Goal: Task Accomplishment & Management: Complete application form

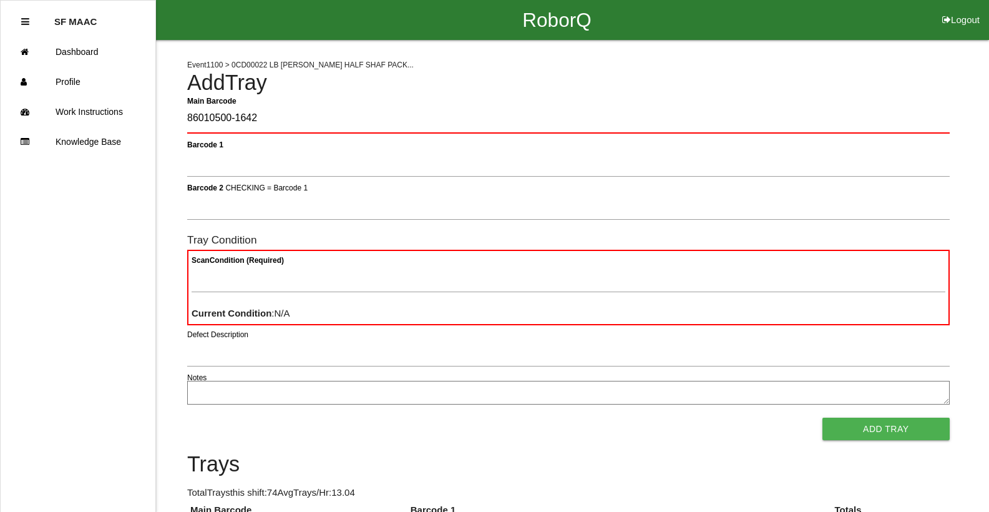
type Barcode "86010500-1642"
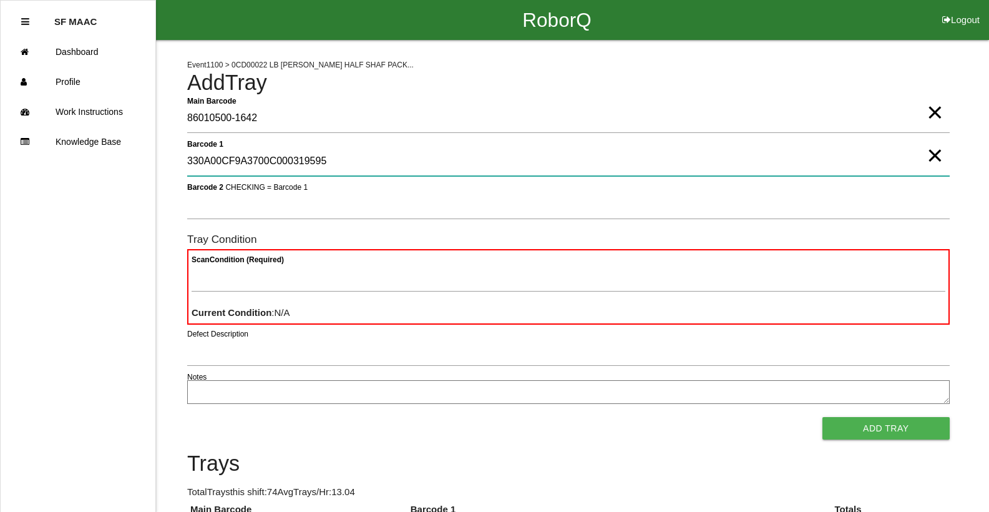
type 1 "330A00CF9A3700C000319595"
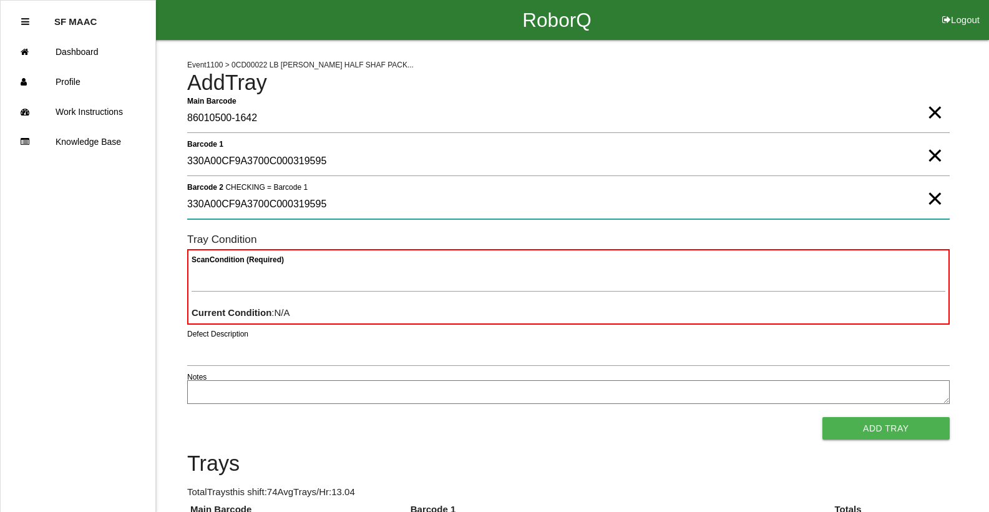
type 2 "330A00CF9A3700C000319595"
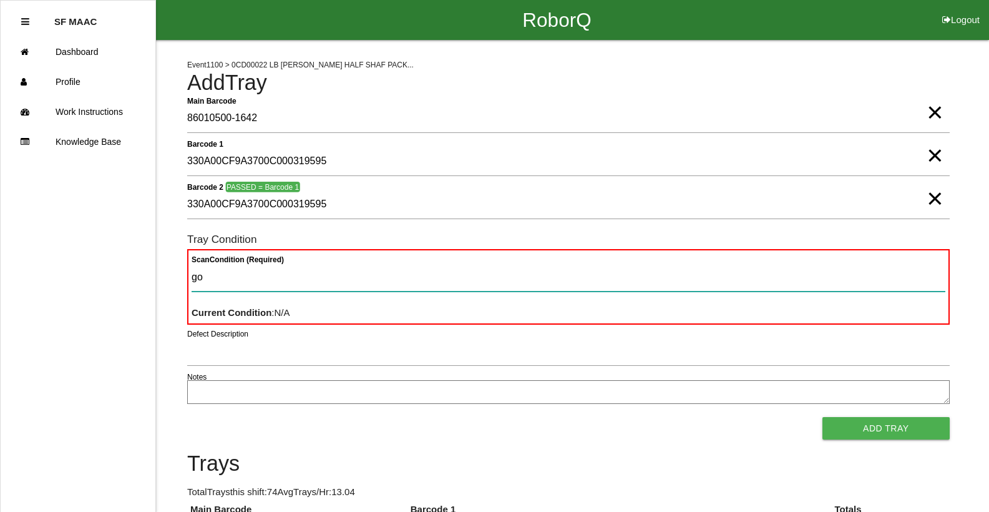
type Condition "goo"
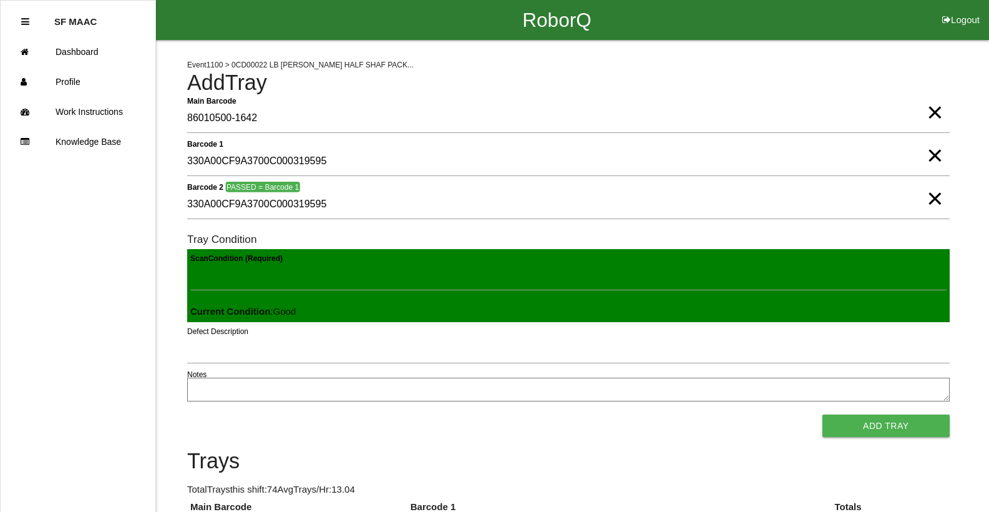
click at [823, 415] on button "Add Tray" at bounding box center [886, 426] width 127 height 22
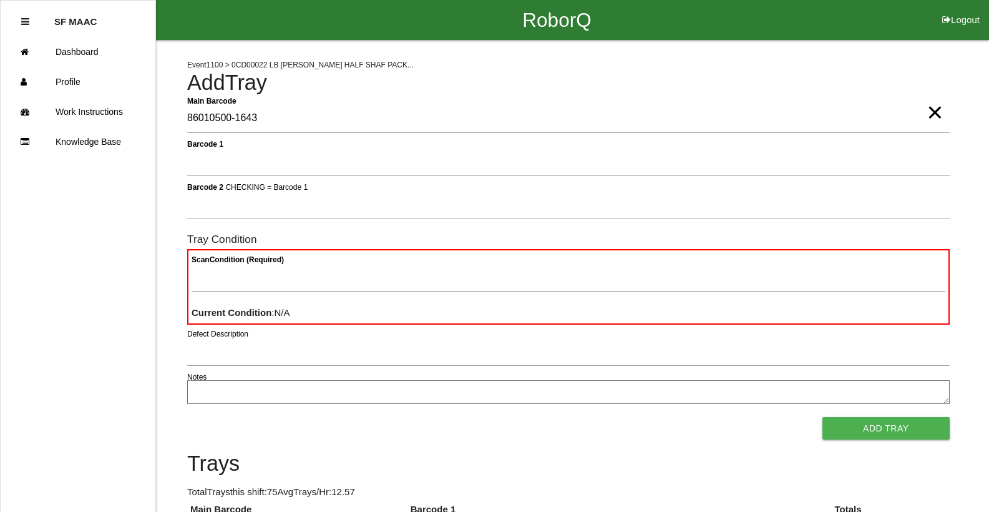
type Barcode "86010500-1643"
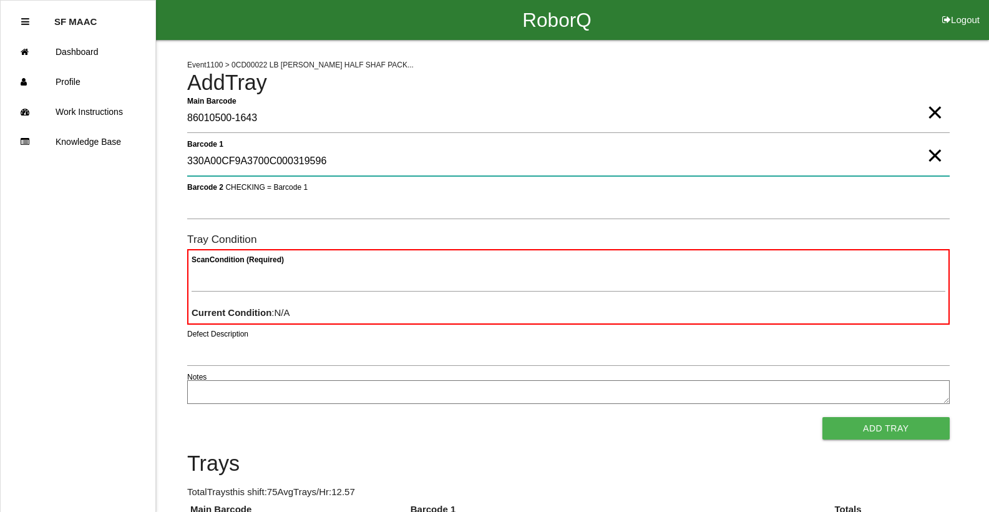
type 1 "330A00CF9A3700C000319596"
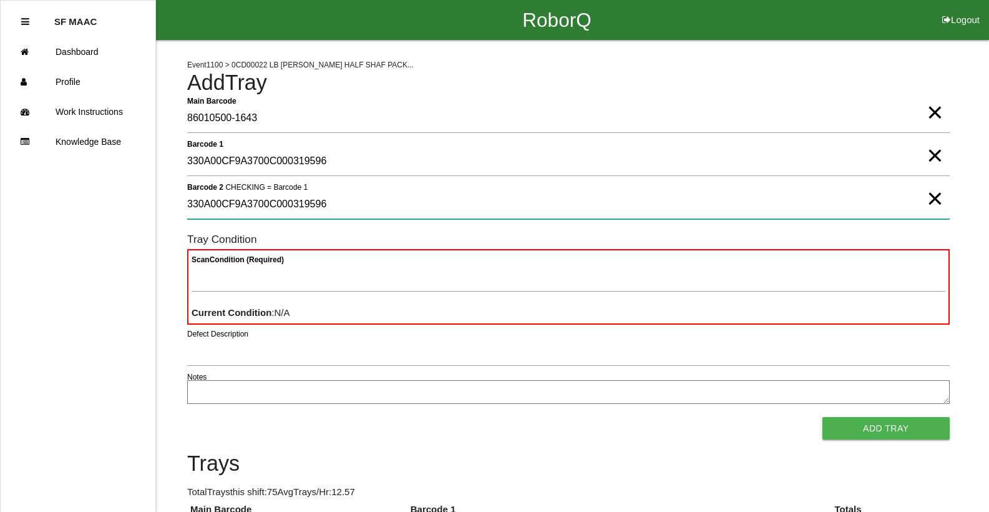
type 2 "330A00CF9A3700C000319596"
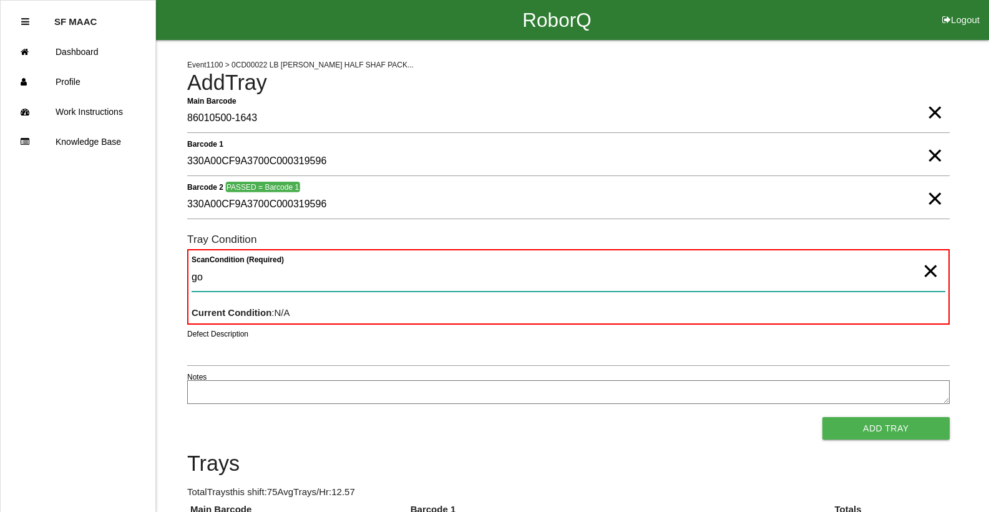
type Condition "goo"
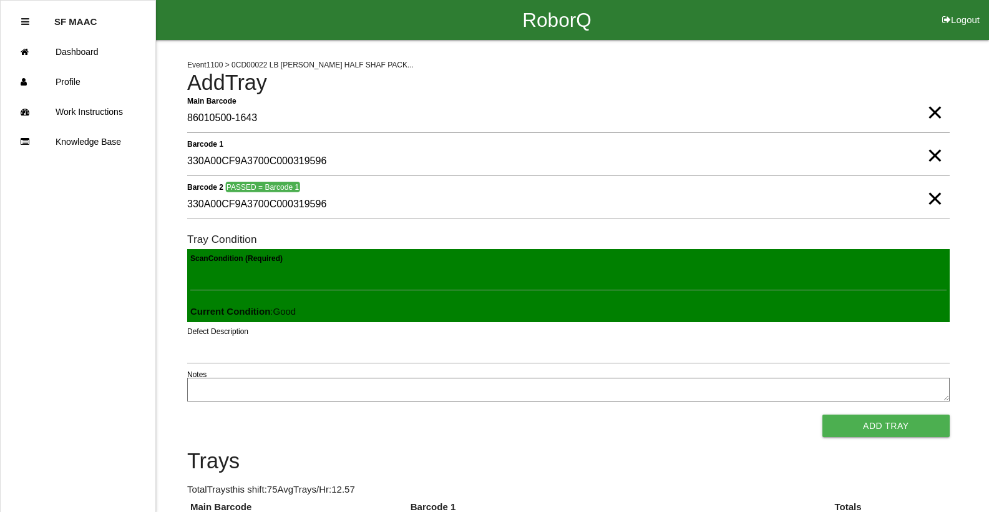
click at [823, 415] on button "Add Tray" at bounding box center [886, 426] width 127 height 22
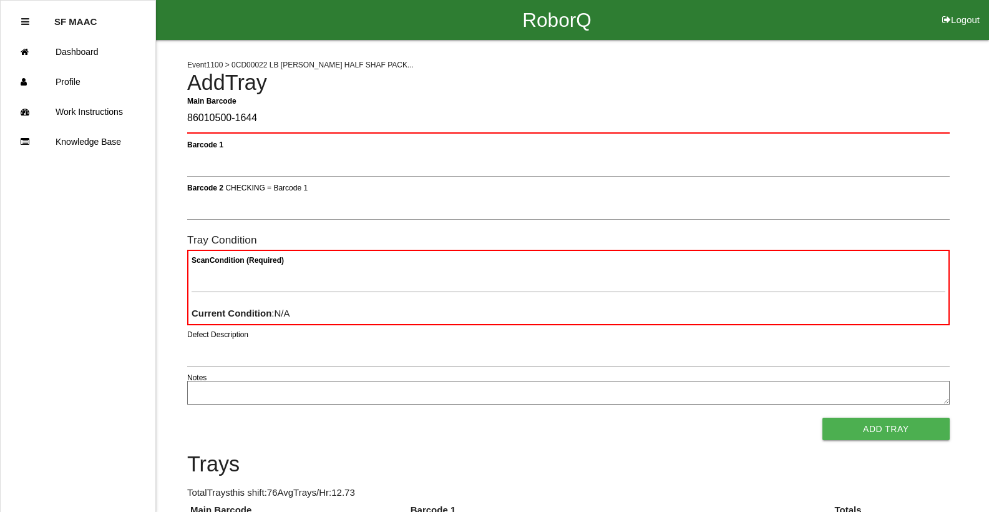
type Barcode "86010500-1644"
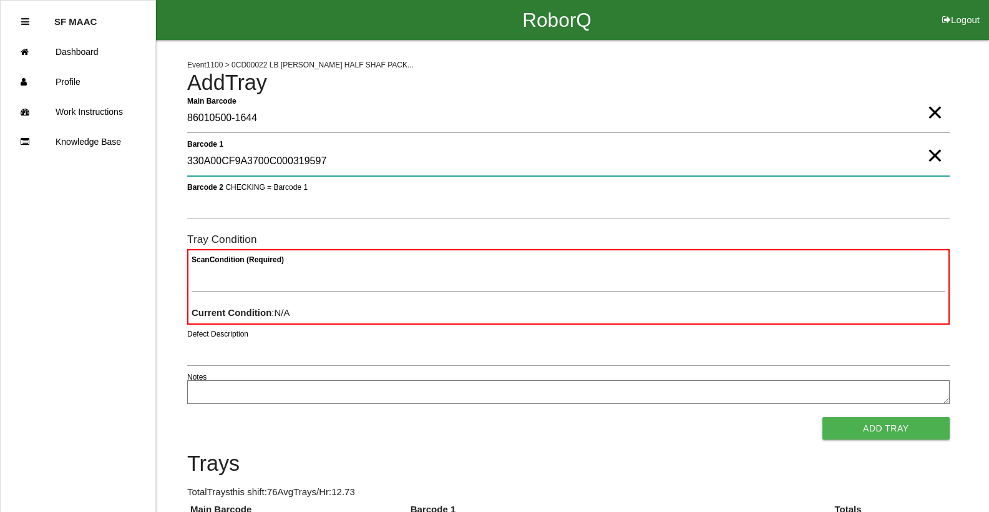
type 1 "330A00CF9A3700C000319597"
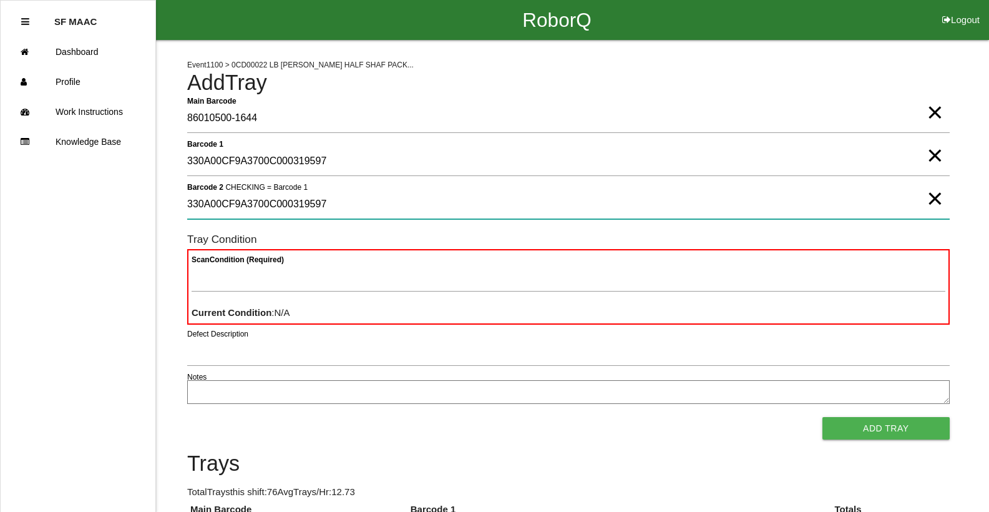
type 2 "330A00CF9A3700C000319597"
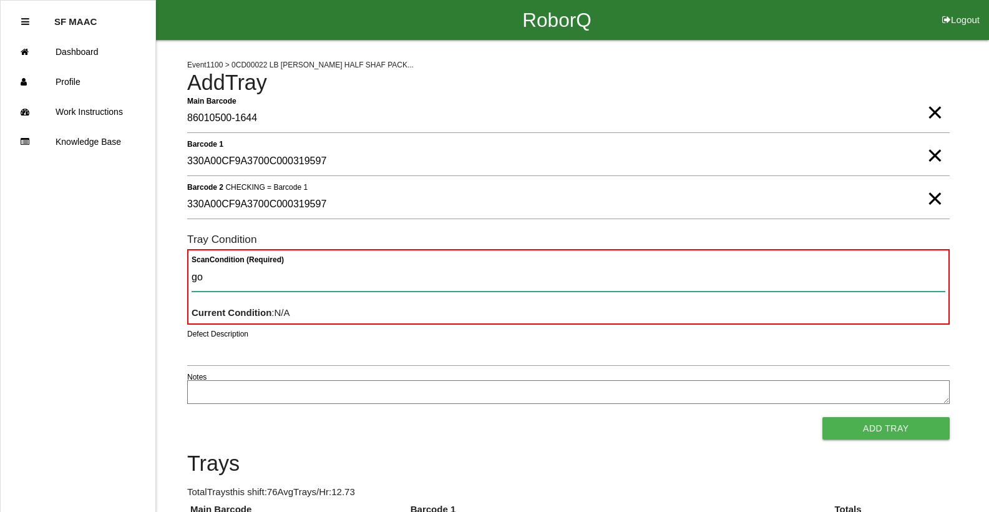
type Condition "goo"
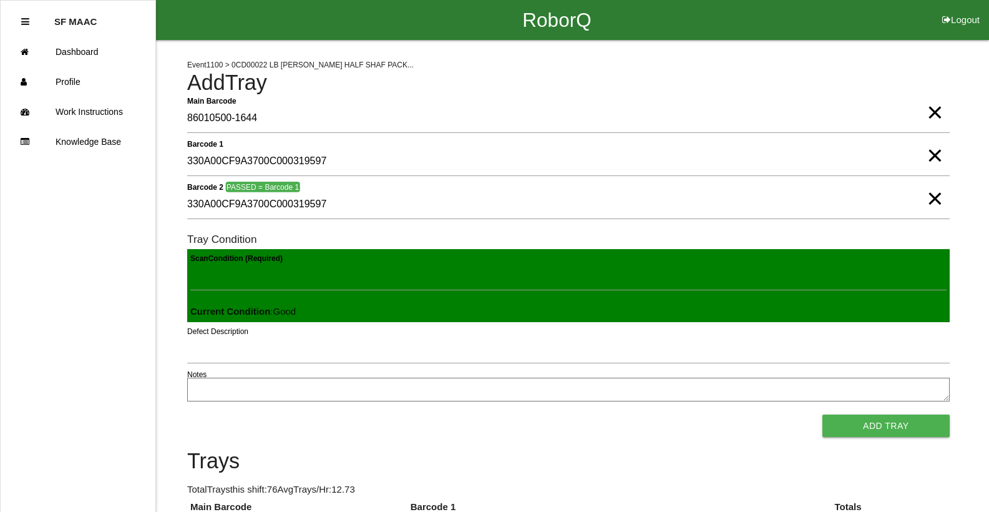
click button "Add Tray" at bounding box center [886, 426] width 127 height 22
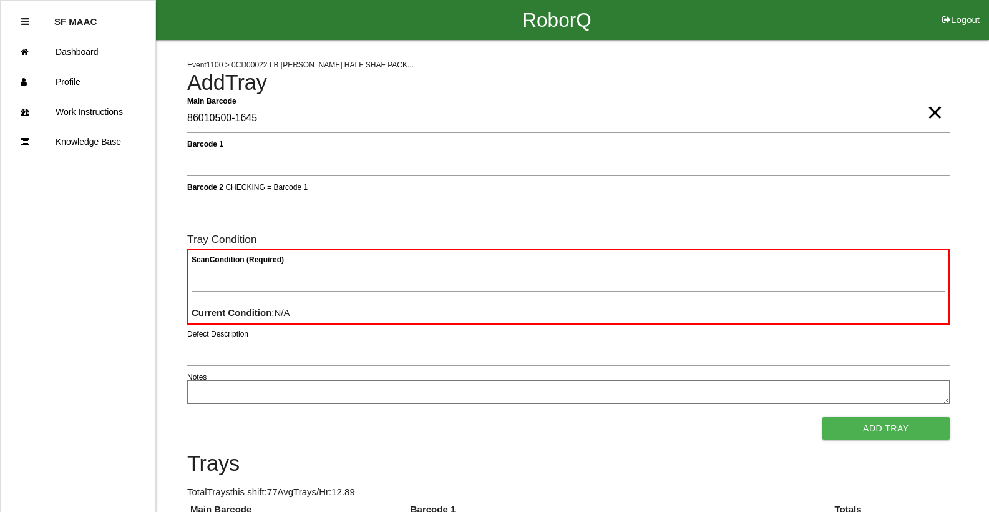
type Barcode "86010500-1645"
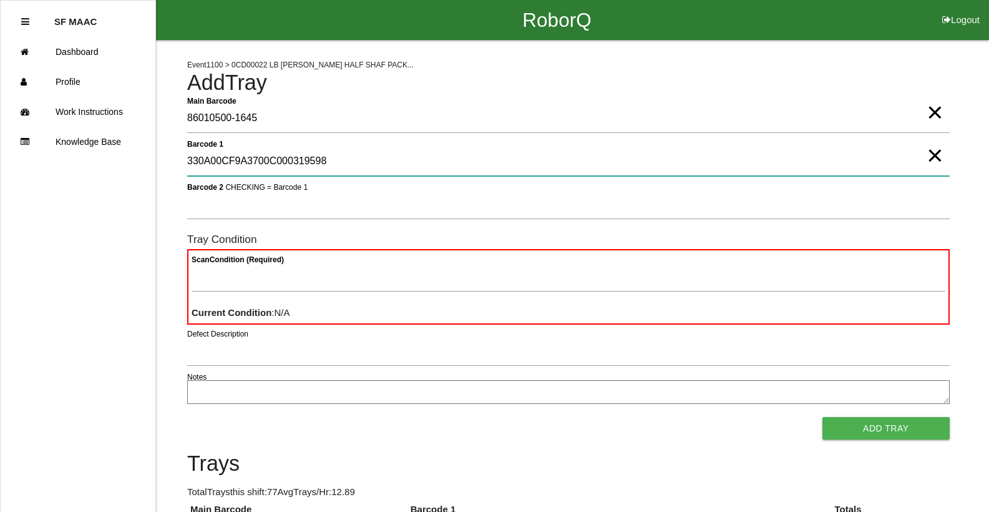
type 1 "330A00CF9A3700C000319598"
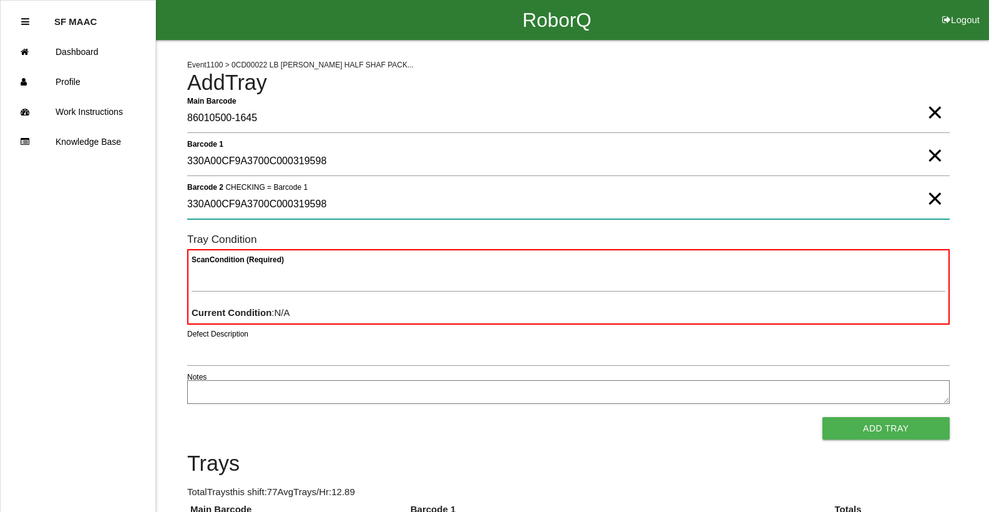
type 2 "330A00CF9A3700C000319598"
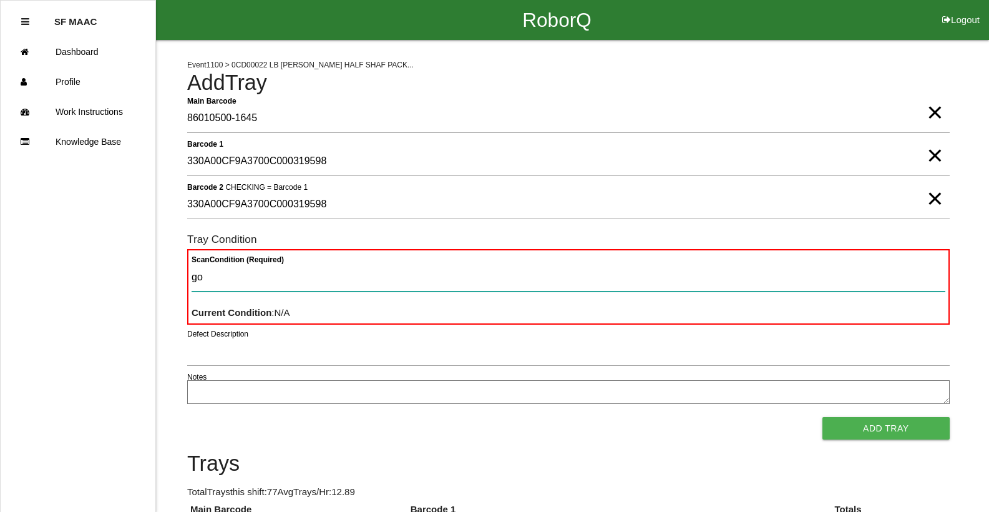
type Condition "goo"
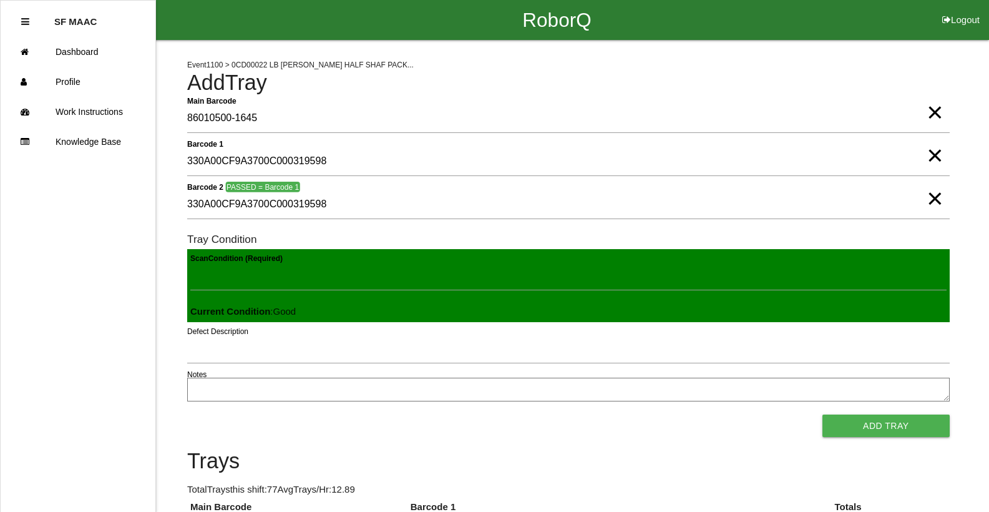
click at [823, 415] on button "Add Tray" at bounding box center [886, 426] width 127 height 22
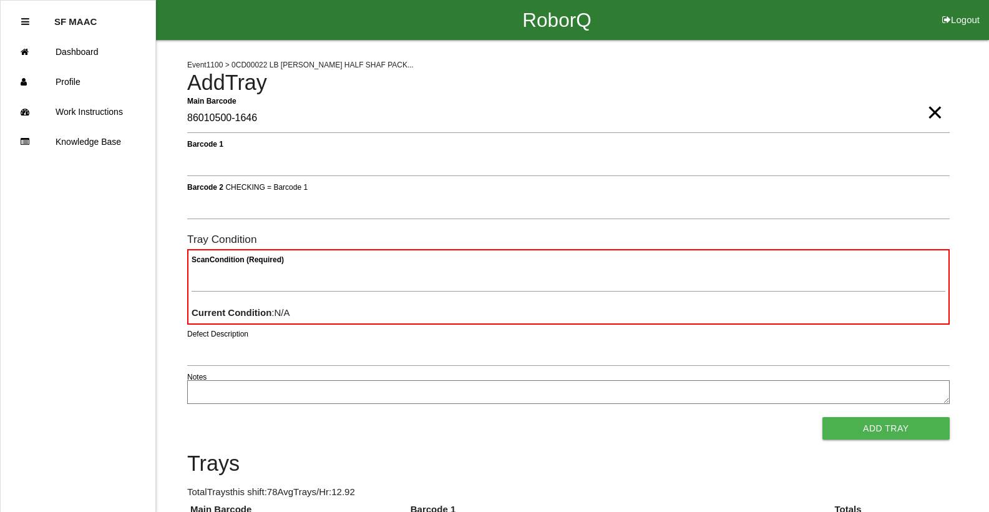
type Barcode "86010500-1646"
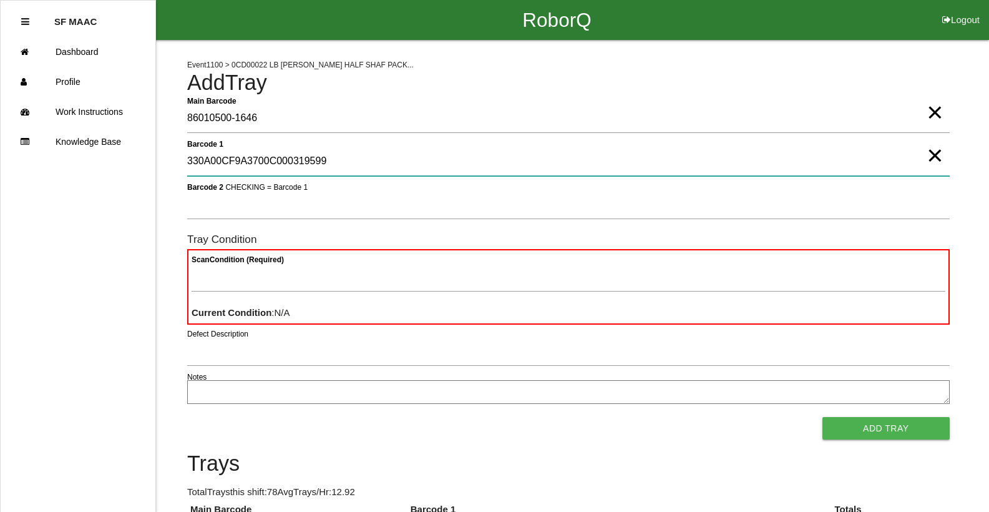
type 1 "330A00CF9A3700C000319599"
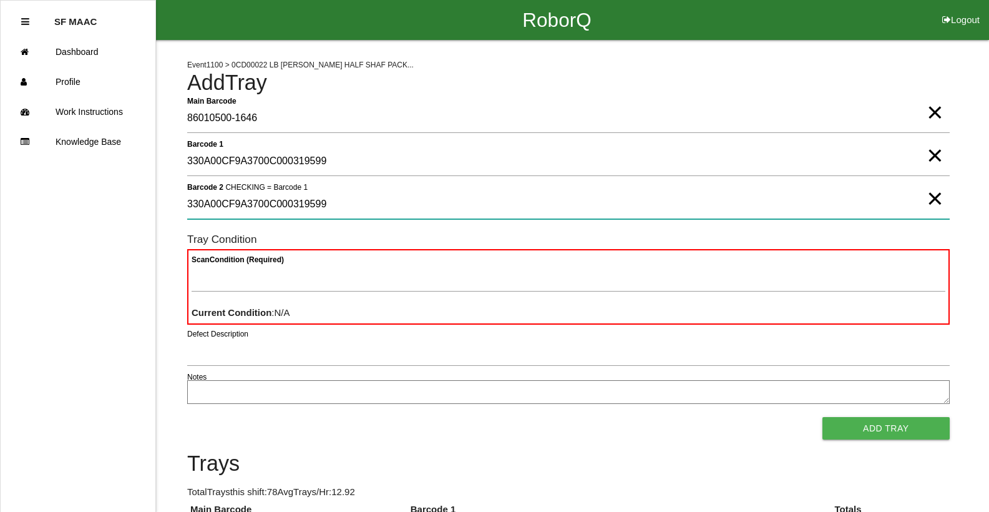
type 2 "330A00CF9A3700C000319599"
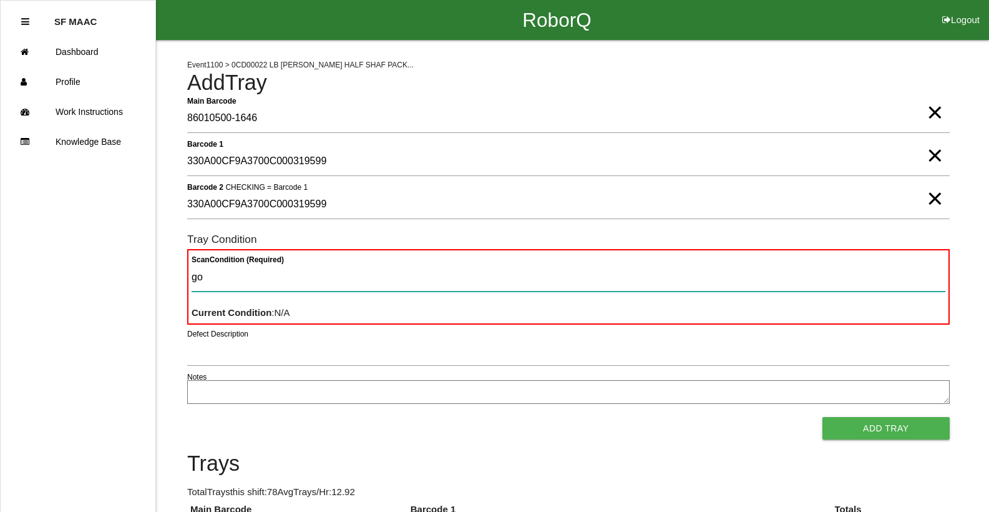
type Condition "goo"
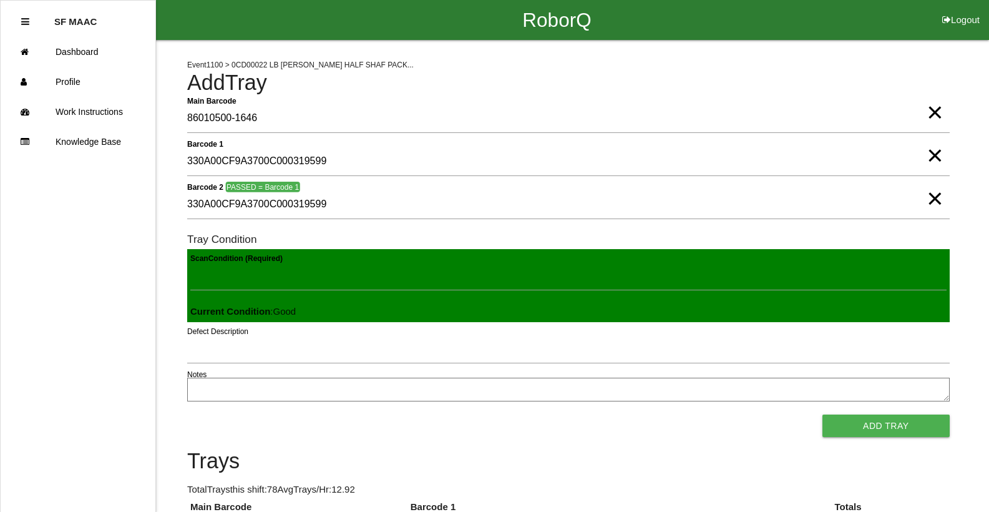
click at [823, 415] on button "Add Tray" at bounding box center [886, 426] width 127 height 22
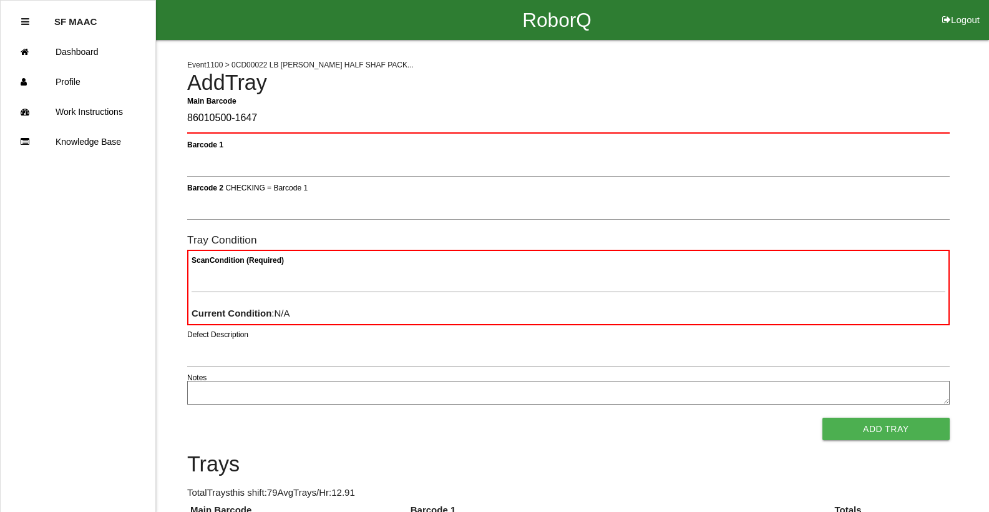
type Barcode "86010500-1647"
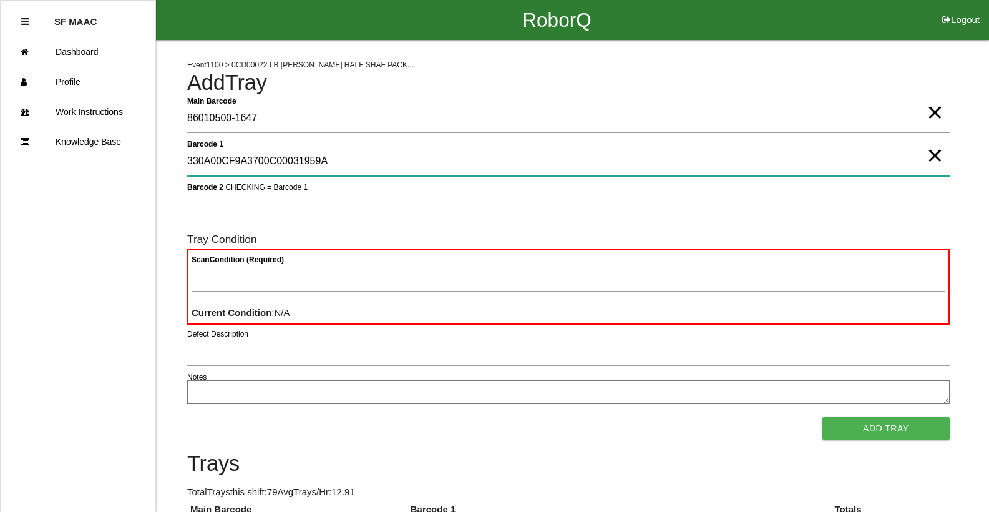
type 1 "330A00CF9A3700C00031959A"
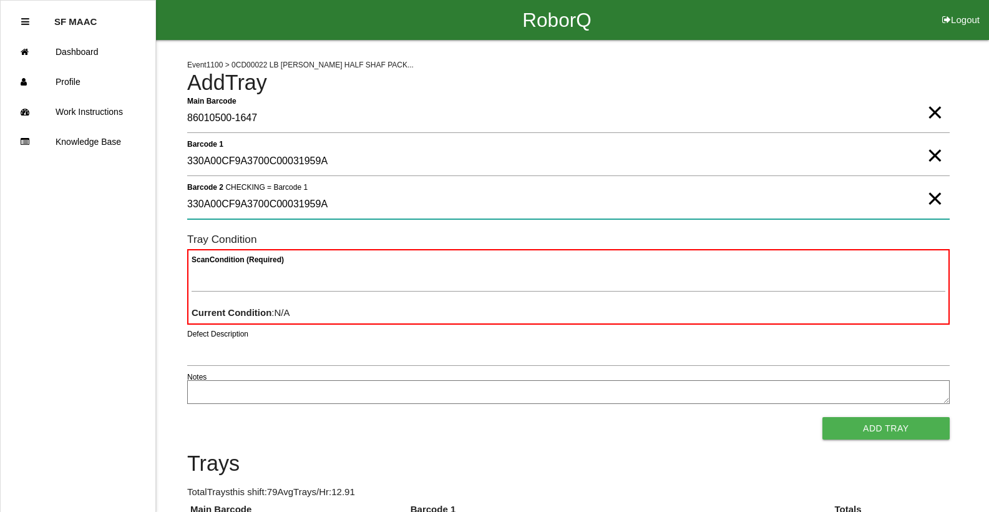
type 2 "330A00CF9A3700C00031959A"
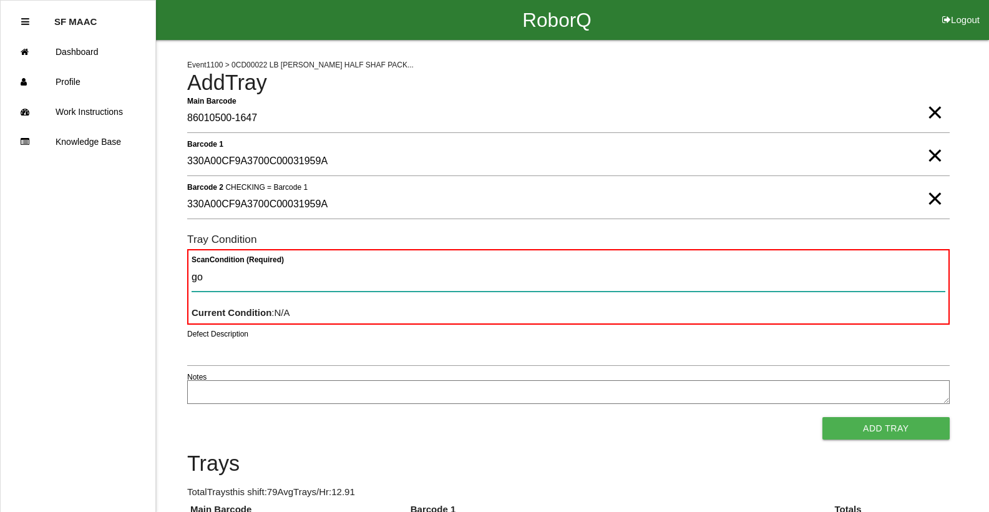
type Condition "goo"
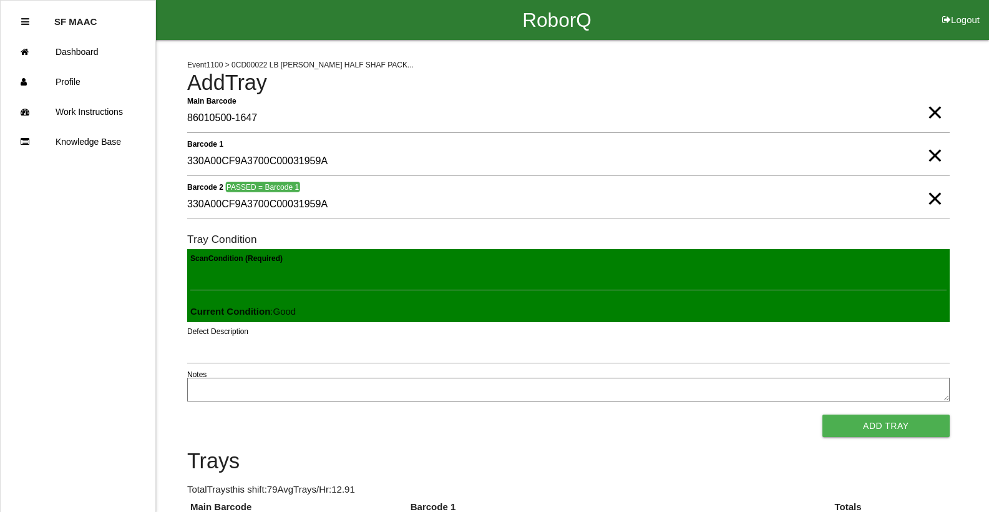
click at [823, 415] on button "Add Tray" at bounding box center [886, 426] width 127 height 22
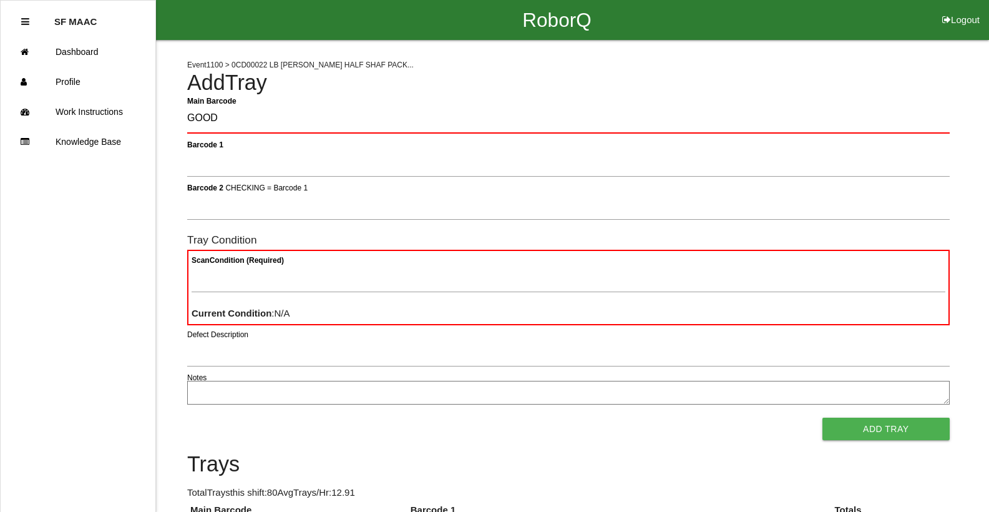
type Barcode "GOOD"
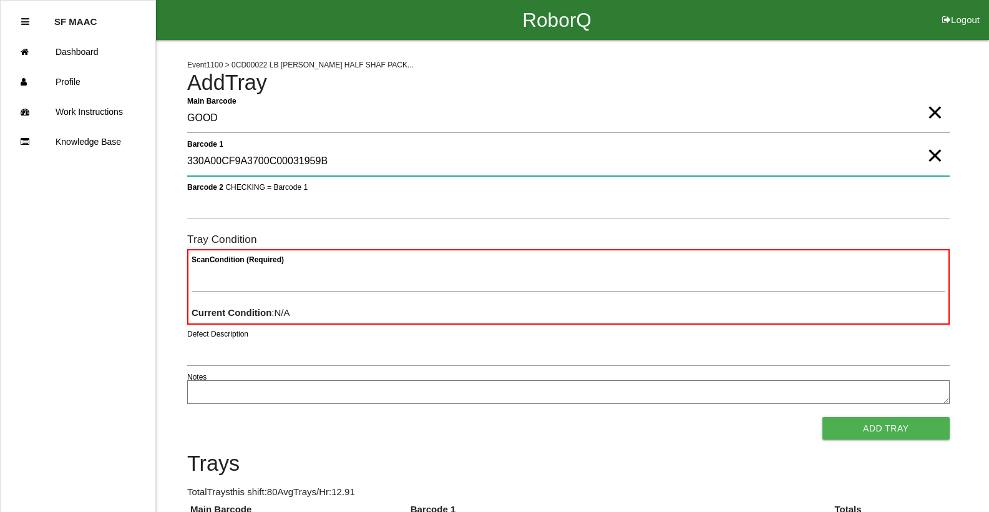
type 1 "330A00CF9A3700C00031959B"
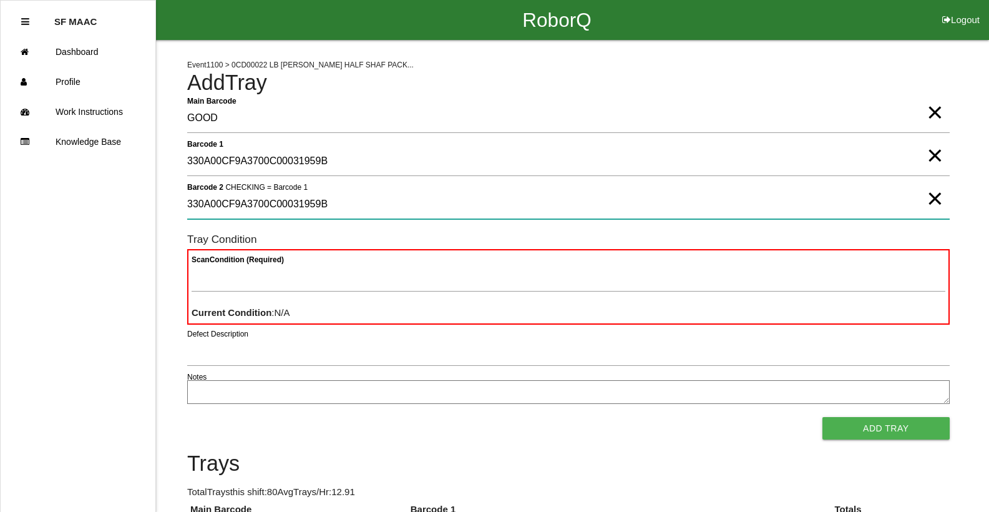
type 2 "330A00CF9A3700C00031959B"
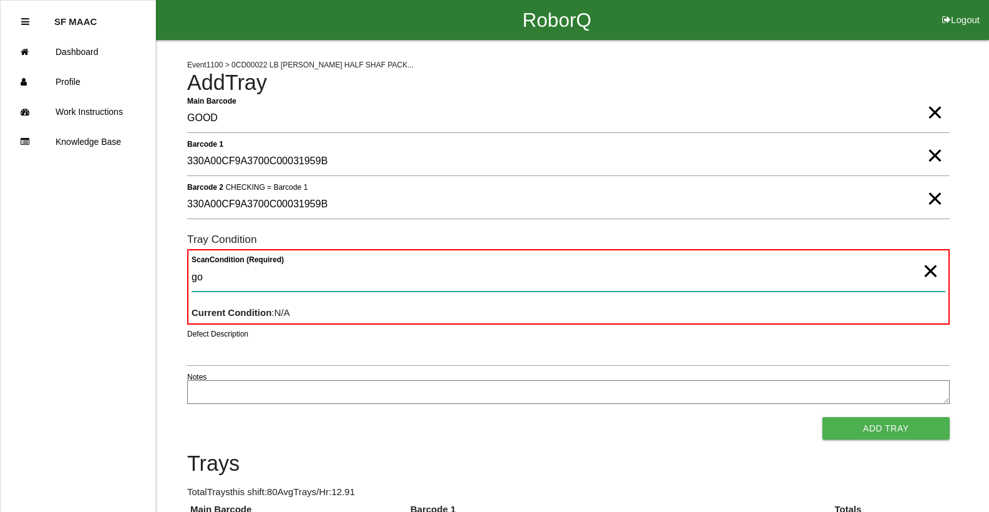
type Condition "goo"
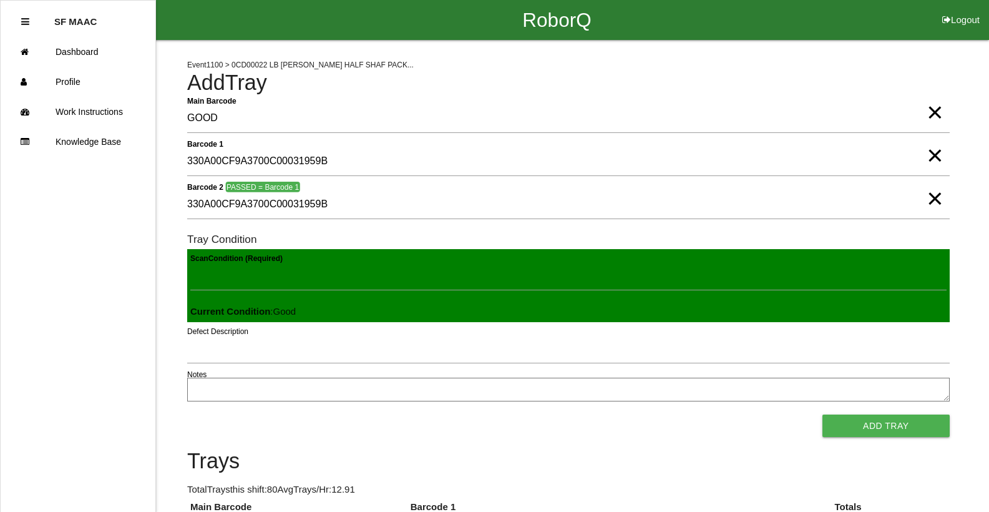
click at [823, 415] on button "Add Tray" at bounding box center [886, 426] width 127 height 22
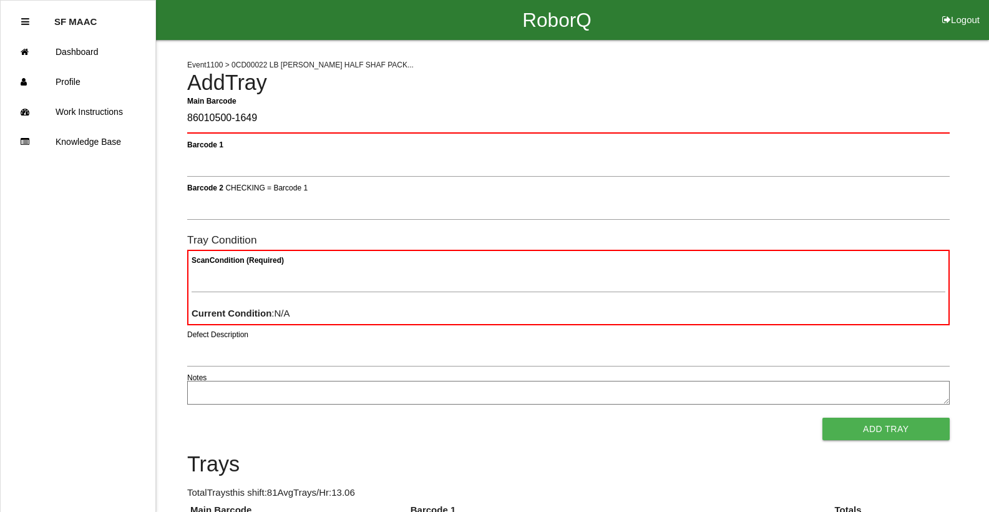
type Barcode "86010500-1649"
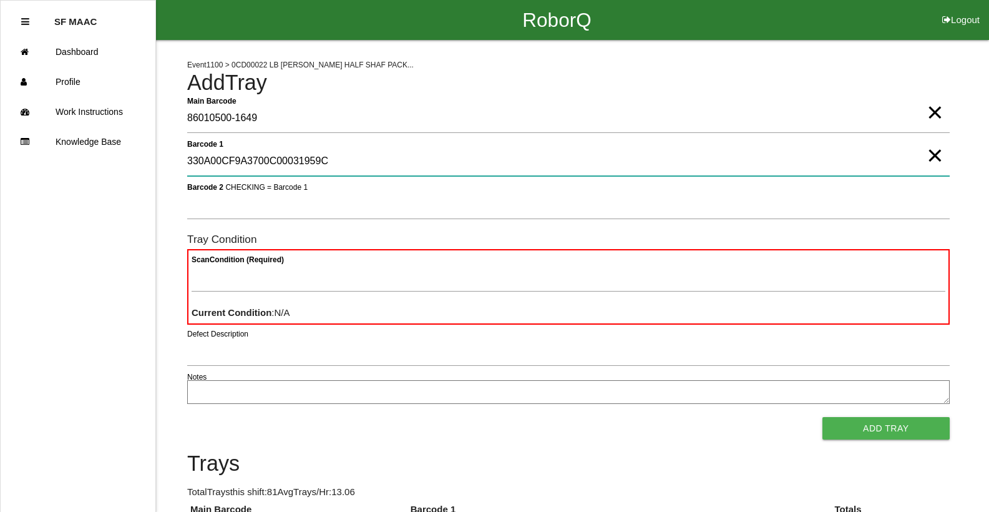
type 1 "330A00CF9A3700C00031959C"
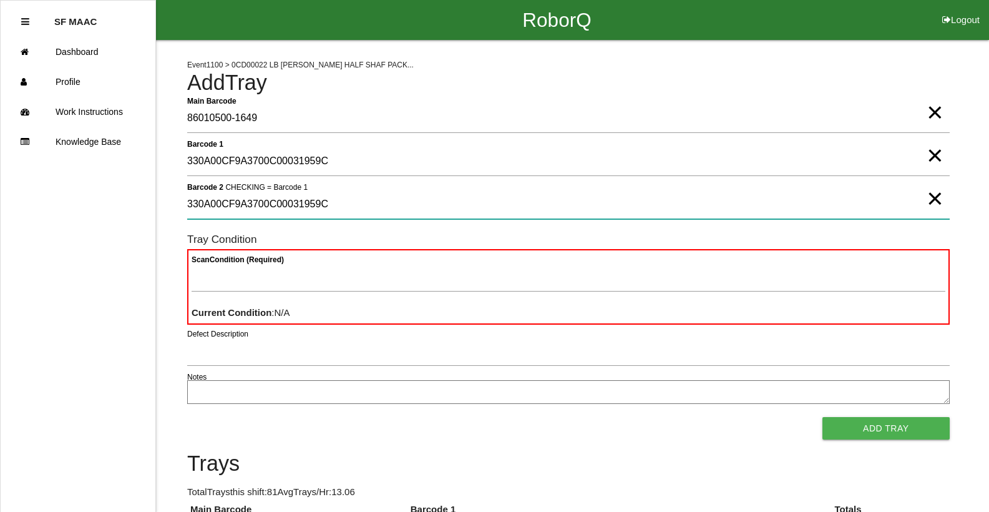
type 2 "330A00CF9A3700C00031959C"
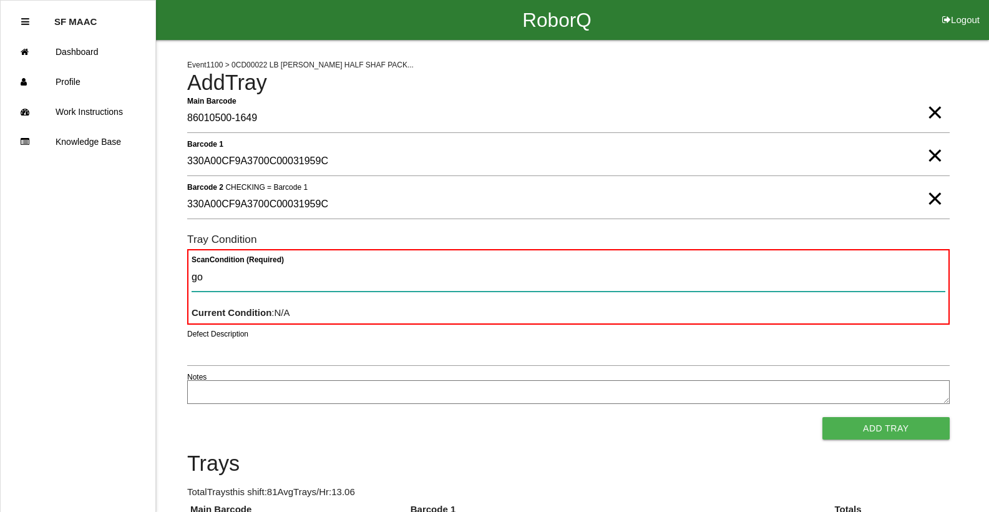
type Condition "goo"
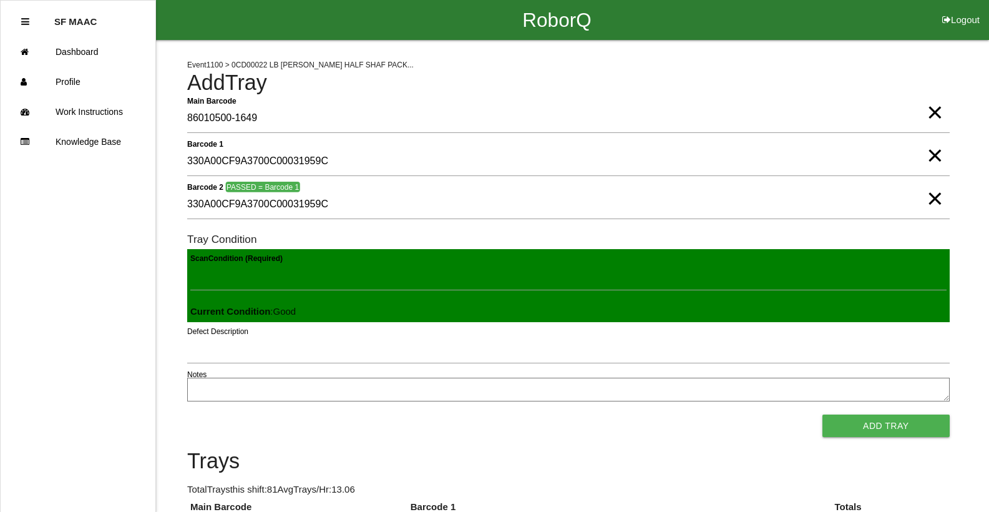
click at [823, 415] on button "Add Tray" at bounding box center [886, 426] width 127 height 22
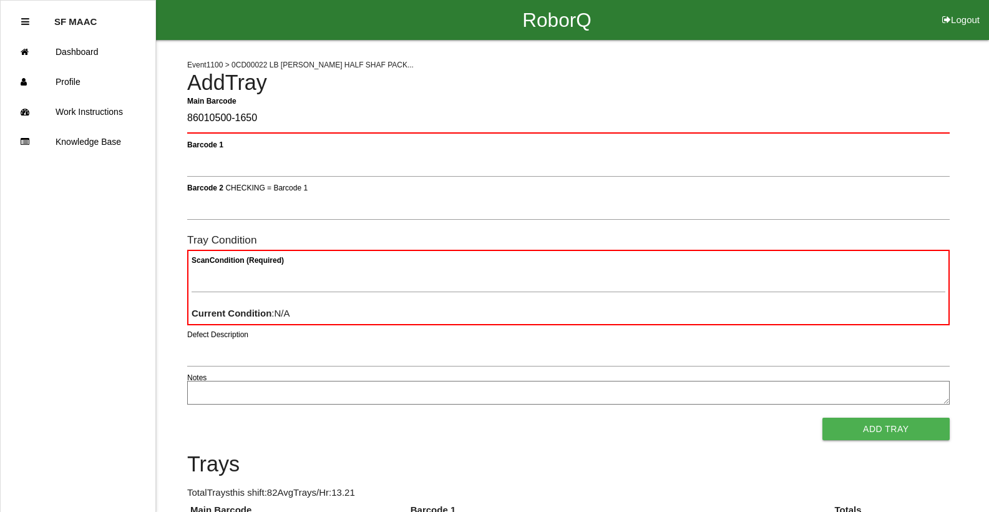
type Barcode "86010500-1650"
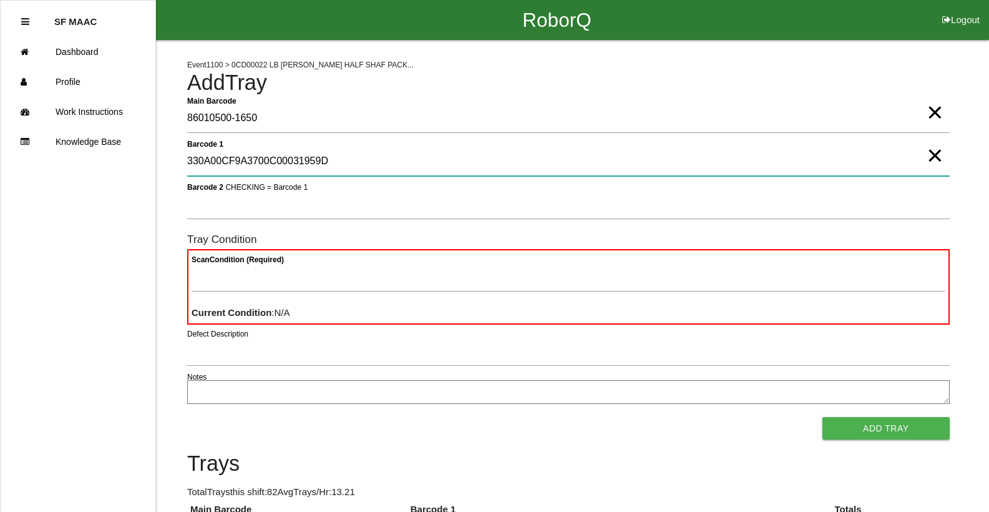
type 1 "330A00CF9A3700C00031959D"
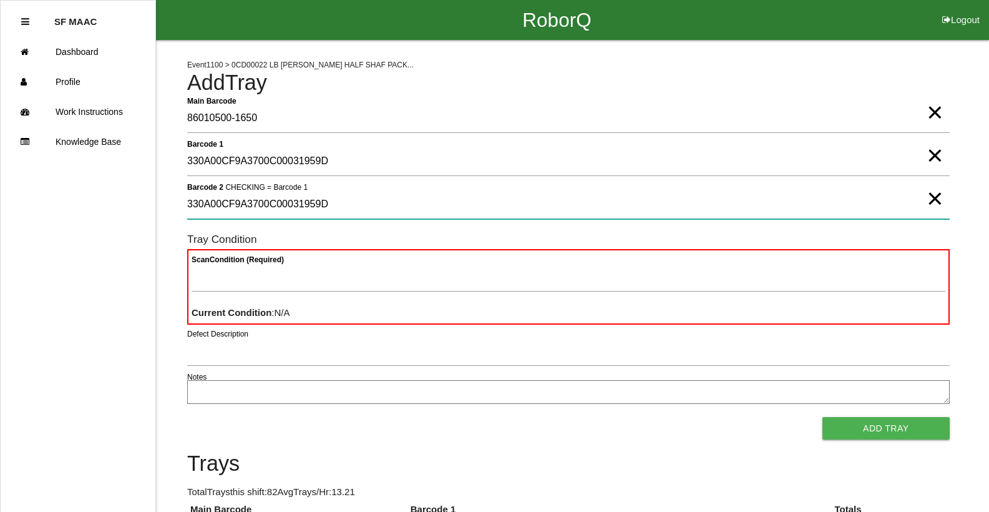
type 2 "330A00CF9A3700C00031959D"
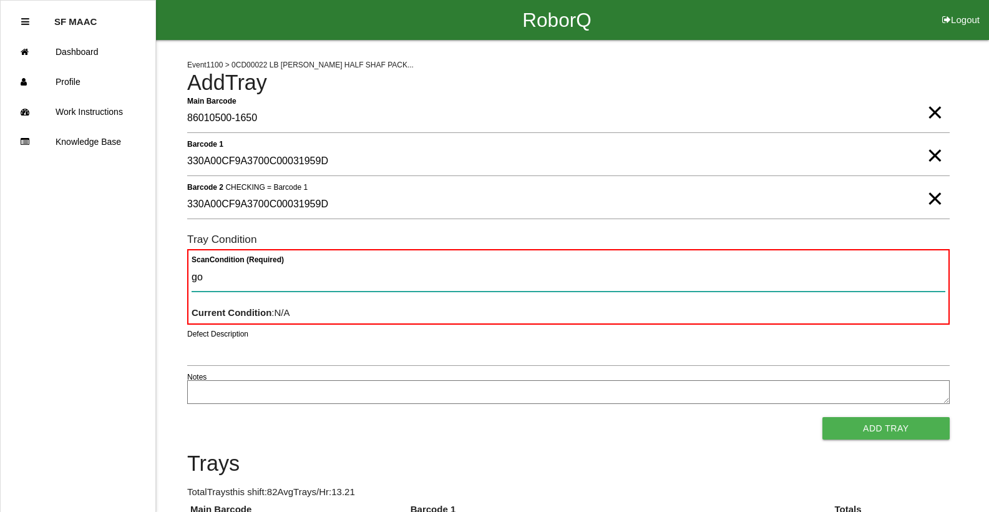
type Condition "goo"
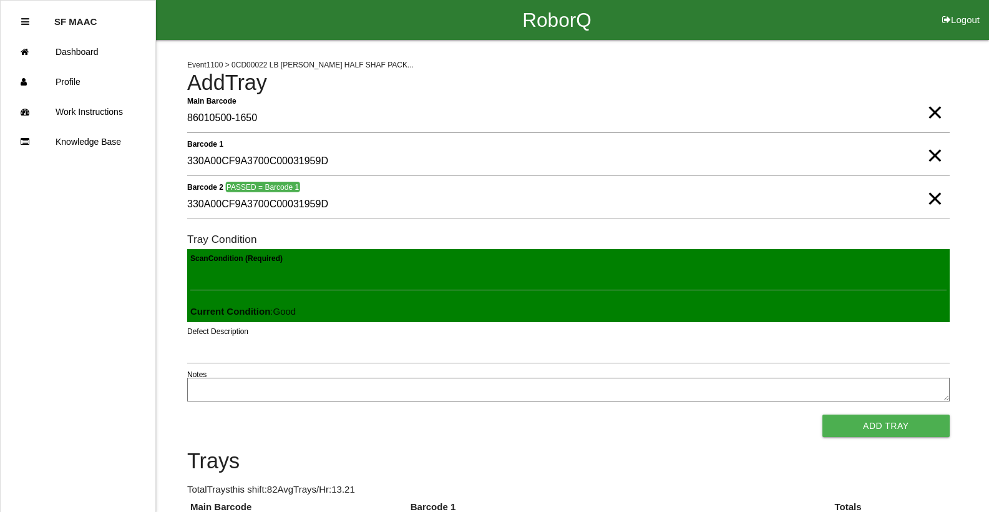
click button "Add Tray" at bounding box center [886, 426] width 127 height 22
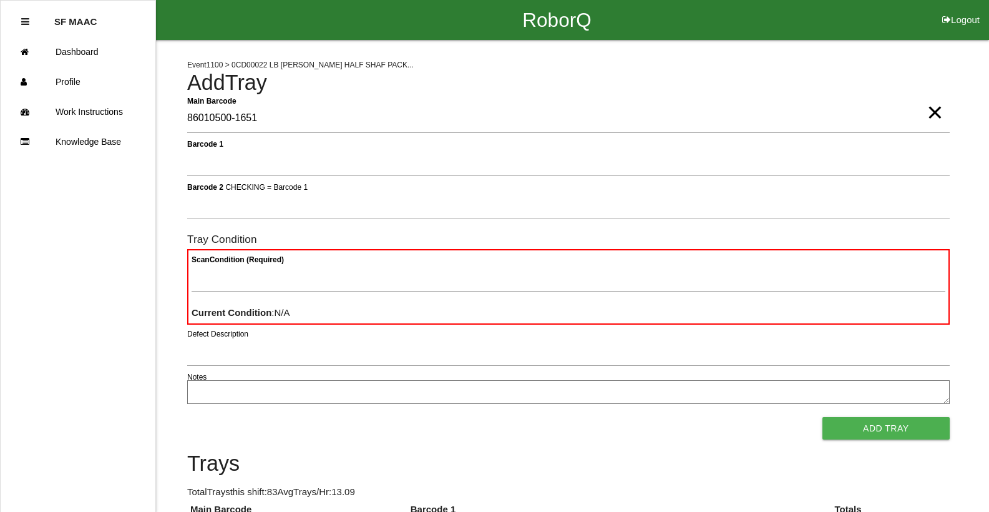
type Barcode "86010500-1651"
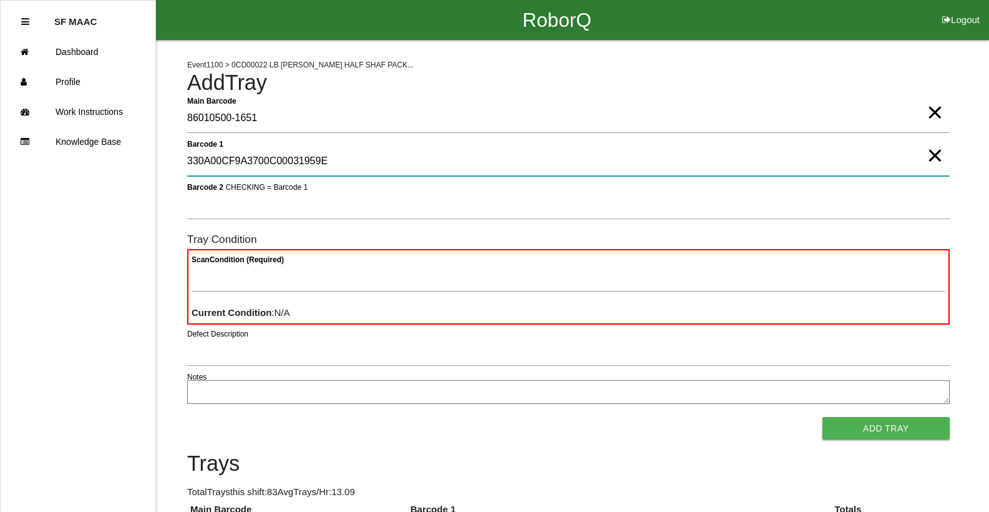
type 1 "330A00CF9A3700C00031959E"
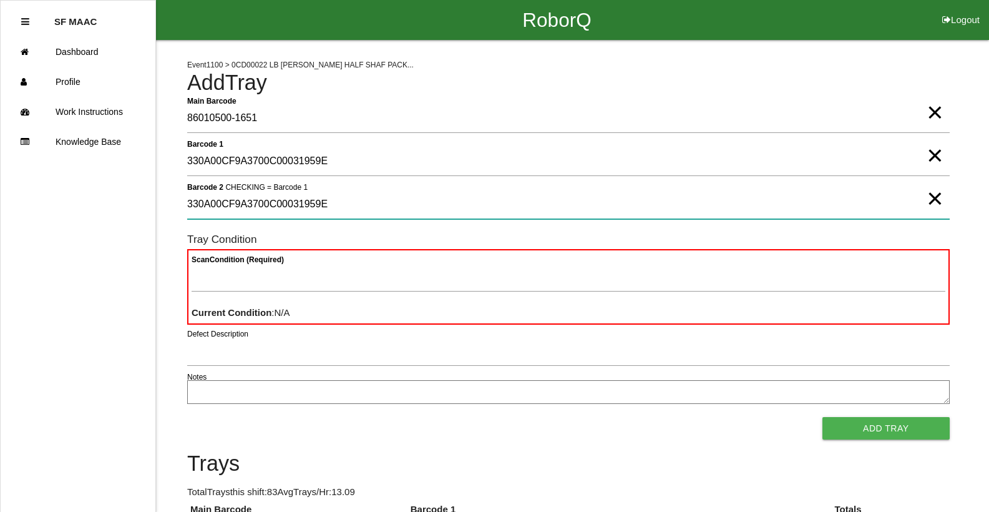
type 2 "330A00CF9A3700C00031959E"
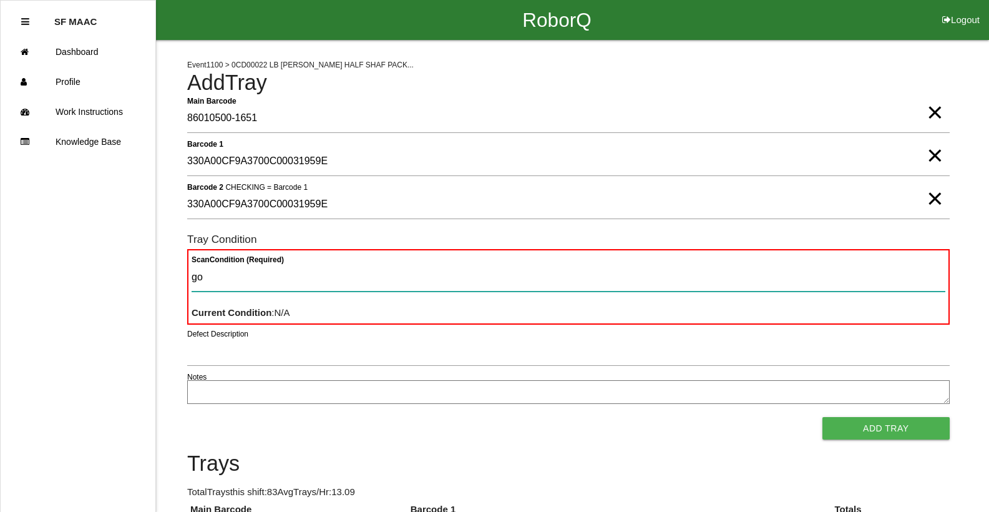
type Condition "goo"
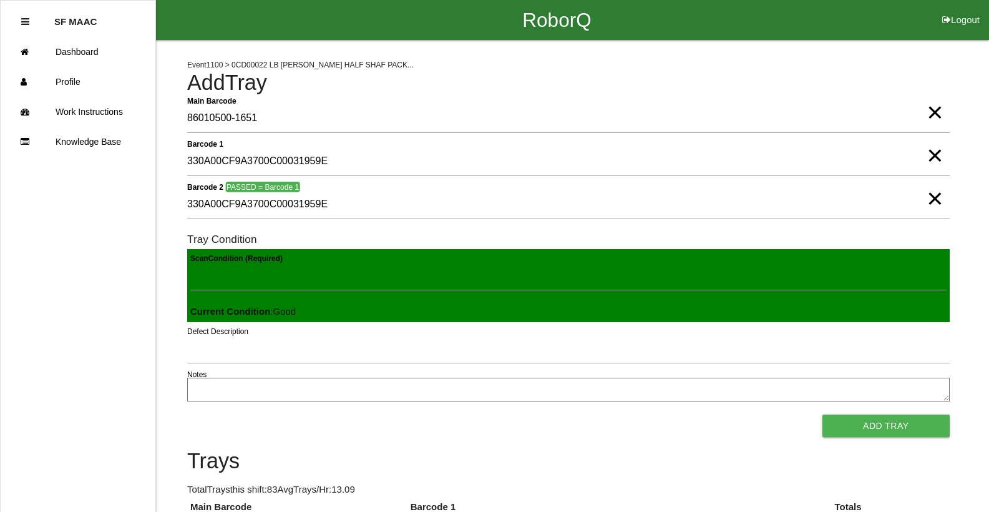
click at [823, 415] on button "Add Tray" at bounding box center [886, 426] width 127 height 22
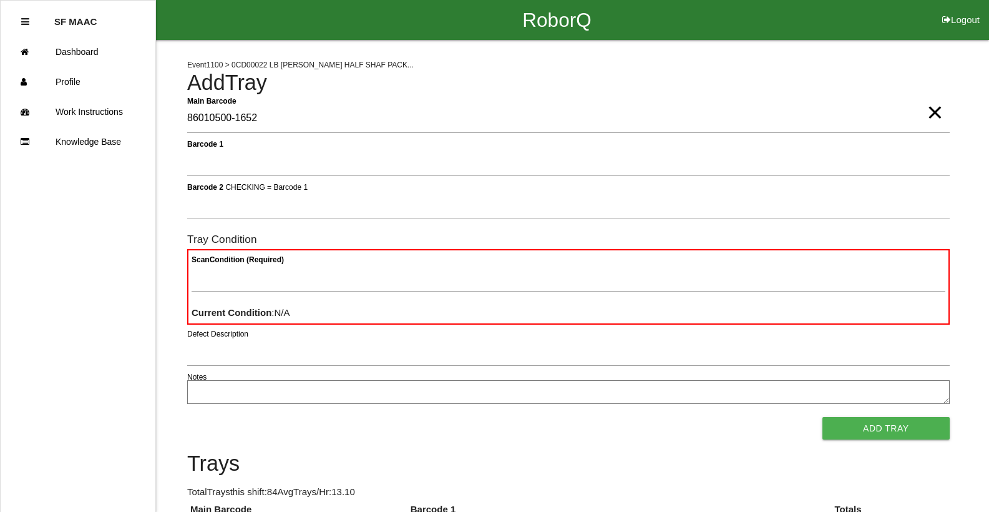
type Barcode "86010500-1652"
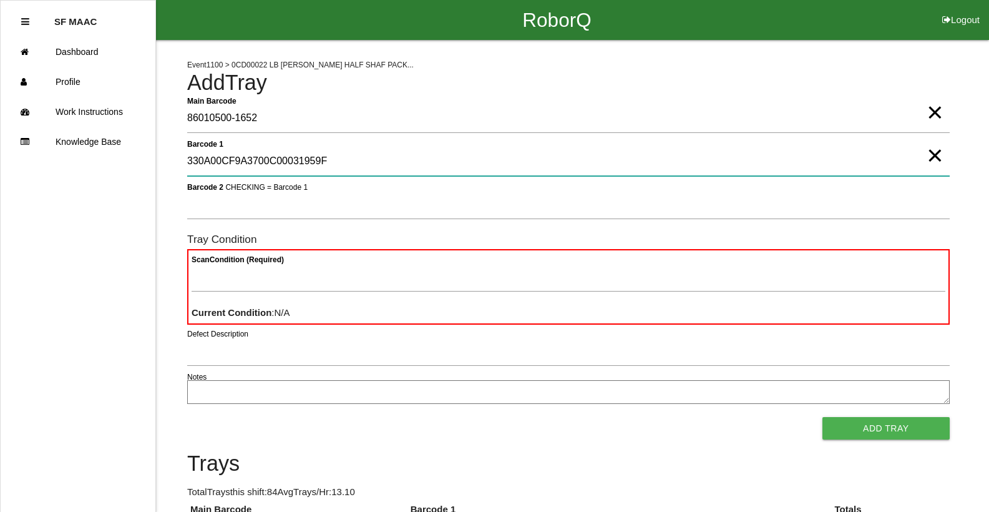
type 1 "330A00CF9A3700C00031959F"
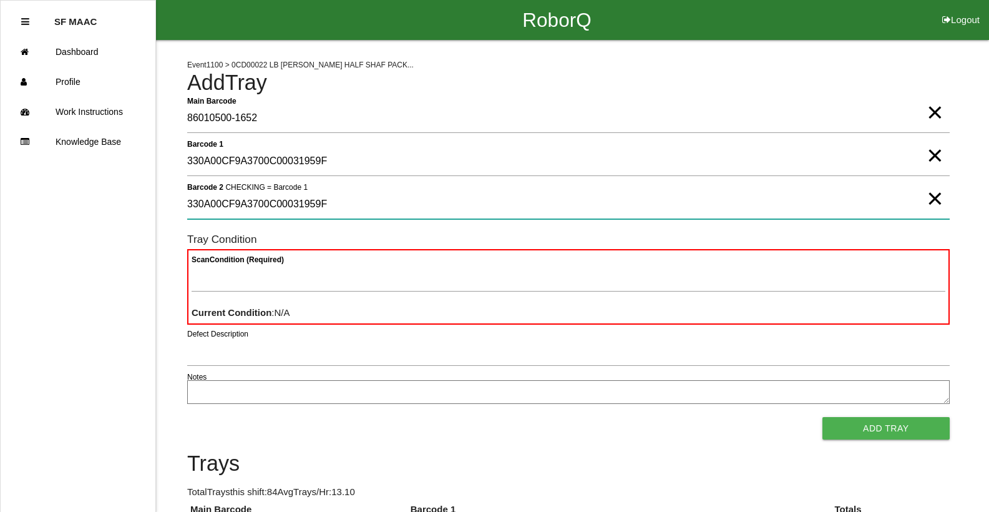
type 2 "330A00CF9A3700C00031959F"
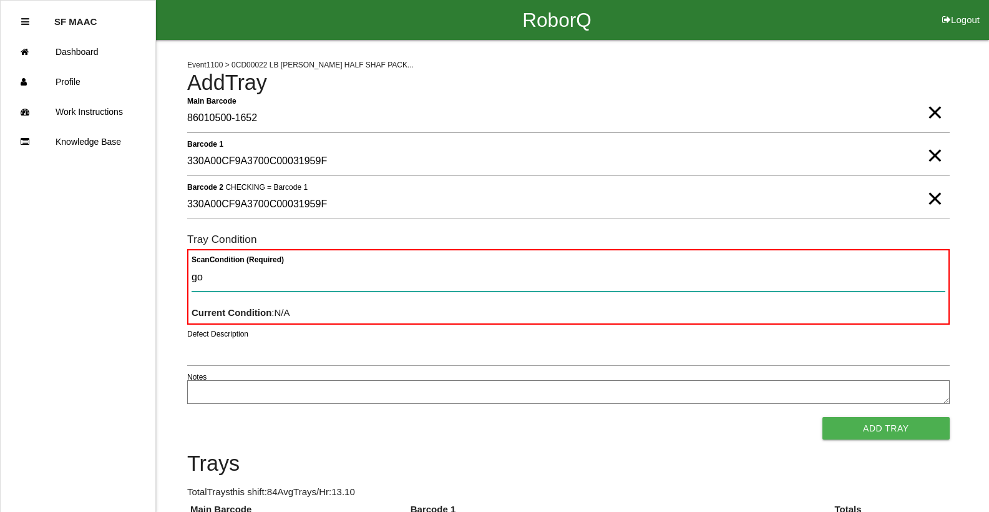
type Condition "goo"
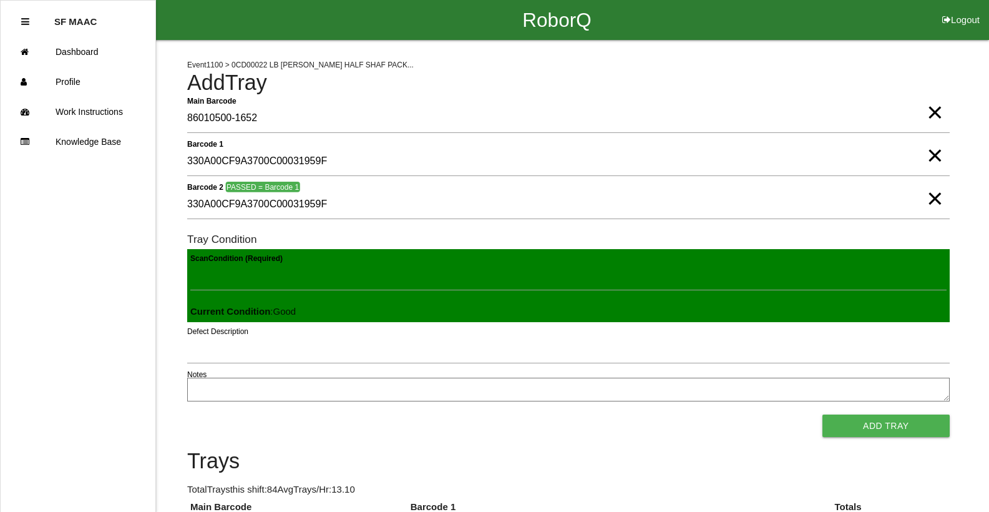
click at [823, 415] on button "Add Tray" at bounding box center [886, 426] width 127 height 22
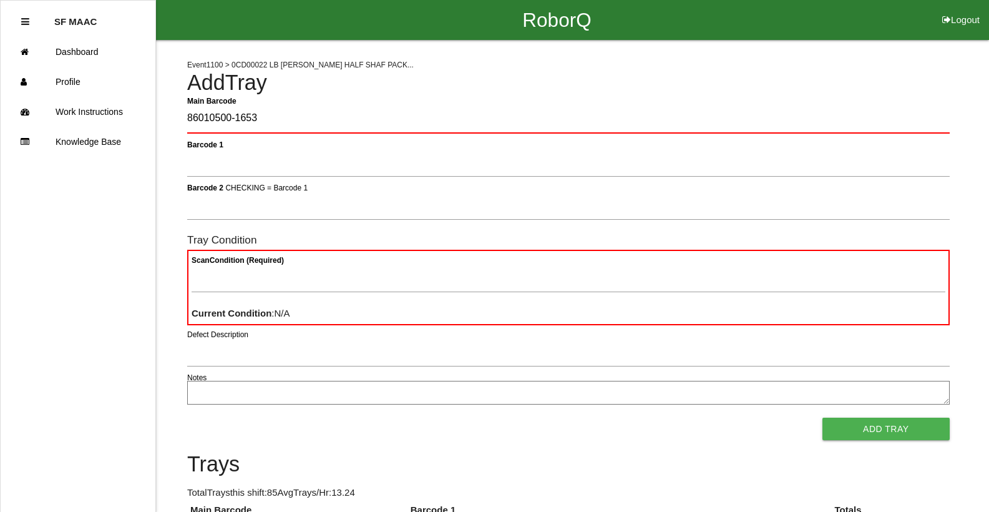
type Barcode "86010500-1653"
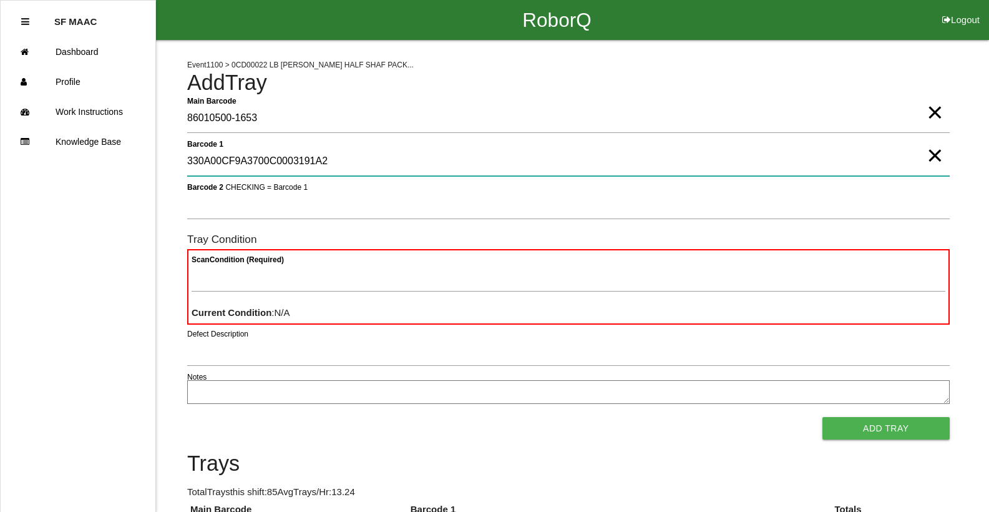
type 1 "330A00CF9A3700C0003191A2"
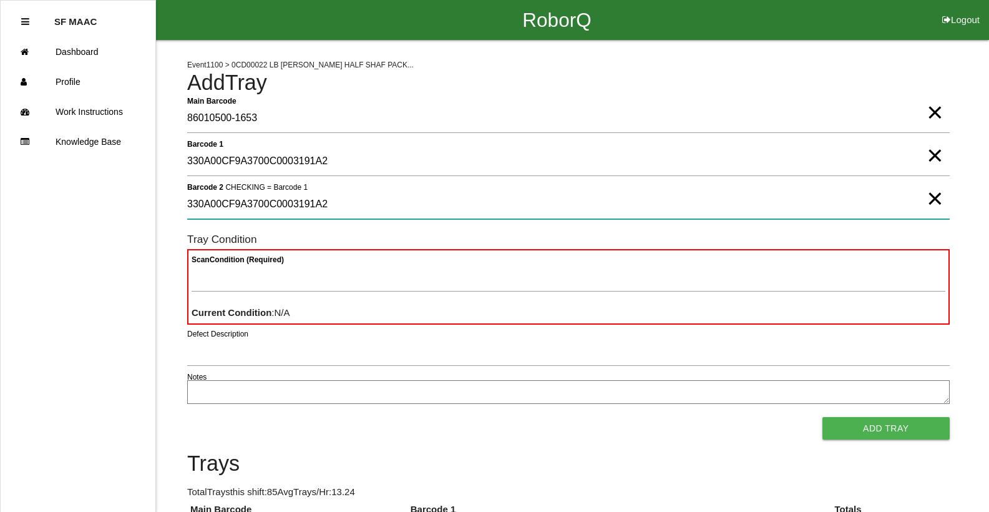
type 2 "330A00CF9A3700C0003191A2"
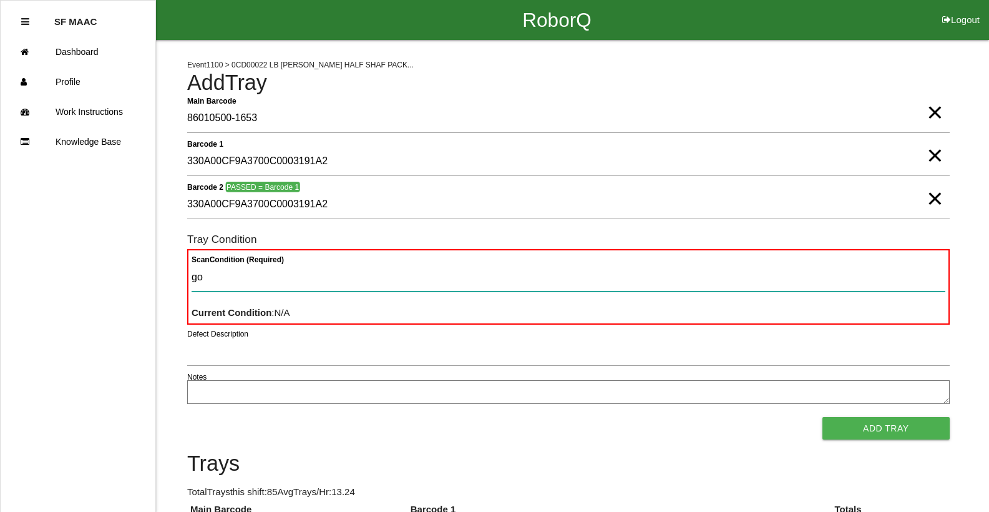
type Condition "goo"
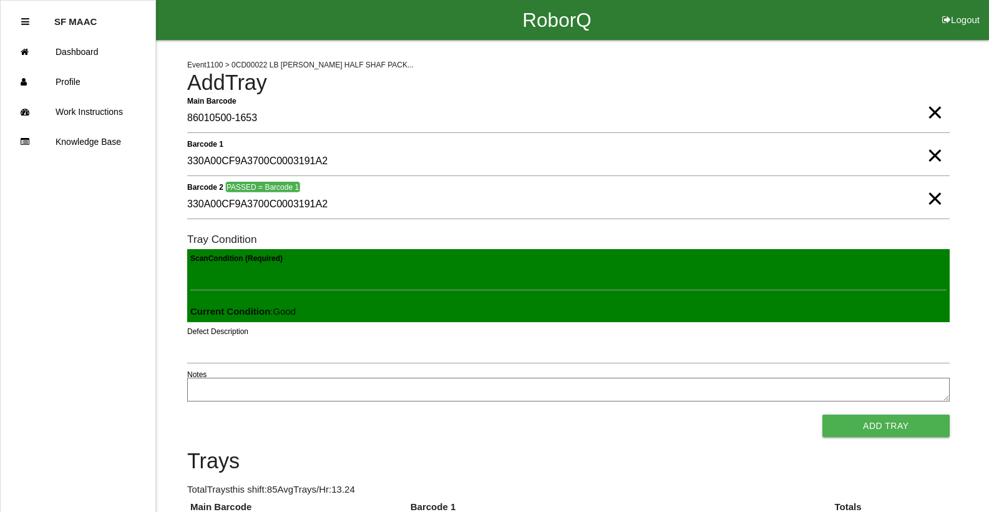
click at [823, 415] on button "Add Tray" at bounding box center [886, 426] width 127 height 22
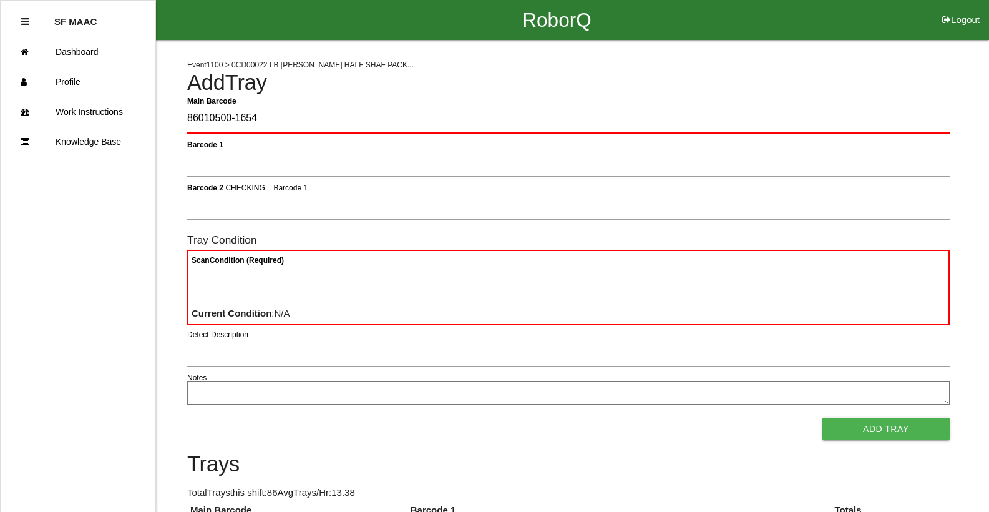
type Barcode "86010500-1654"
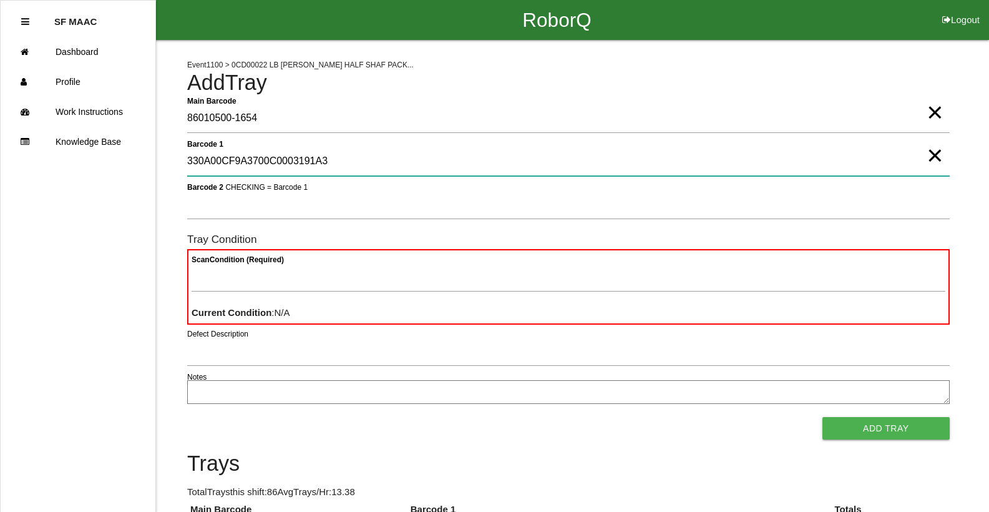
type 1 "330A00CF9A3700C0003191A3"
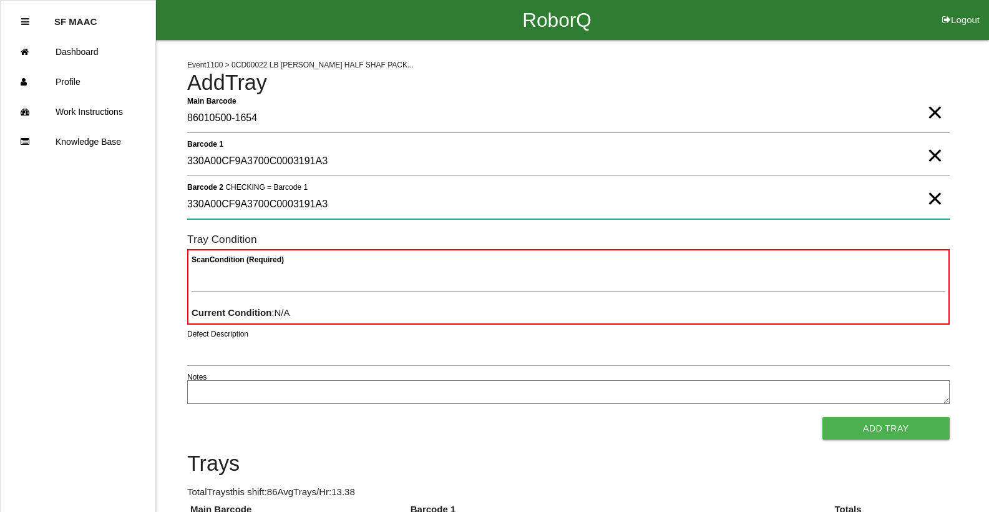
type 2 "330A00CF9A3700C0003191A3"
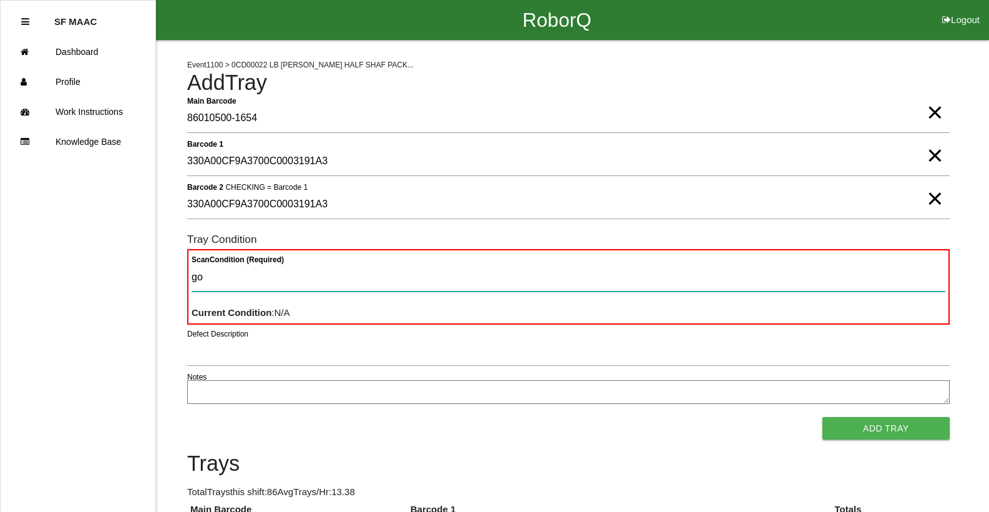
type Condition "goo"
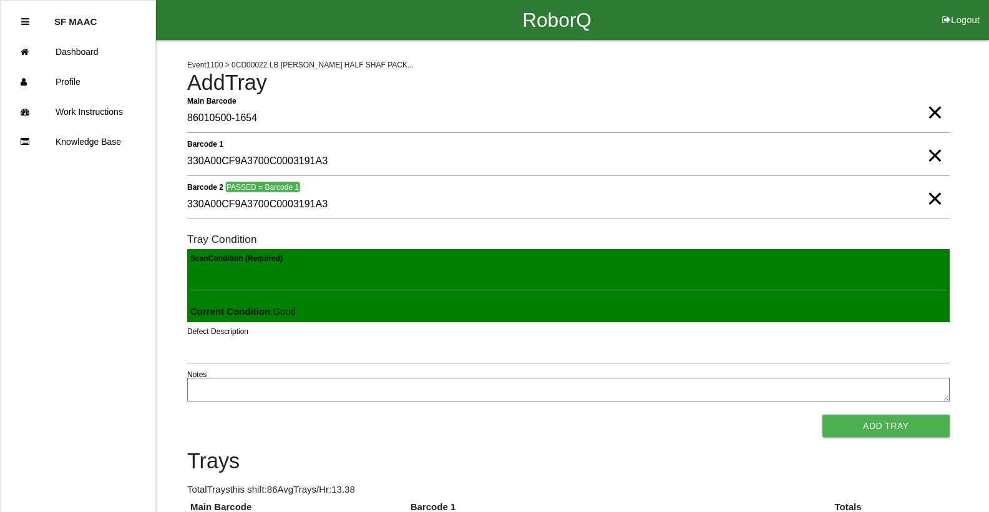
click at [823, 415] on button "Add Tray" at bounding box center [886, 426] width 127 height 22
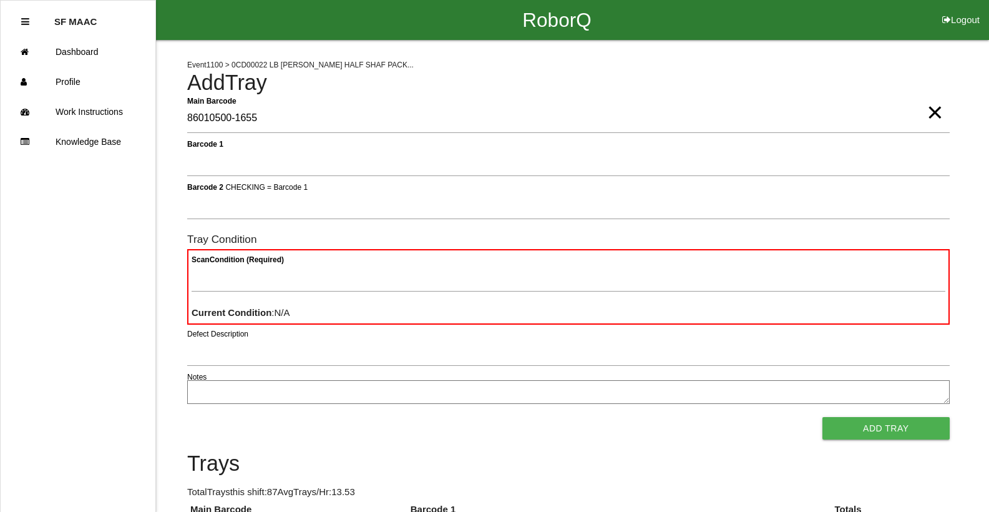
type Barcode "86010500-1655"
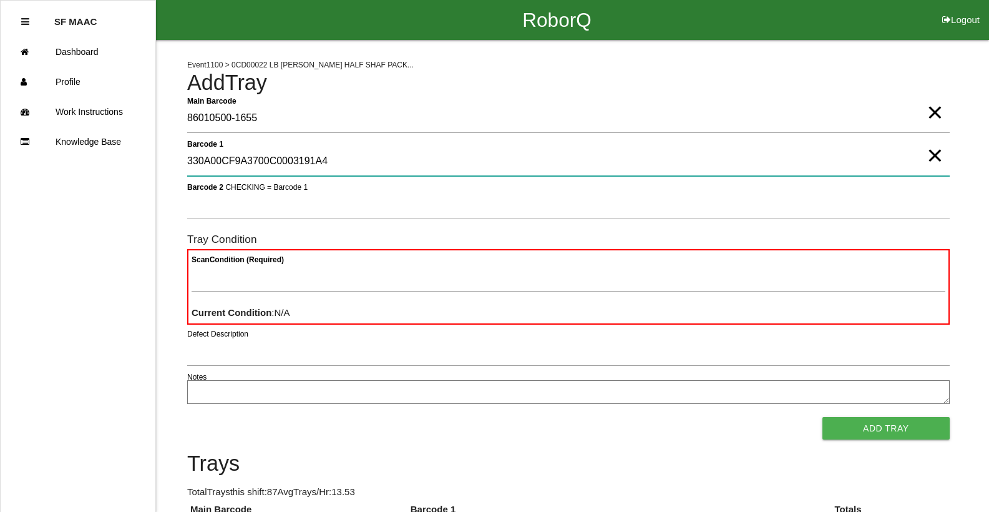
type 1 "330A00CF9A3700C0003191A4"
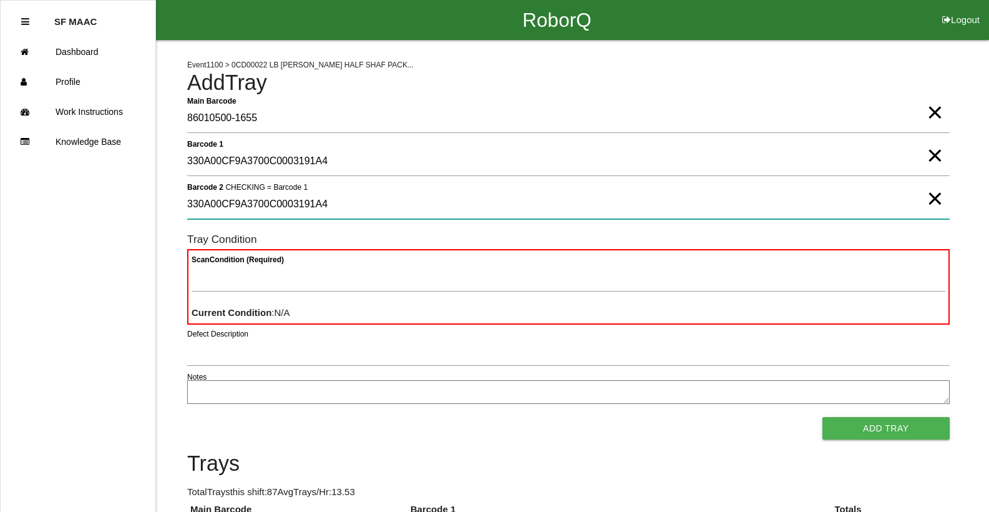
type 2 "330A00CF9A3700C0003191A4"
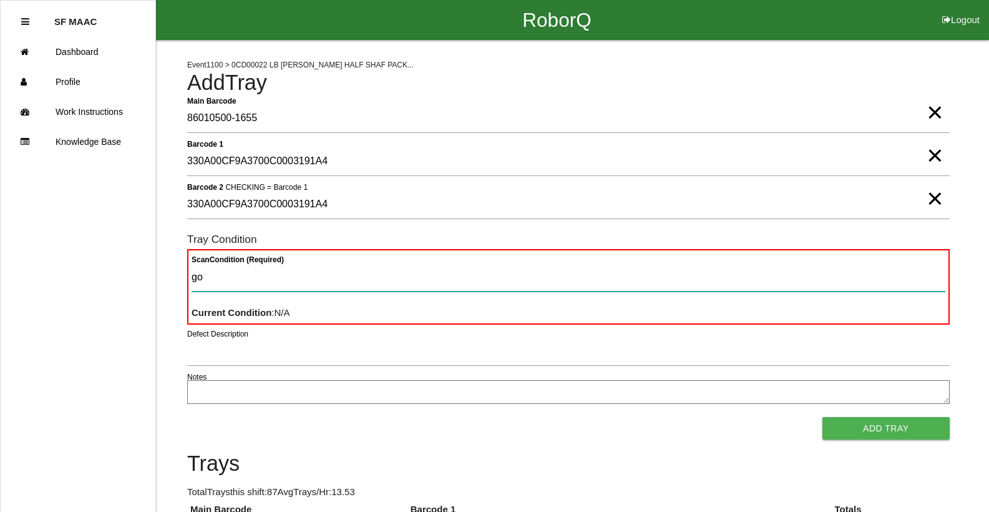
type Condition "goo"
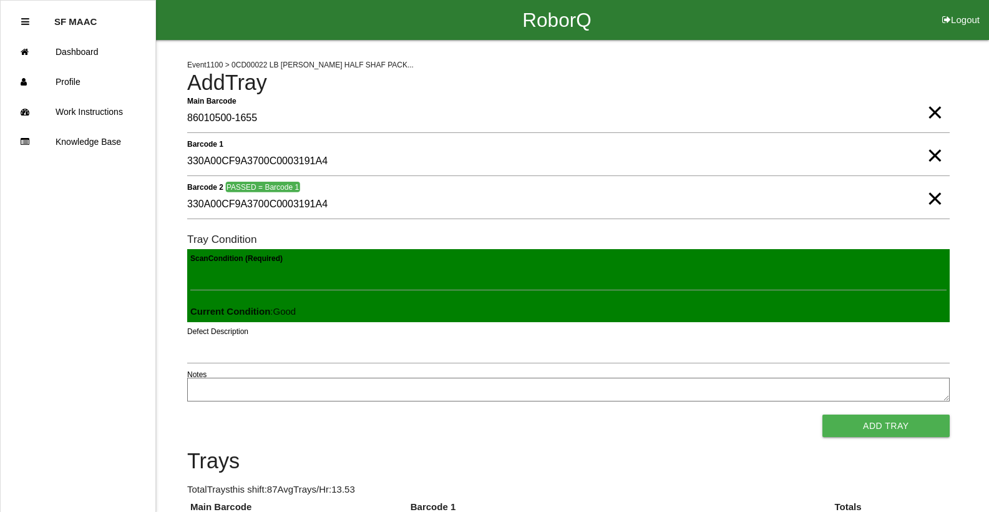
click button "Add Tray" at bounding box center [886, 426] width 127 height 22
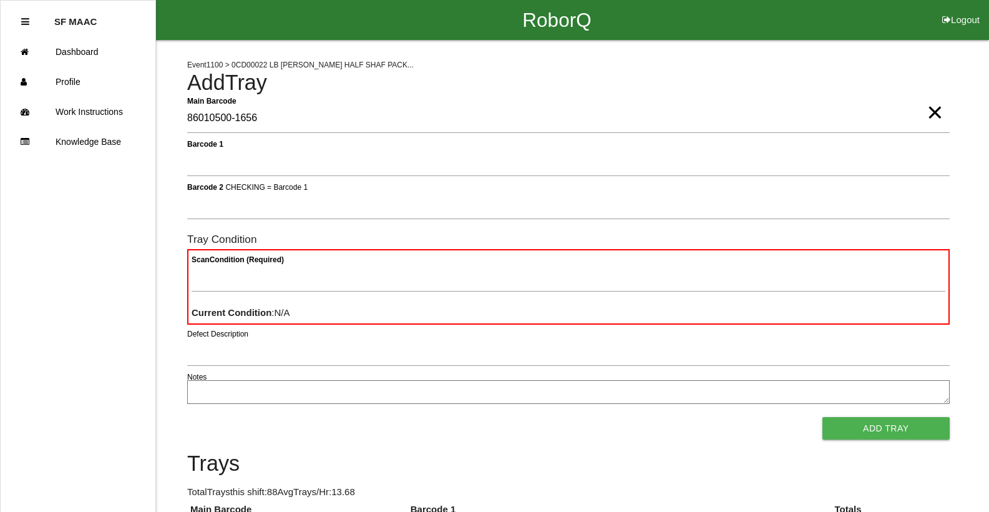
type Barcode "86010500-1656"
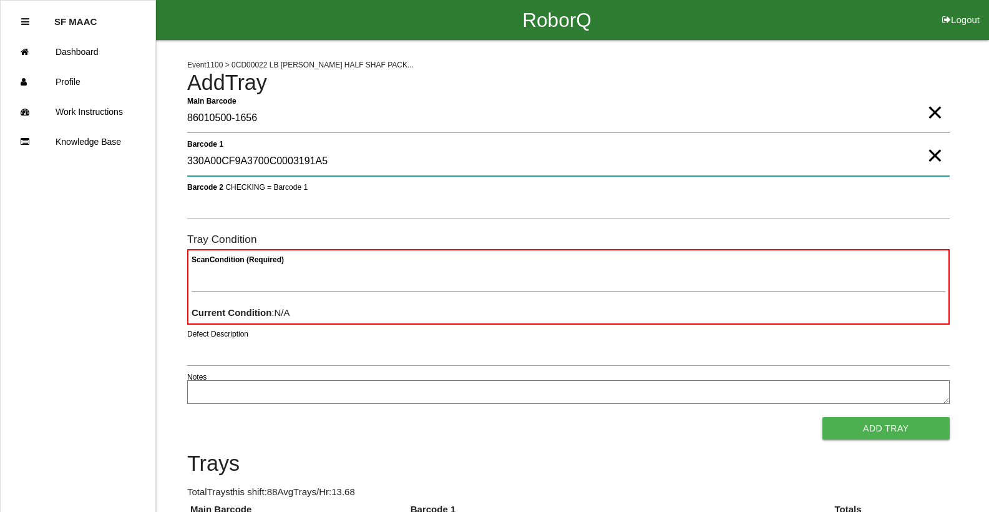
type 1 "330A00CF9A3700C0003191A5"
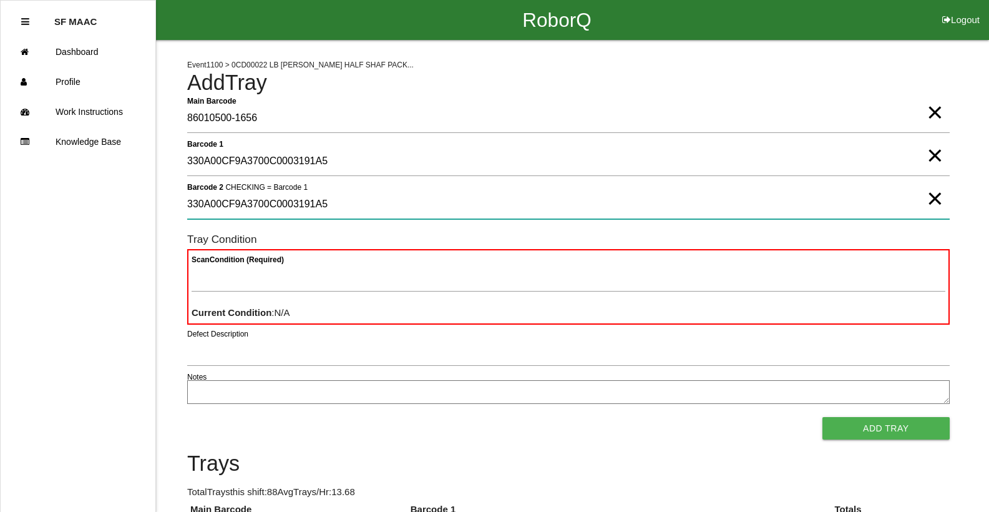
type 2 "330A00CF9A3700C0003191A5"
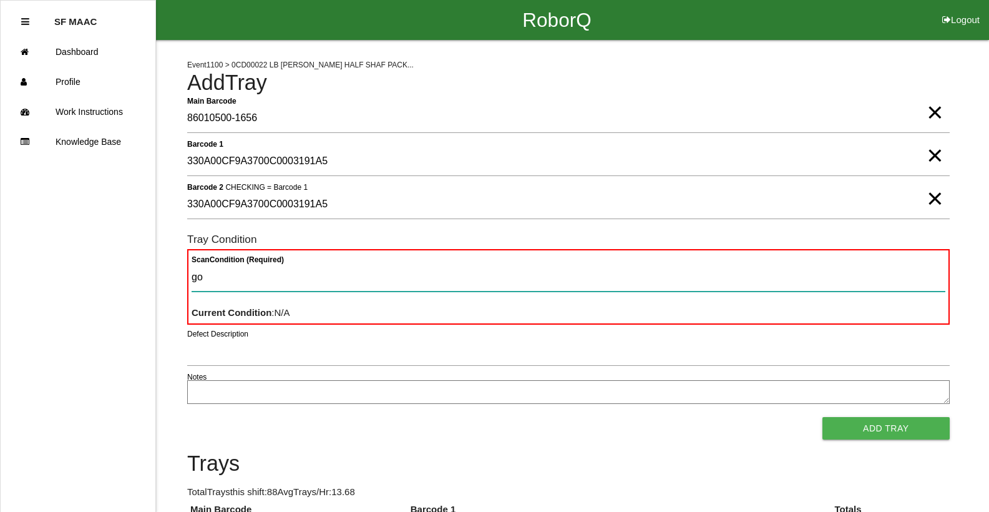
type Condition "goo"
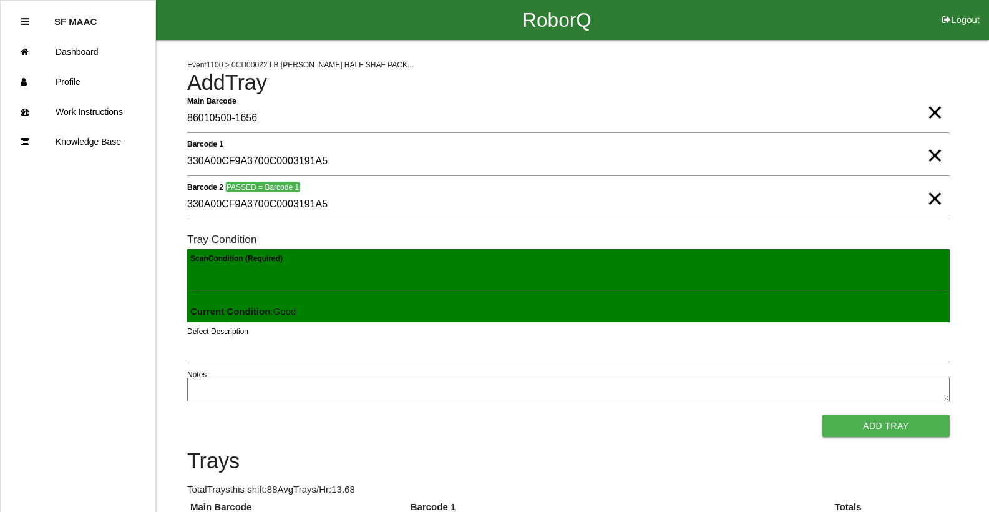
click at [823, 415] on button "Add Tray" at bounding box center [886, 426] width 127 height 22
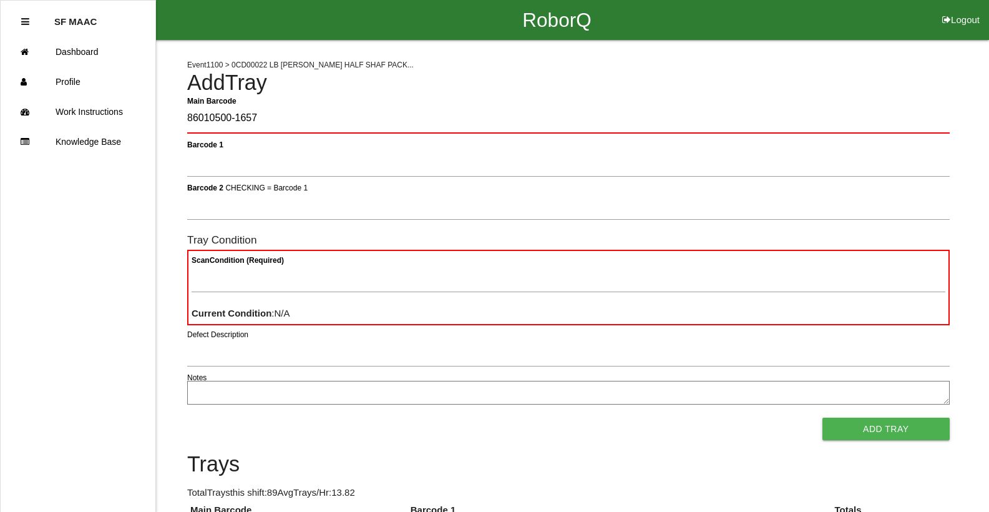
type Barcode "86010500-1657"
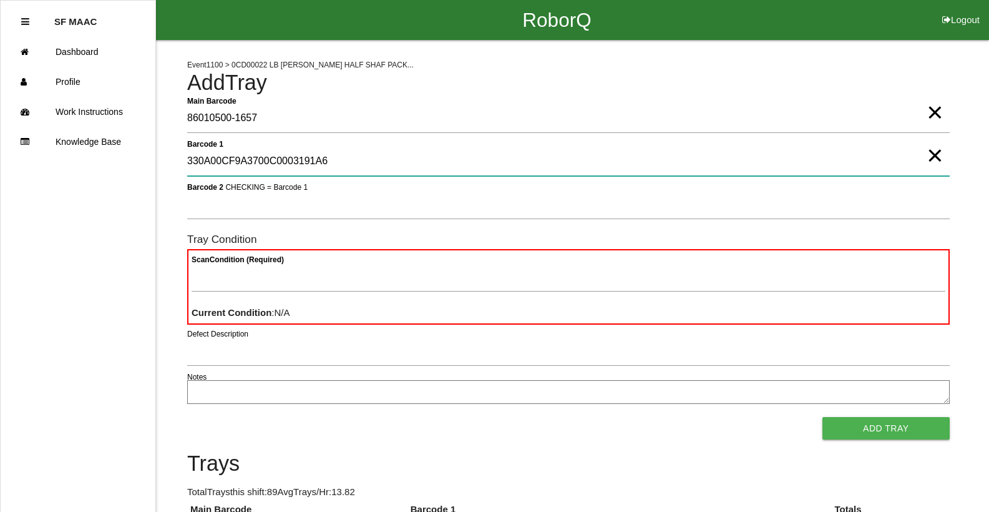
type 1 "330A00CF9A3700C0003191A6"
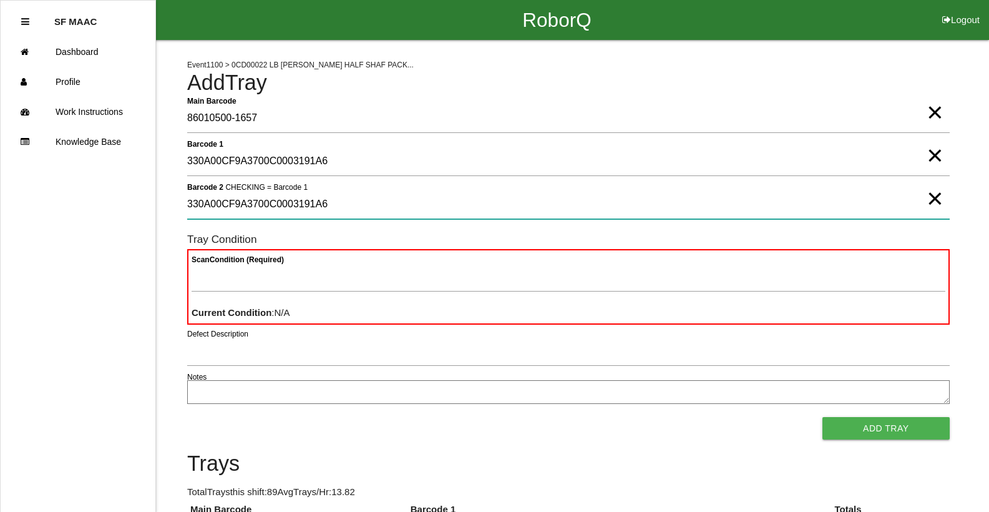
type 2 "330A00CF9A3700C0003191A6"
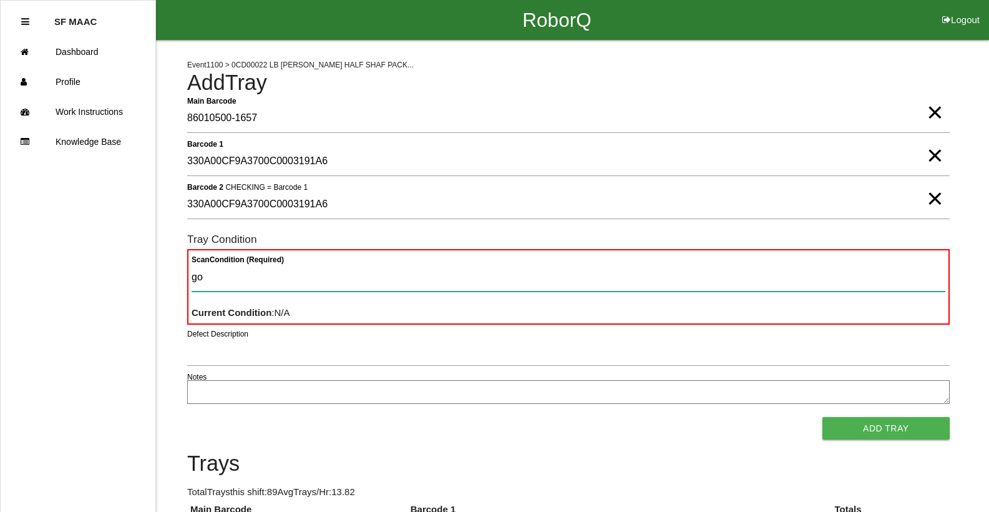
type Condition "goo"
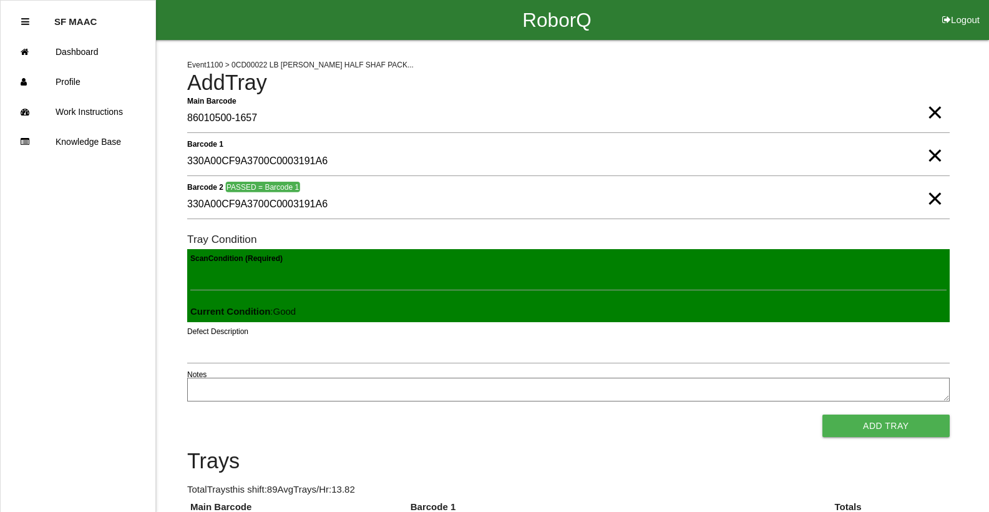
click at [823, 415] on button "Add Tray" at bounding box center [886, 426] width 127 height 22
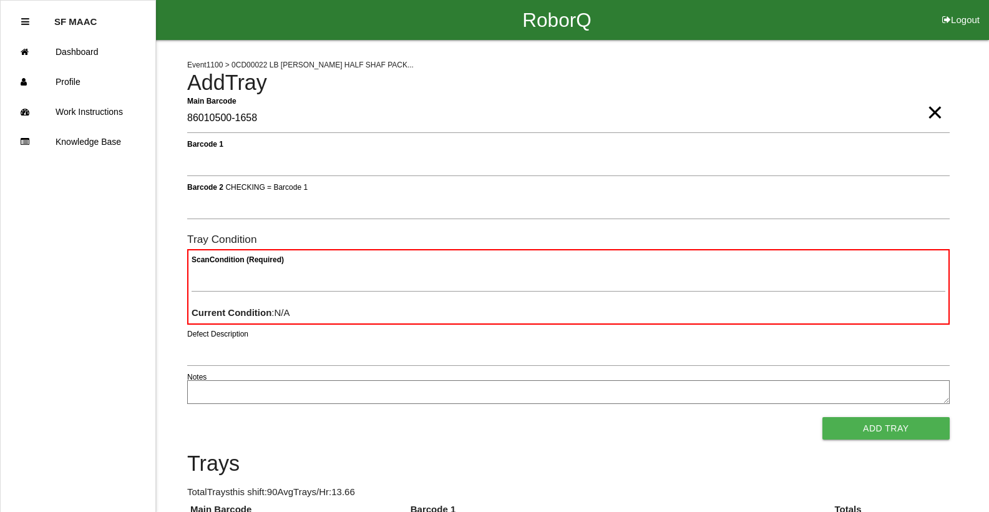
type Barcode "86010500-1658"
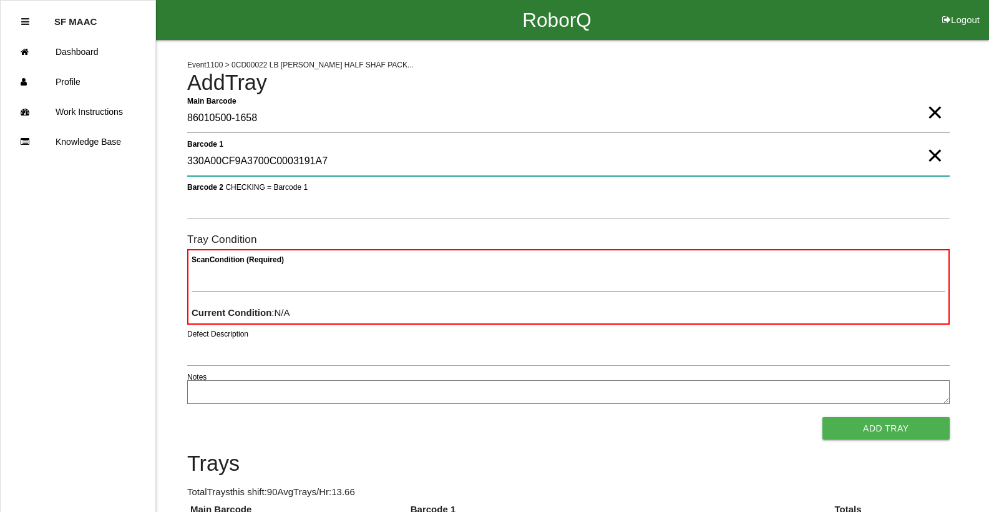
type 1 "330A00CF9A3700C0003191A7"
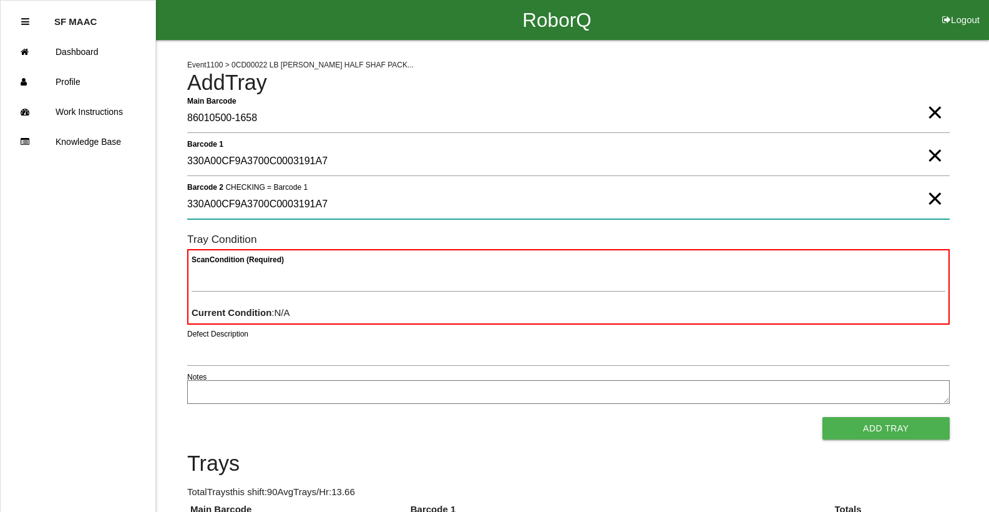
type 2 "330A00CF9A3700C0003191A7"
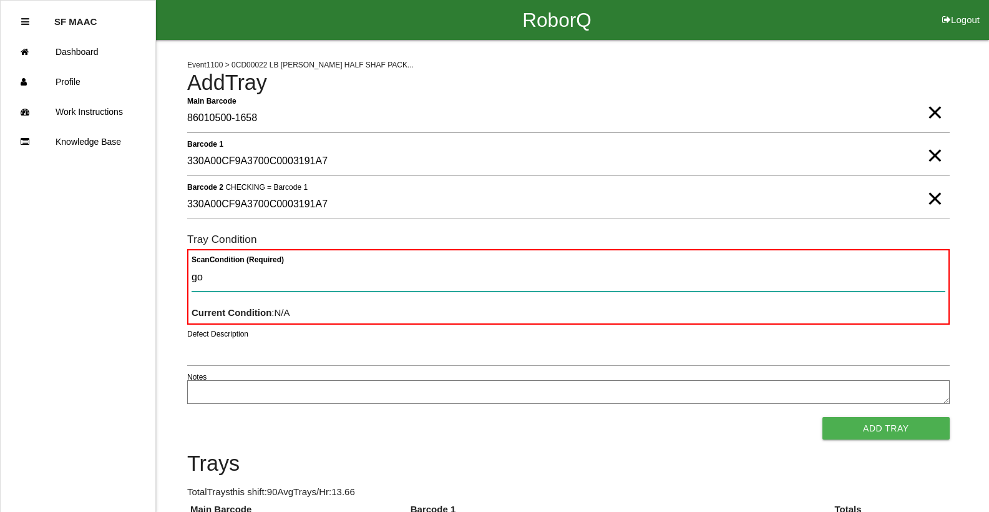
type Condition "goo"
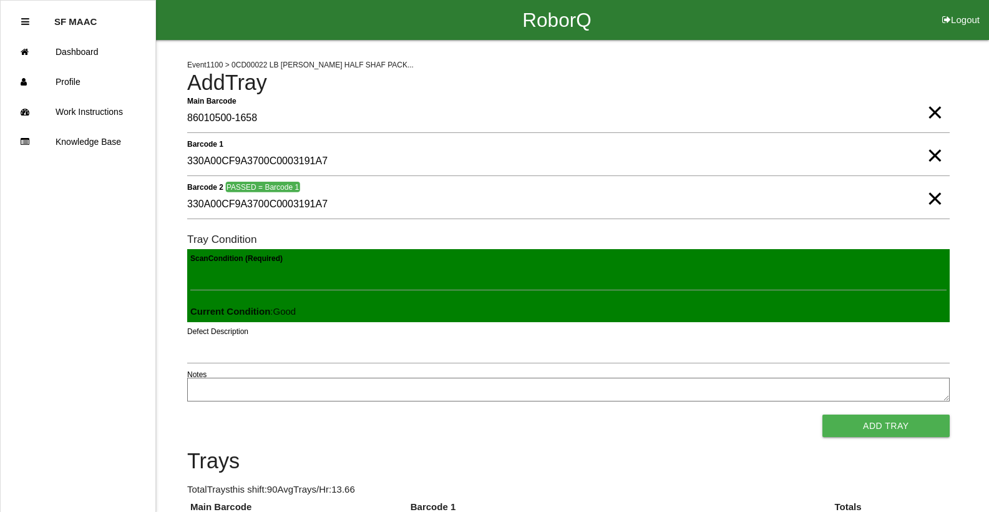
click at [823, 415] on button "Add Tray" at bounding box center [886, 426] width 127 height 22
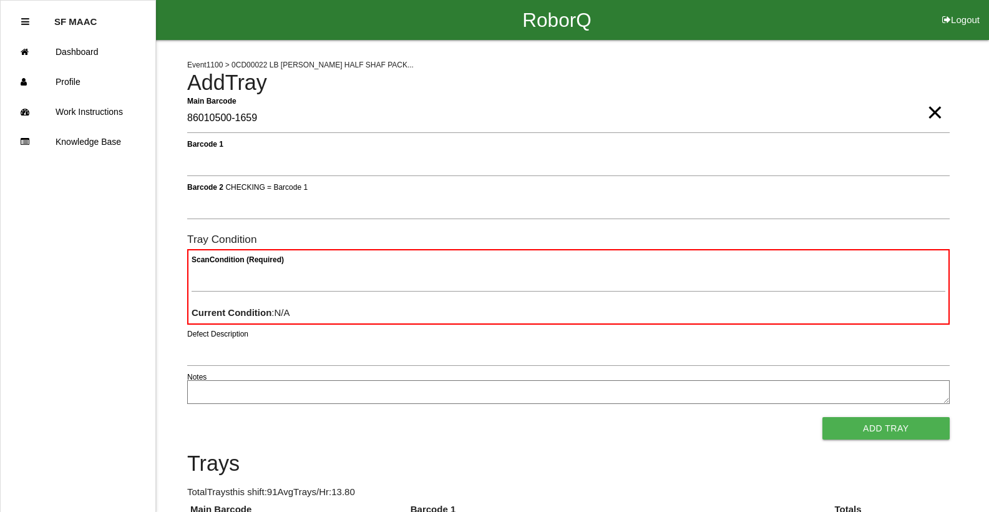
type Barcode "86010500-1659"
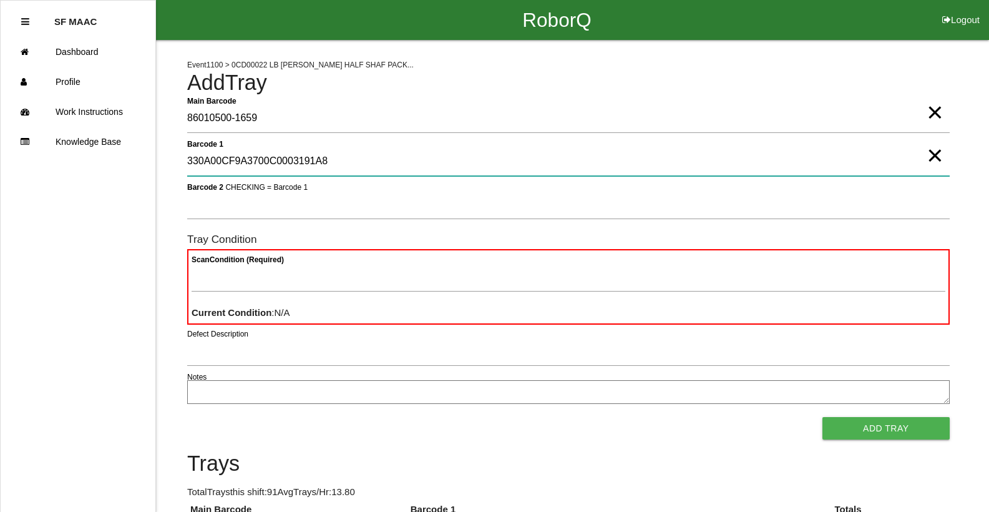
type 1 "330A00CF9A3700C0003191A8"
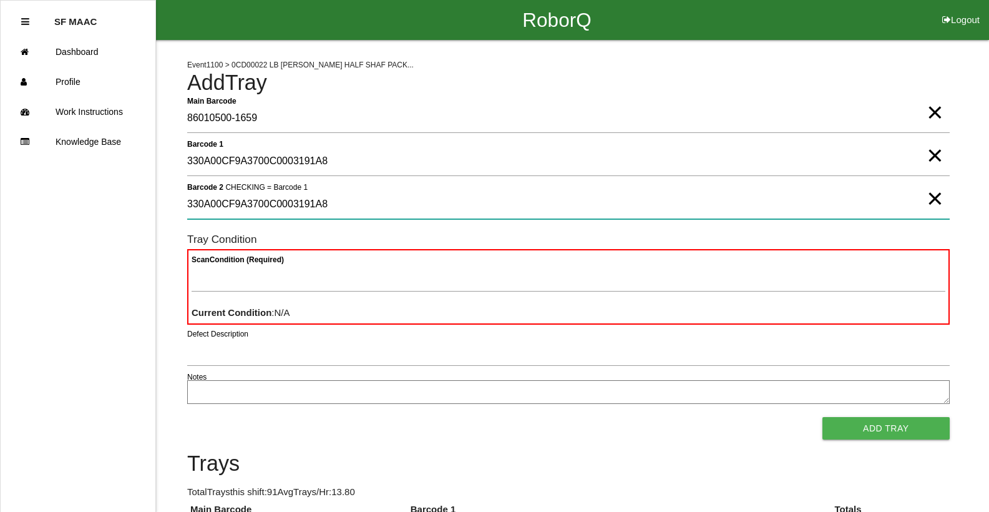
type 2 "330A00CF9A3700C0003191A8"
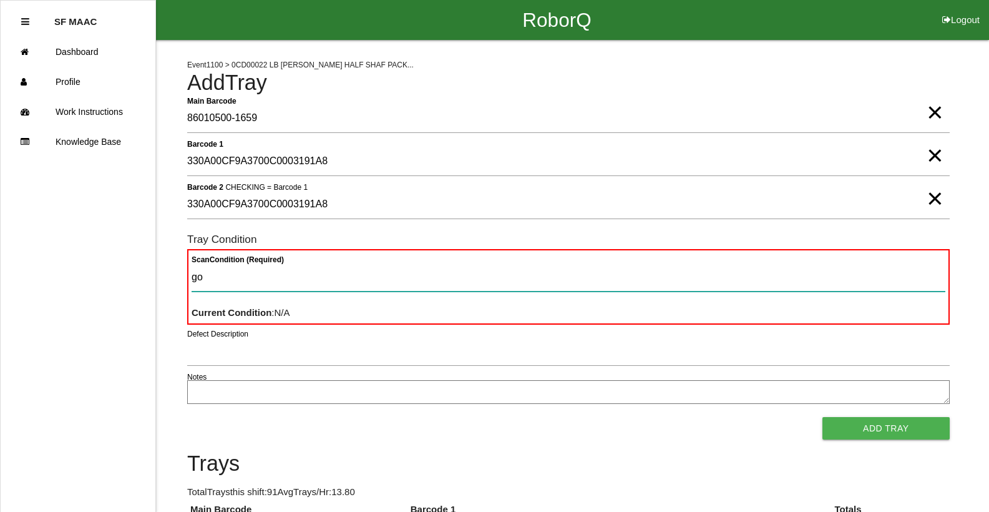
type Condition "goo"
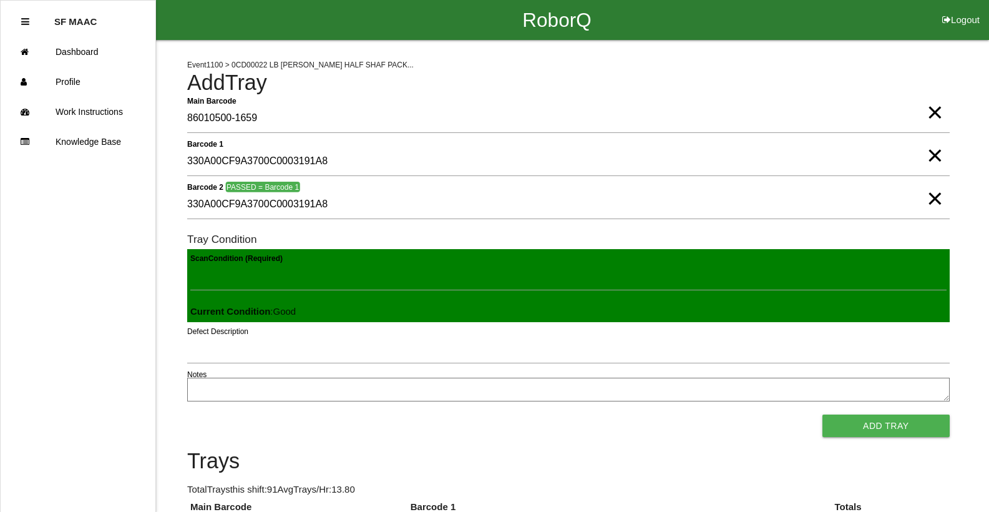
click at [823, 415] on button "Add Tray" at bounding box center [886, 426] width 127 height 22
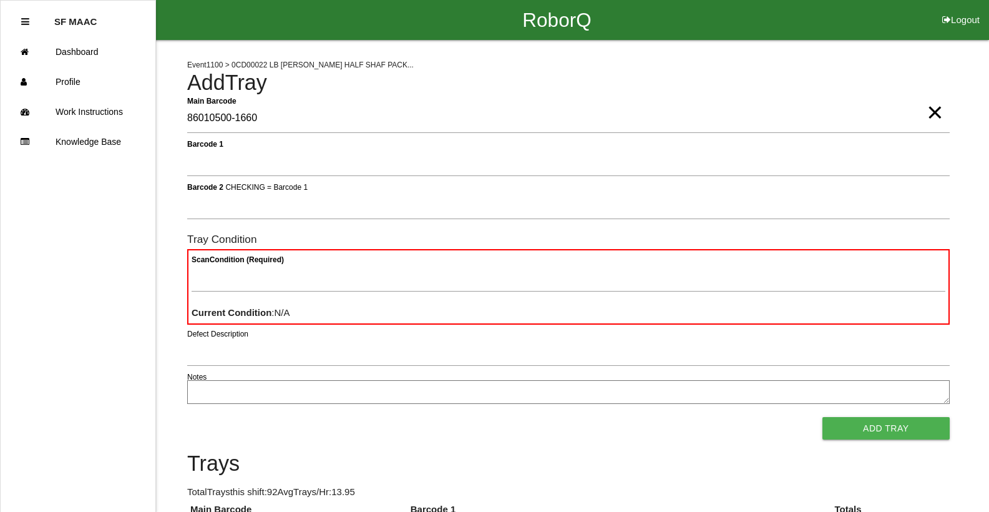
type Barcode "86010500-1660"
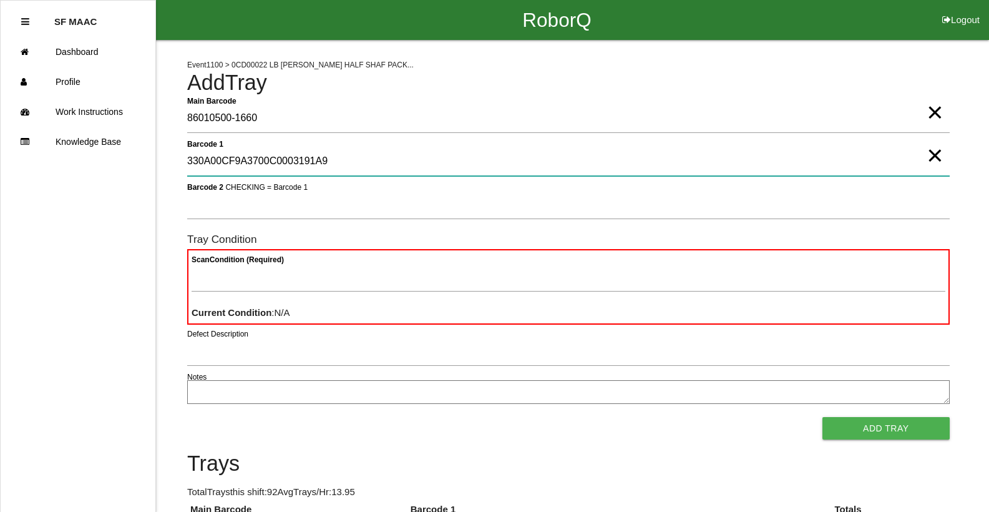
type 1 "330A00CF9A3700C0003191A9"
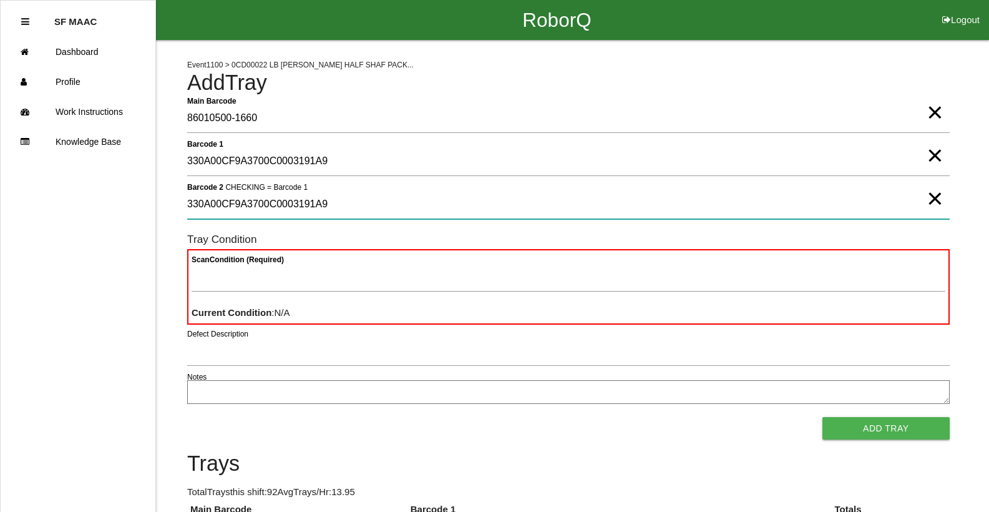
type 2 "330A00CF9A3700C0003191A9"
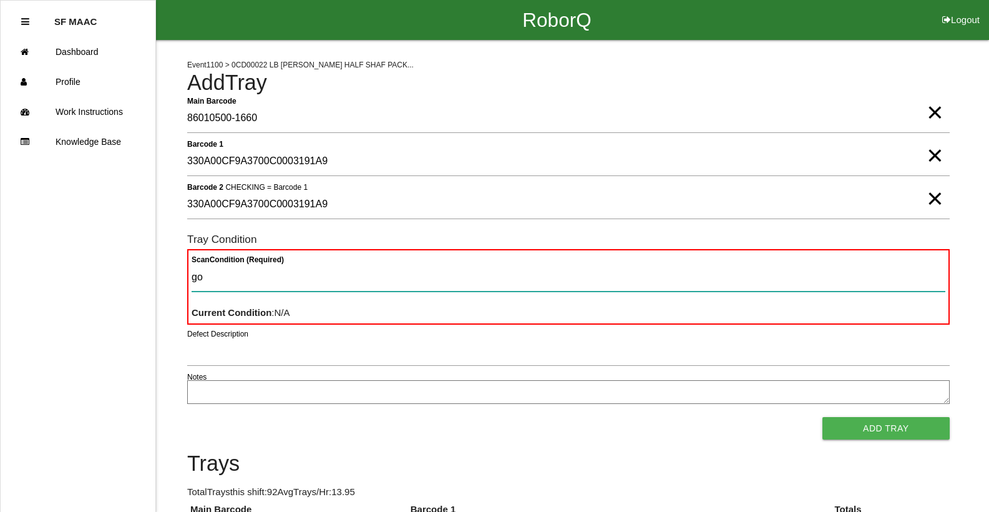
type Condition "goo"
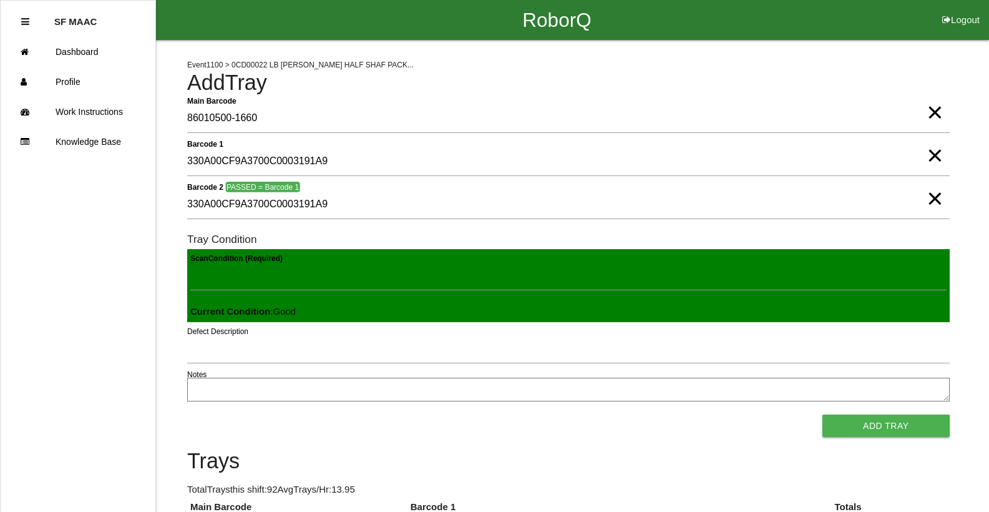
click at [823, 415] on button "Add Tray" at bounding box center [886, 426] width 127 height 22
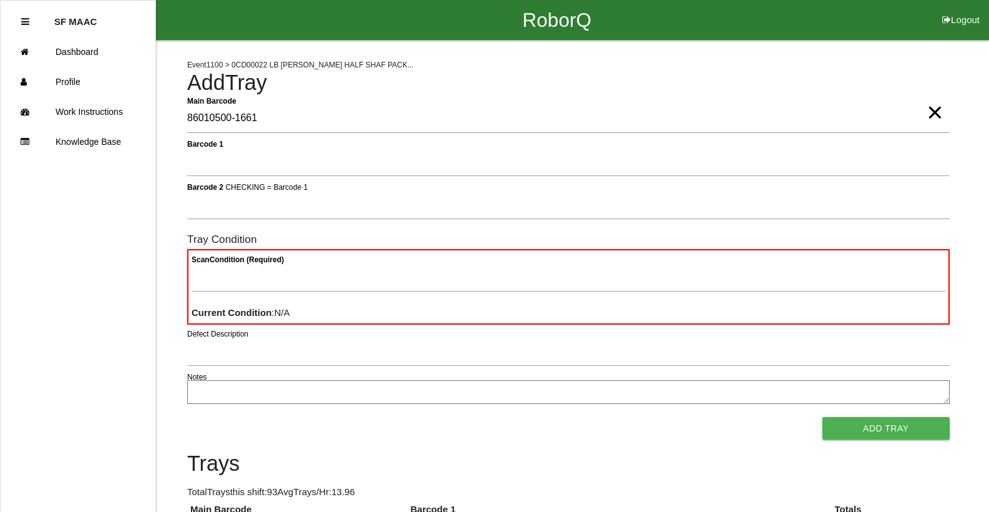
type Barcode "86010500-1661"
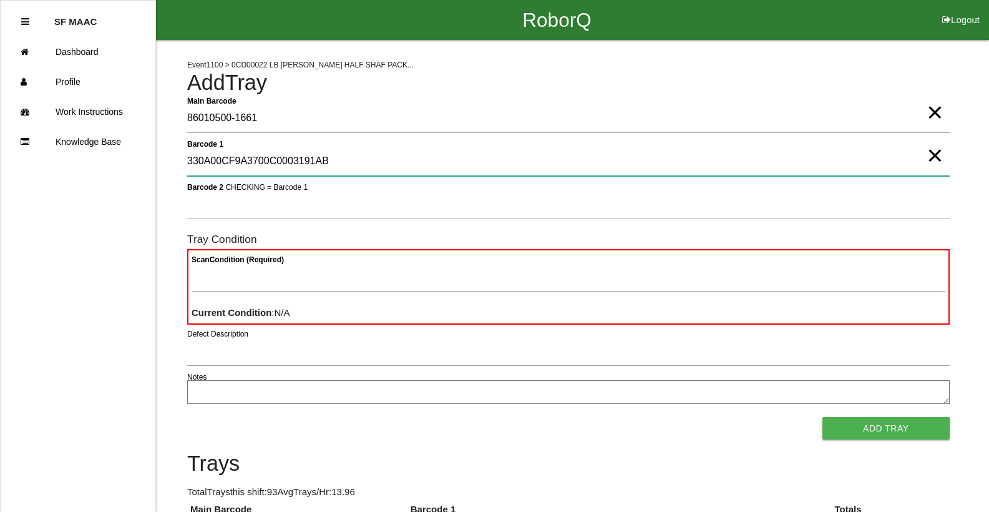
type 1 "330A00CF9A3700C0003191AB"
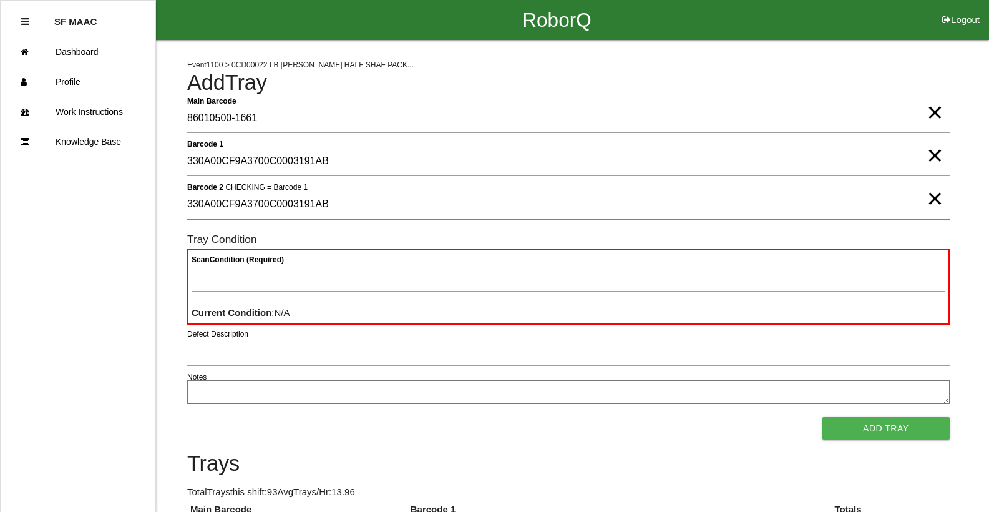
type 2 "330A00CF9A3700C0003191AB"
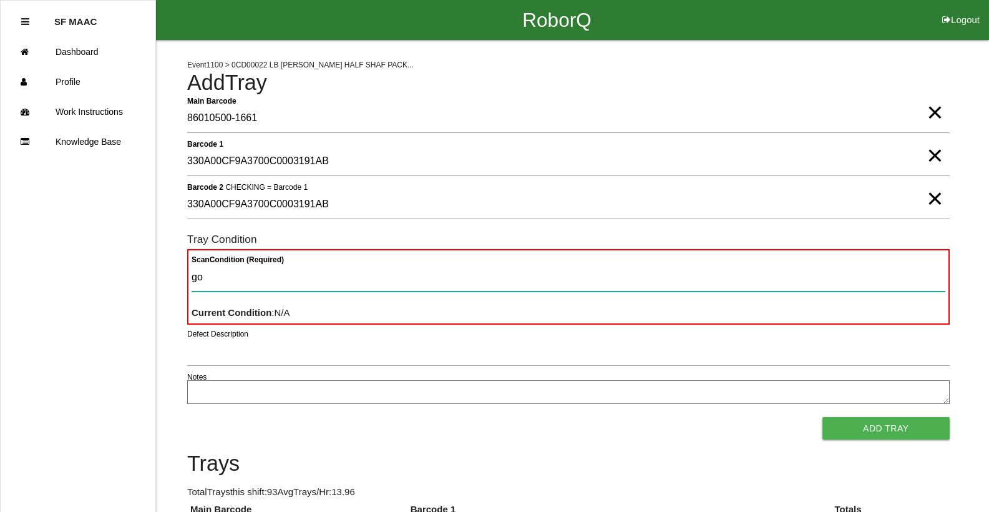
type Condition "goo"
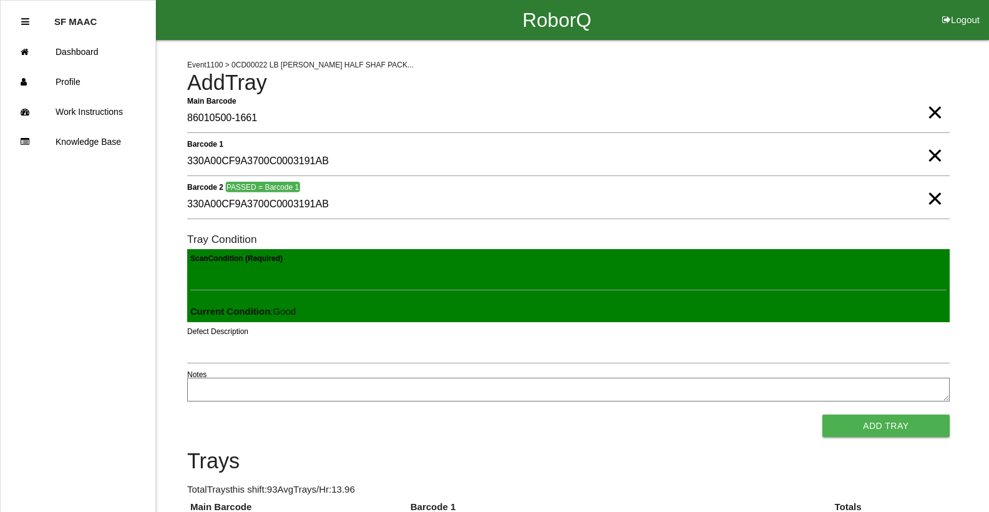
click at [823, 415] on button "Add Tray" at bounding box center [886, 426] width 127 height 22
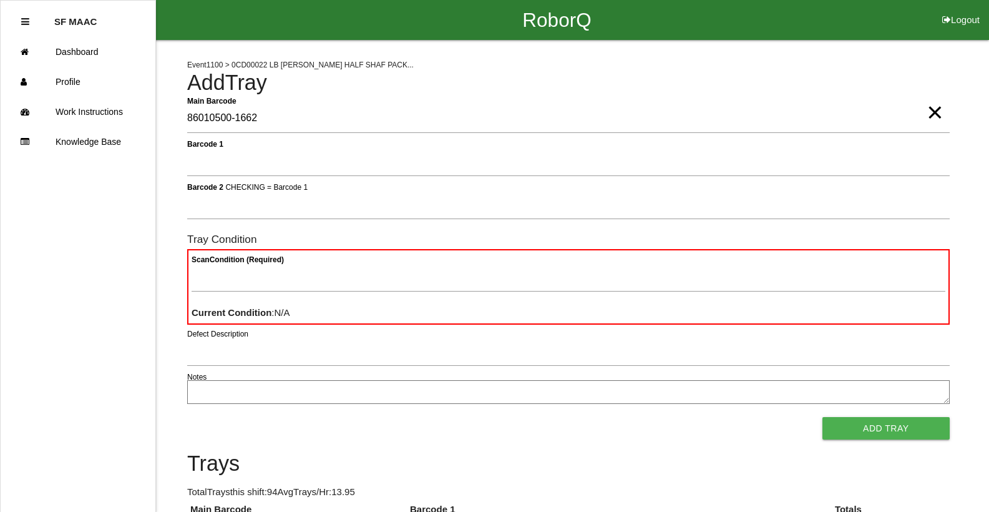
type Barcode "86010500-1662"
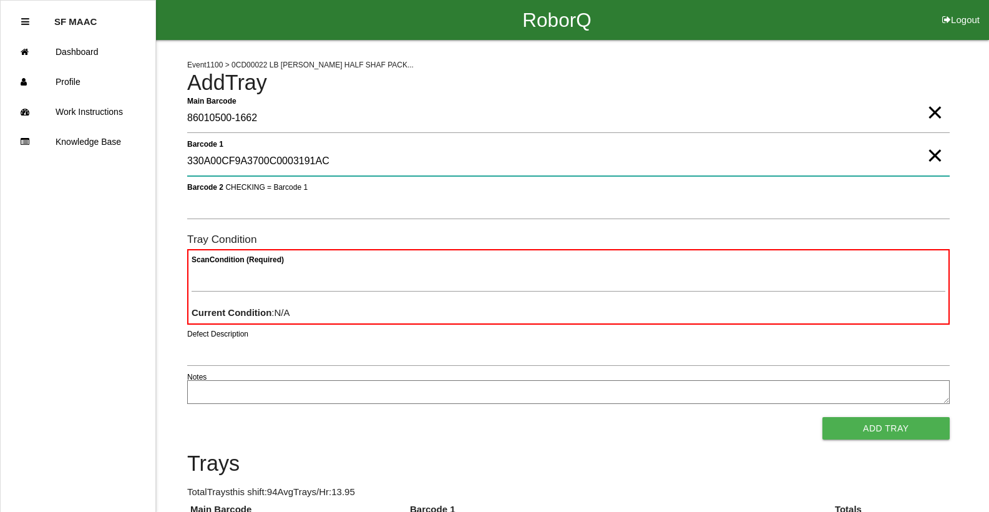
type 1 "330A00CF9A3700C0003191AC"
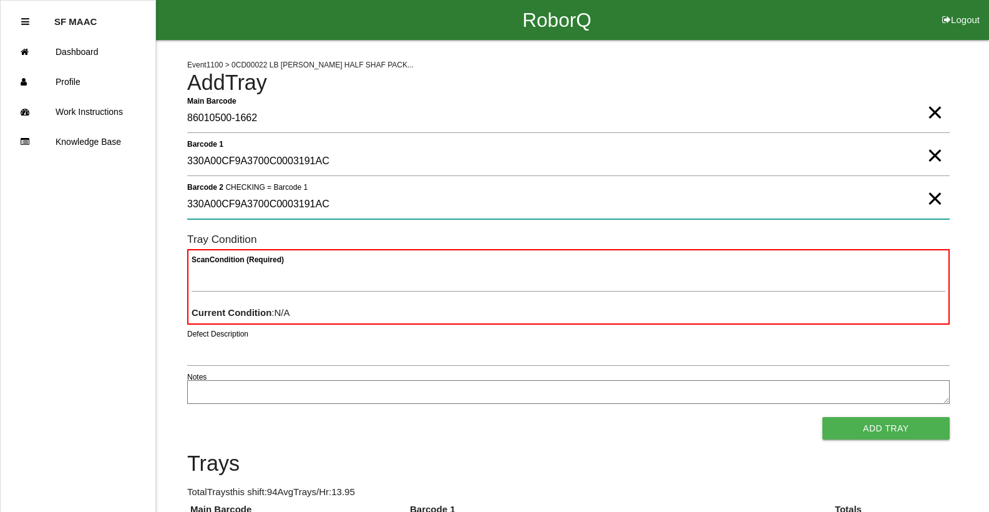
type 2 "330A00CF9A3700C0003191AC"
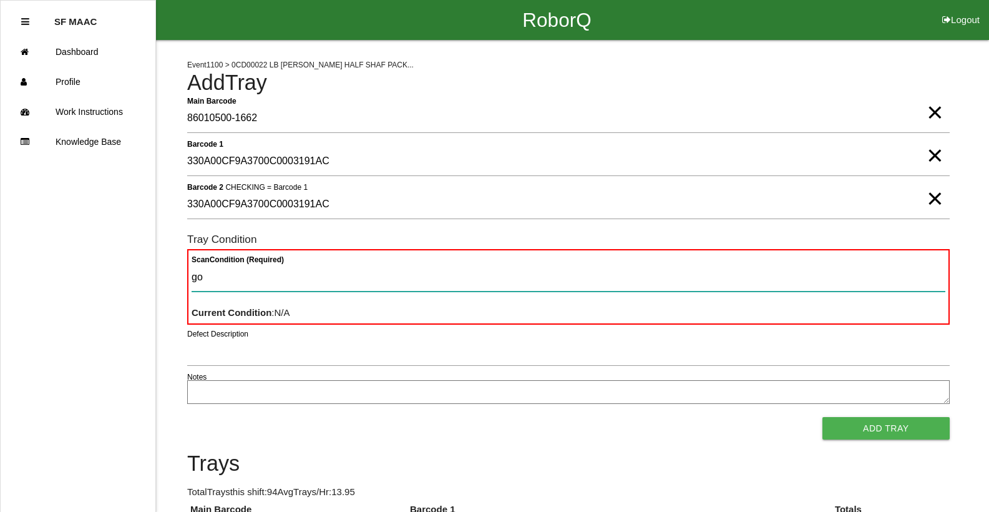
type Condition "goo"
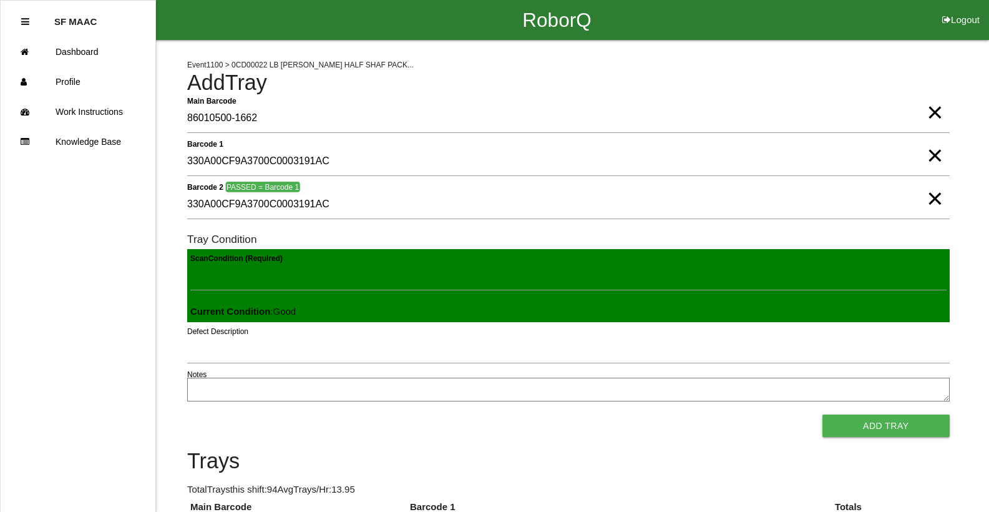
click at [823, 415] on button "Add Tray" at bounding box center [886, 426] width 127 height 22
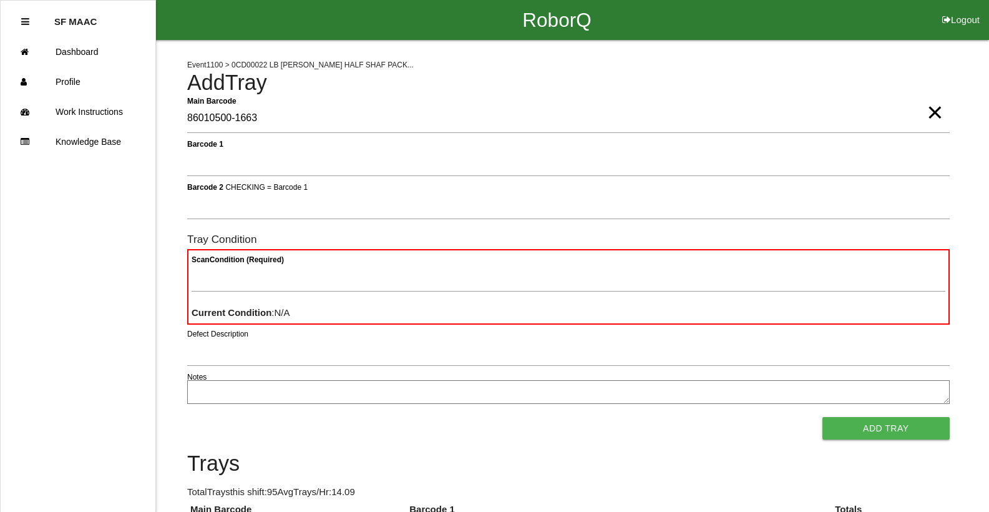
type Barcode "86010500-1663"
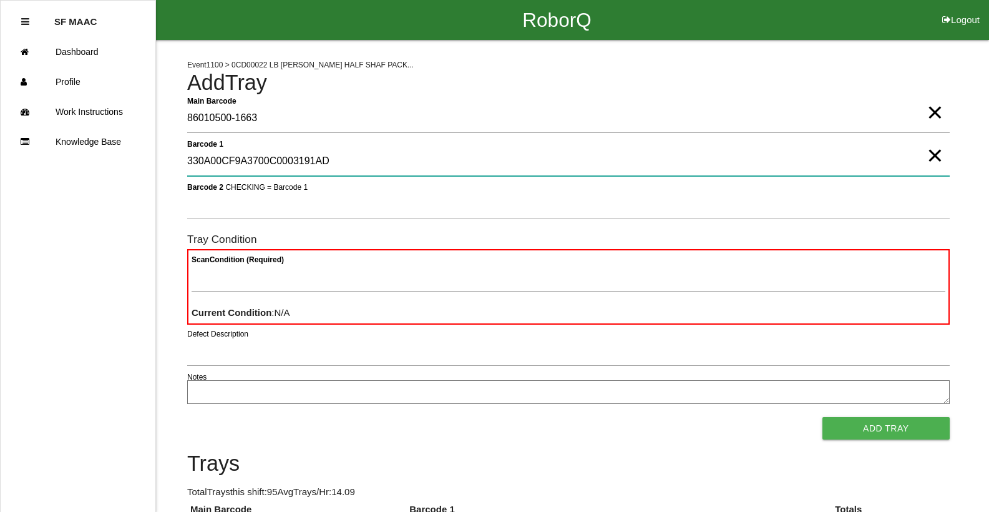
type 1 "330A00CF9A3700C0003191AD"
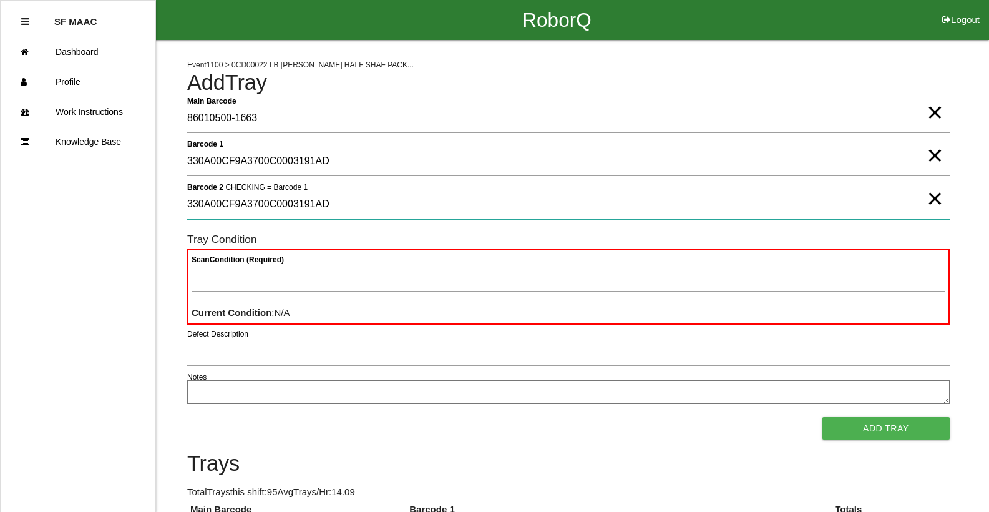
type 2 "330A00CF9A3700C0003191AD"
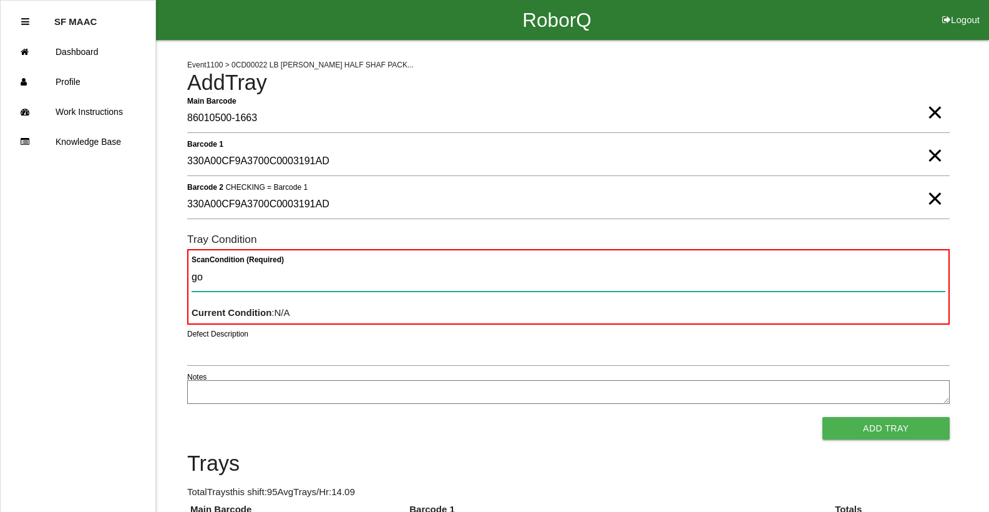
type Condition "goo"
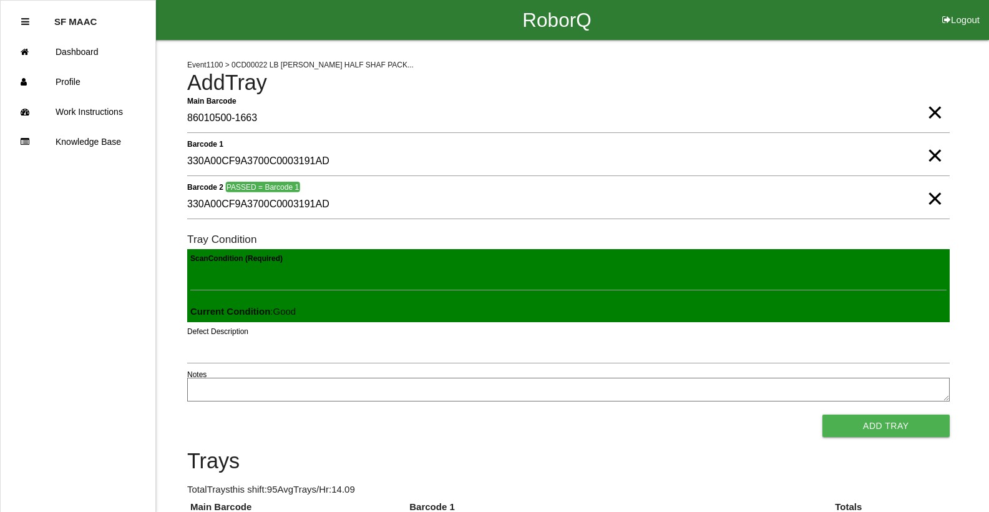
click at [823, 415] on button "Add Tray" at bounding box center [886, 426] width 127 height 22
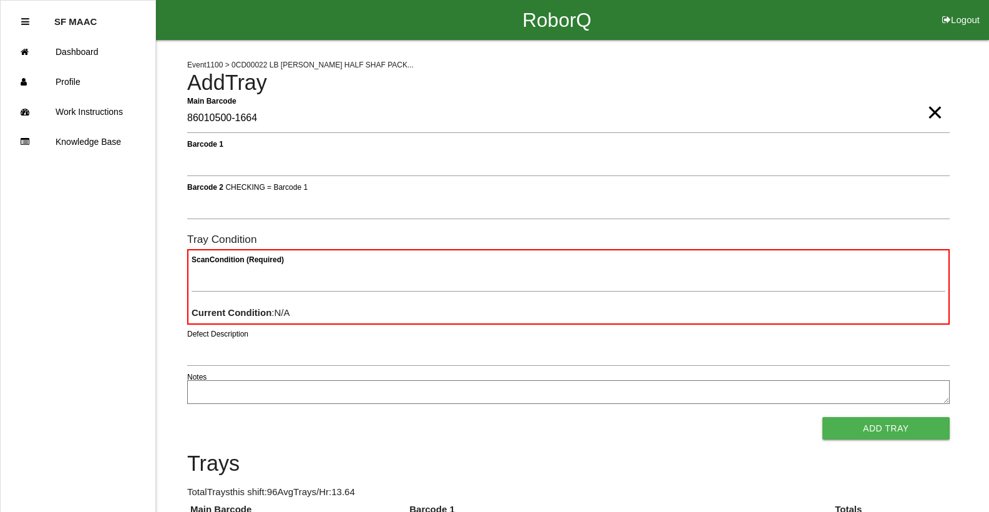
type Barcode "86010500-1664"
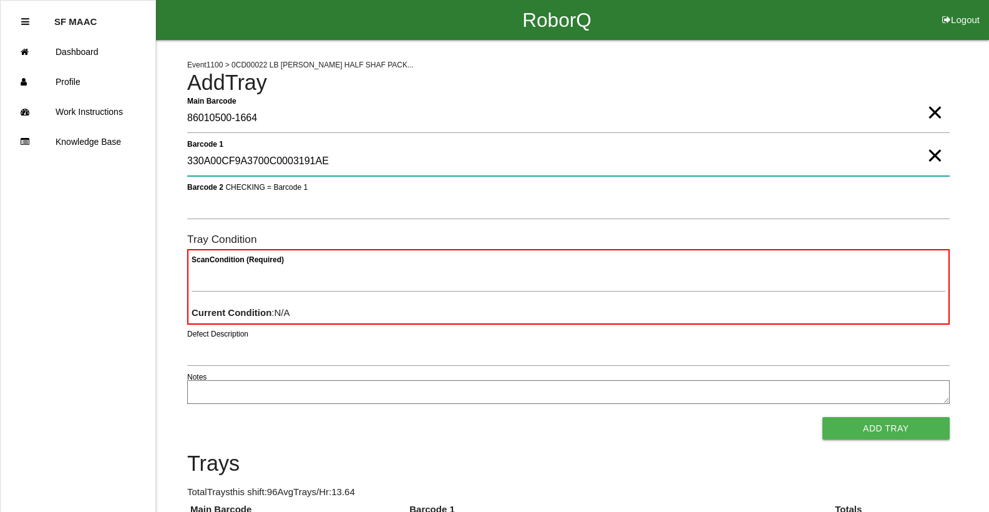
type 1 "330A00CF9A3700C0003191AE"
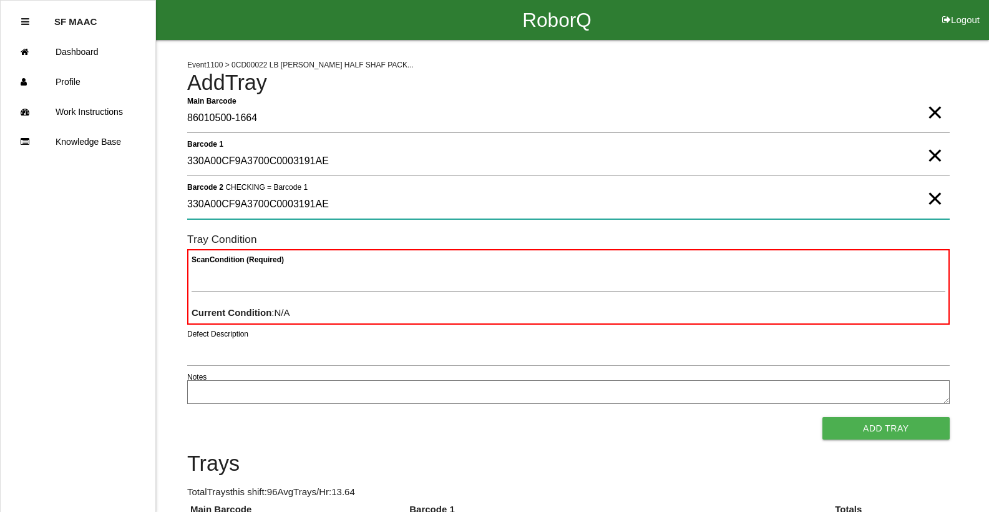
type 2 "330A00CF9A3700C0003191AE"
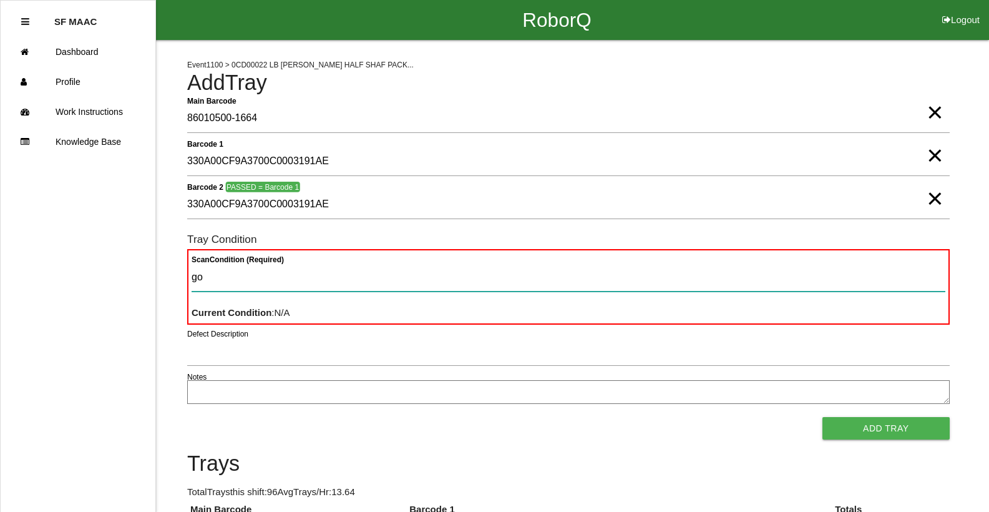
type Condition "goo"
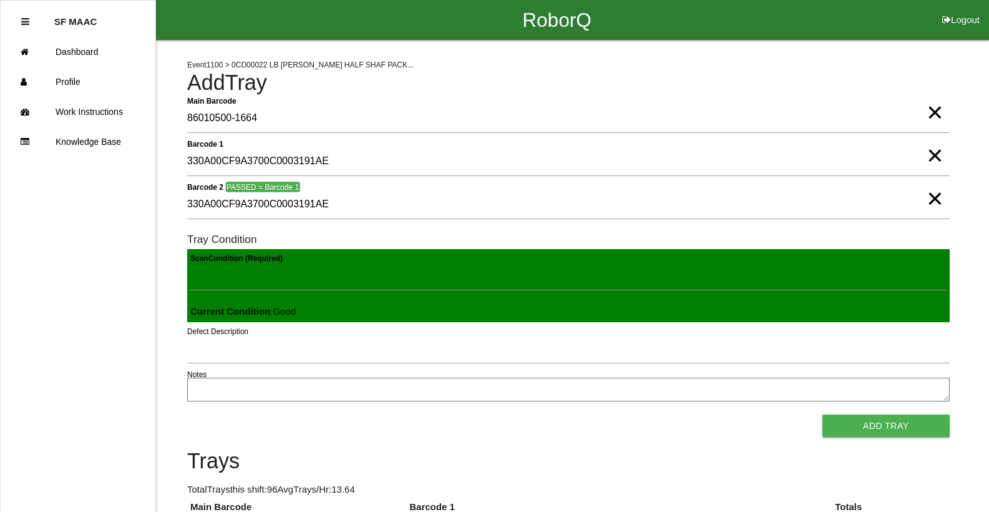
click at [823, 415] on button "Add Tray" at bounding box center [886, 426] width 127 height 22
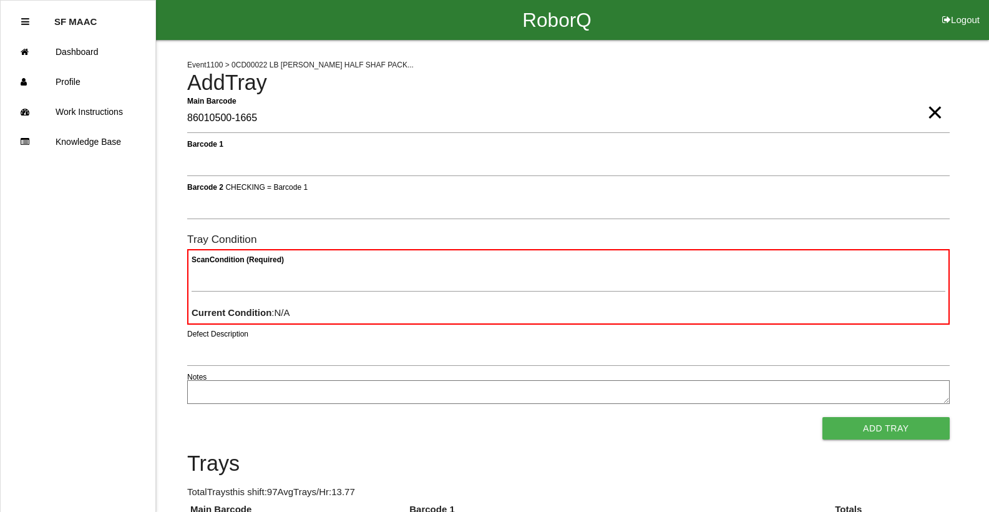
type Barcode "86010500-1665"
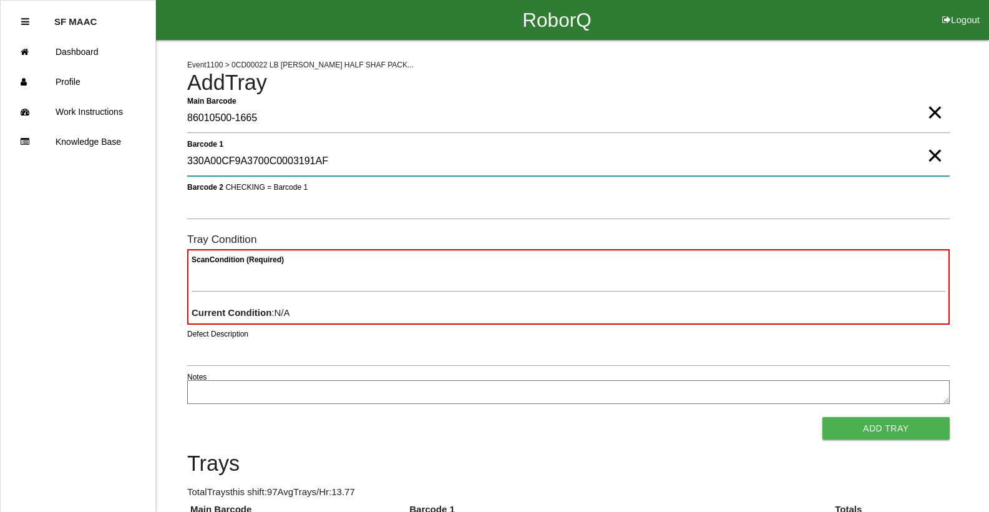
type 1 "330A00CF9A3700C0003191AF"
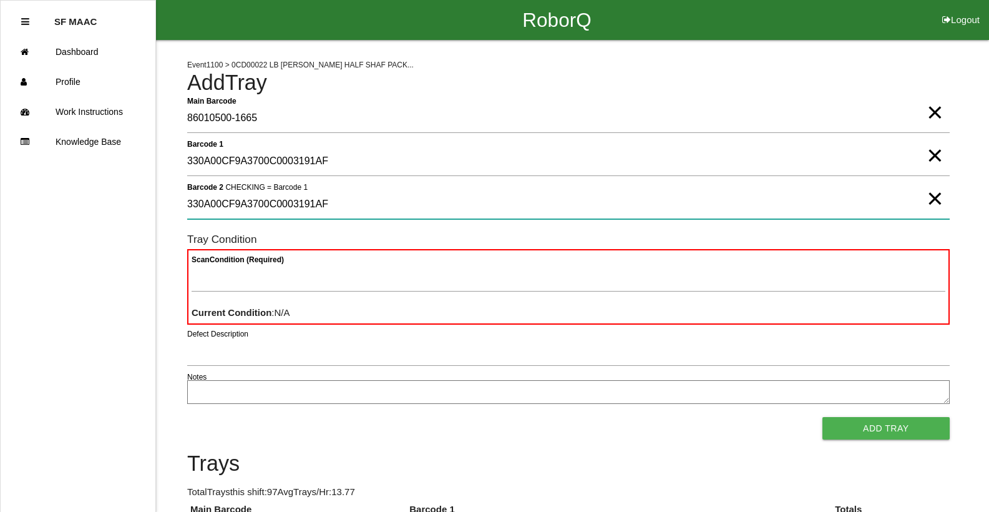
type 2 "330A00CF9A3700C0003191AF"
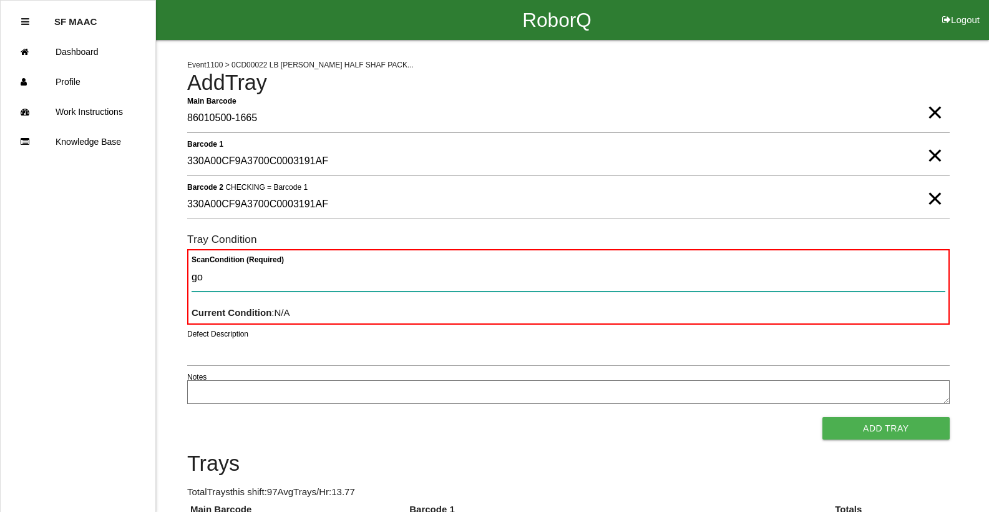
type Condition "goo"
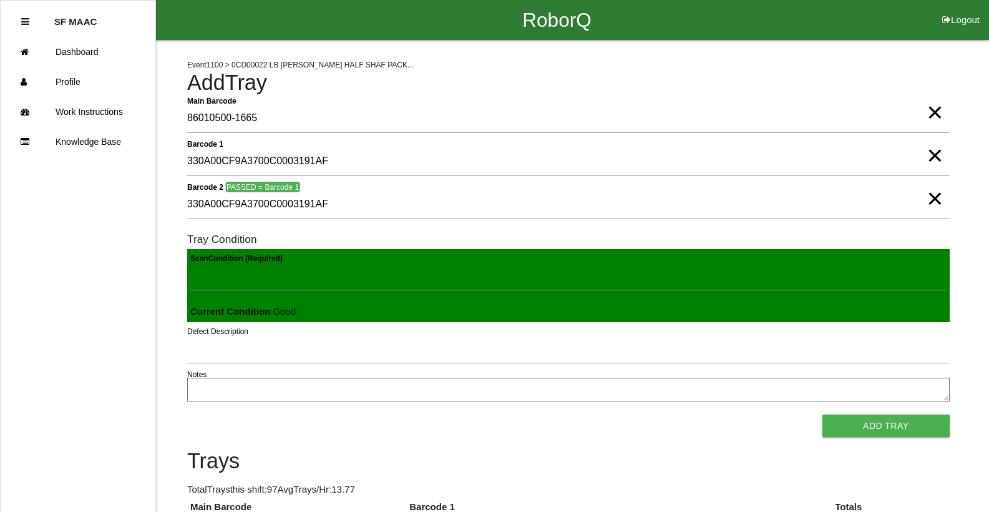
click at [823, 415] on button "Add Tray" at bounding box center [886, 426] width 127 height 22
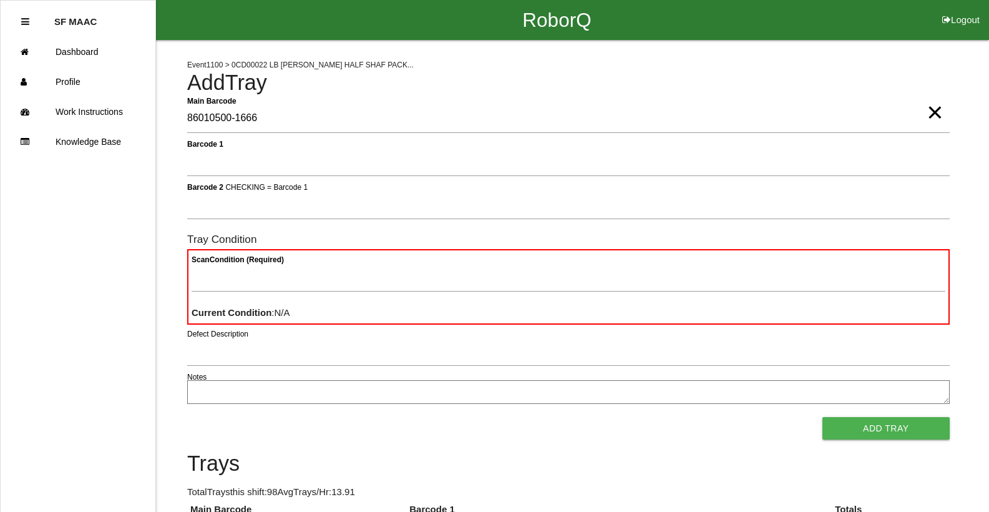
type Barcode "86010500-1666"
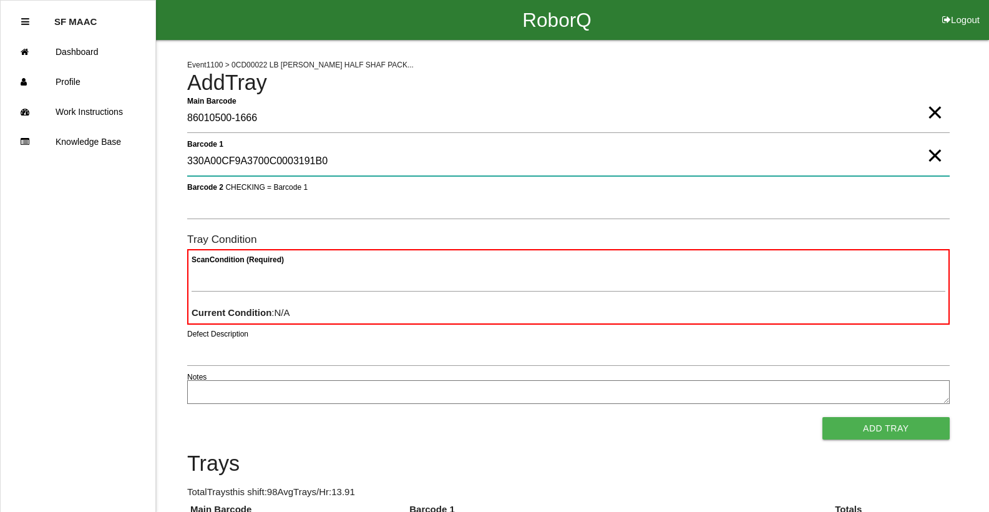
type 1 "330A00CF9A3700C0003191B0"
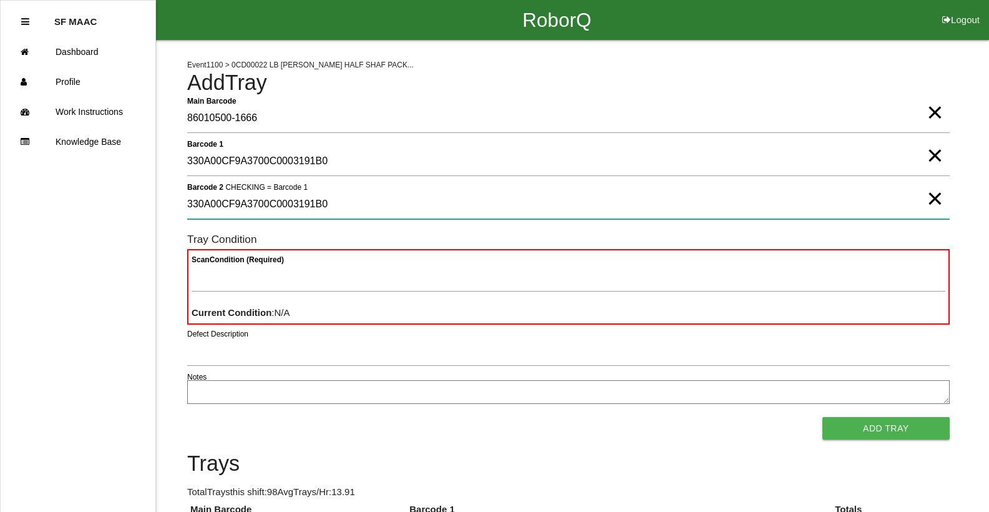
type 2 "330A00CF9A3700C0003191B0"
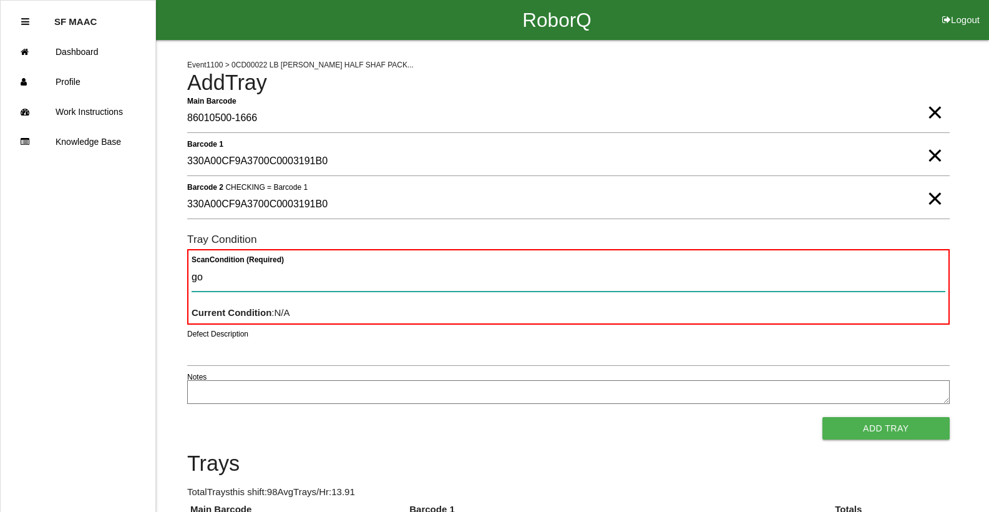
type Condition "goo"
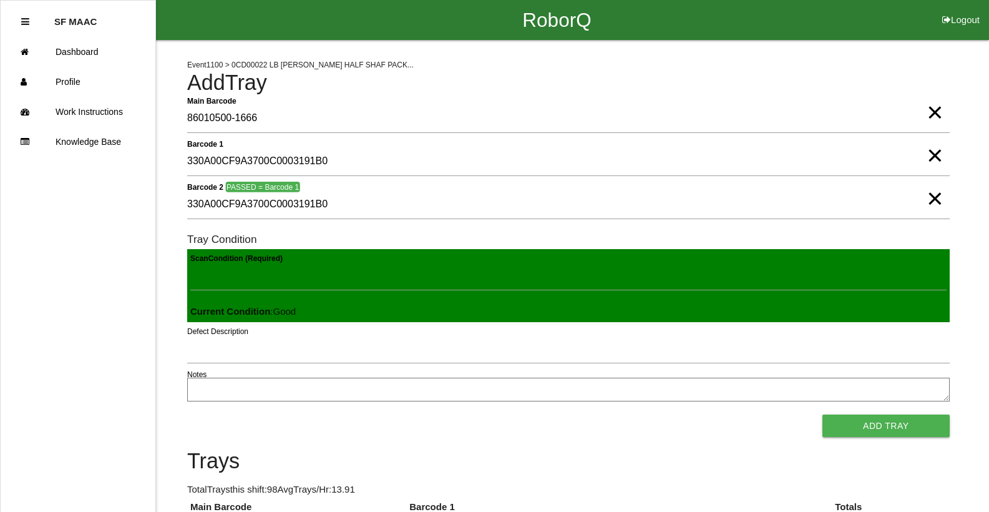
click at [823, 415] on button "Add Tray" at bounding box center [886, 426] width 127 height 22
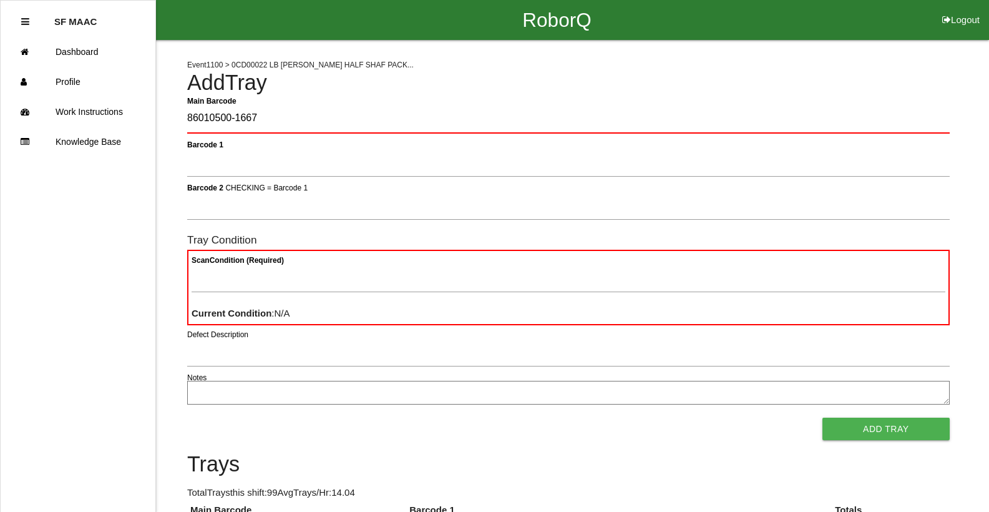
type Barcode "86010500-1667"
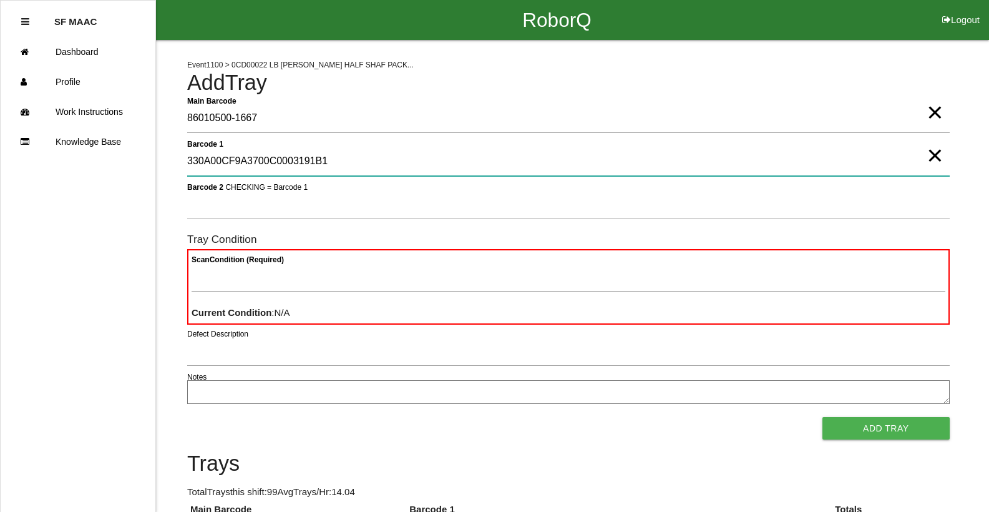
type 1 "330A00CF9A3700C0003191B1"
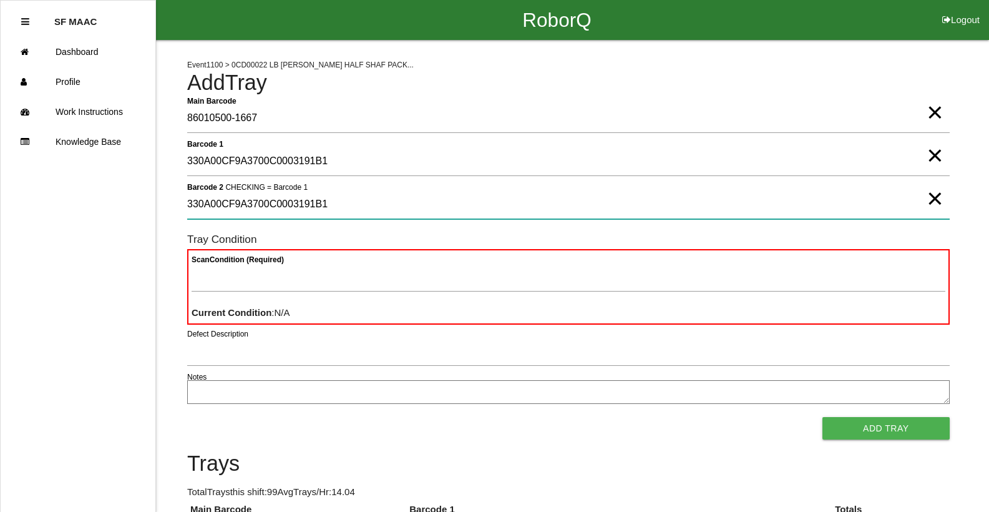
type 2 "330A00CF9A3700C0003191B1"
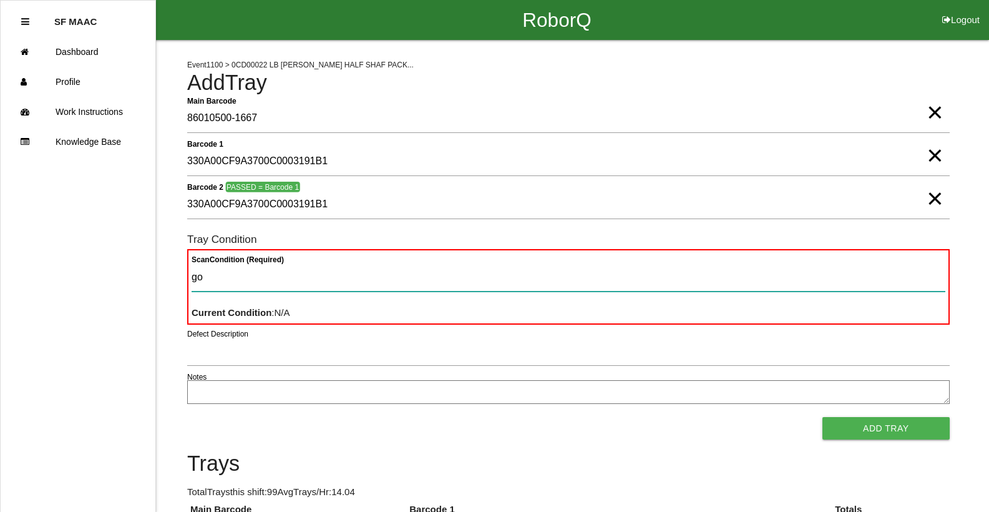
type Condition "goo"
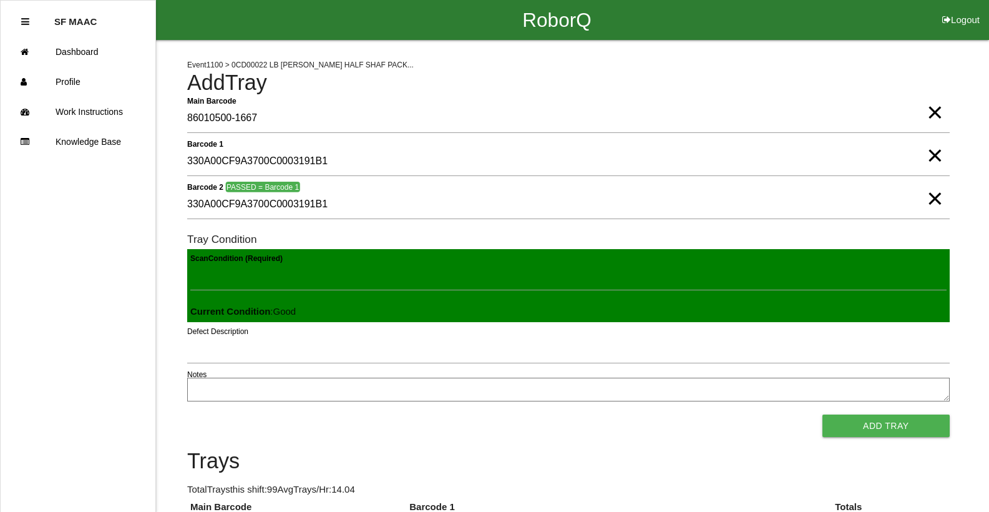
click at [823, 415] on button "Add Tray" at bounding box center [886, 426] width 127 height 22
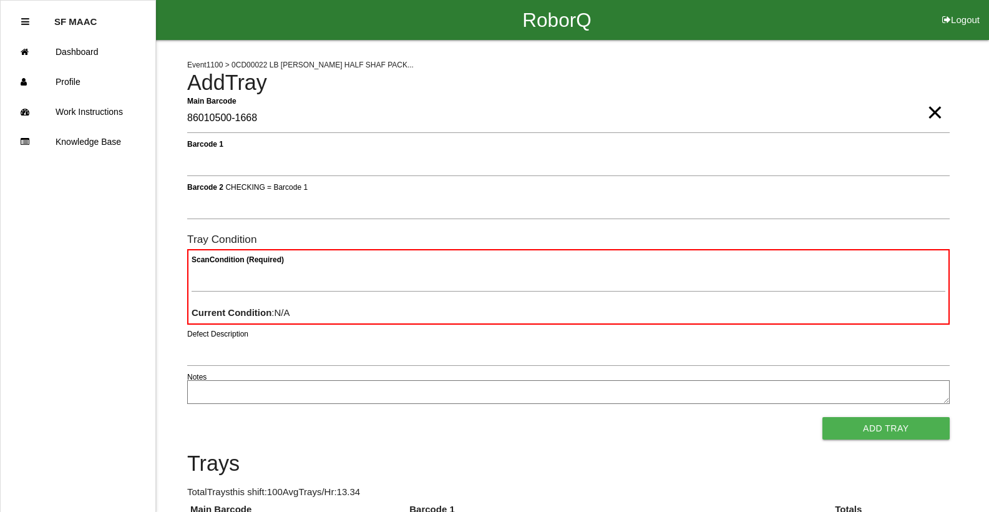
type Barcode "86010500-1668"
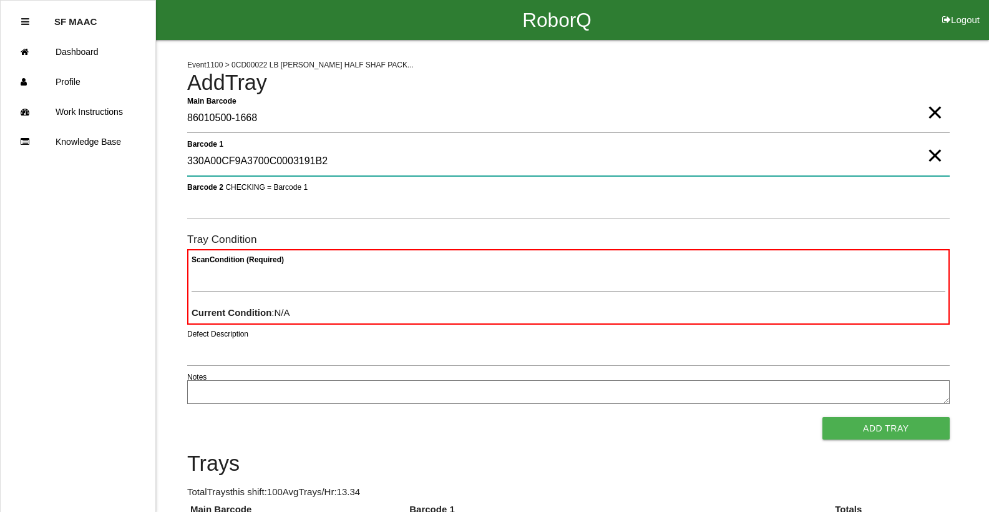
type 1 "330A00CF9A3700C0003191B2"
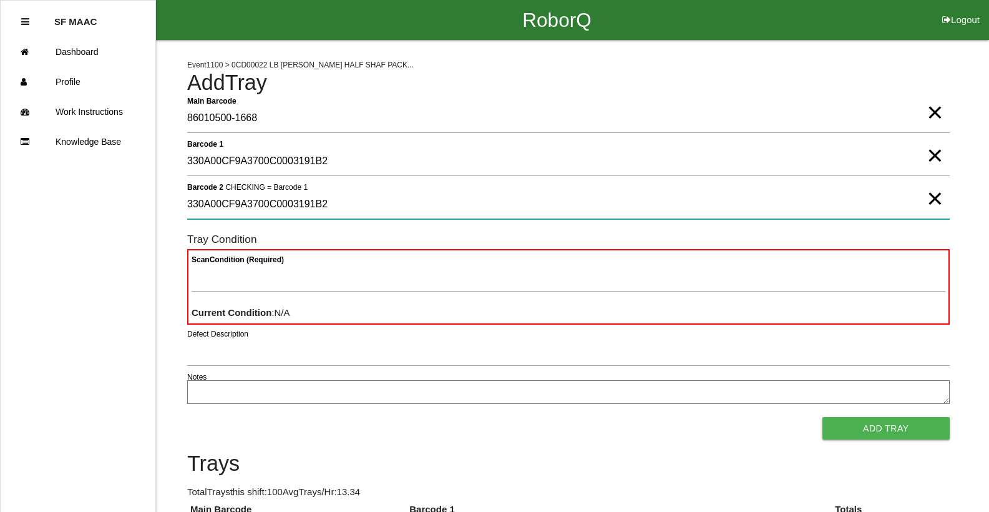
type 2 "330A00CF9A3700C0003191B2"
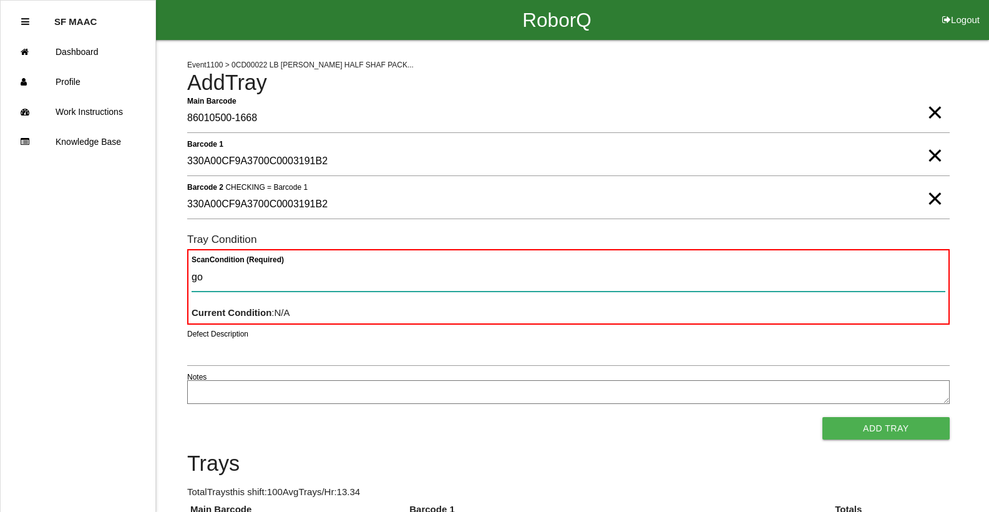
type Condition "goo"
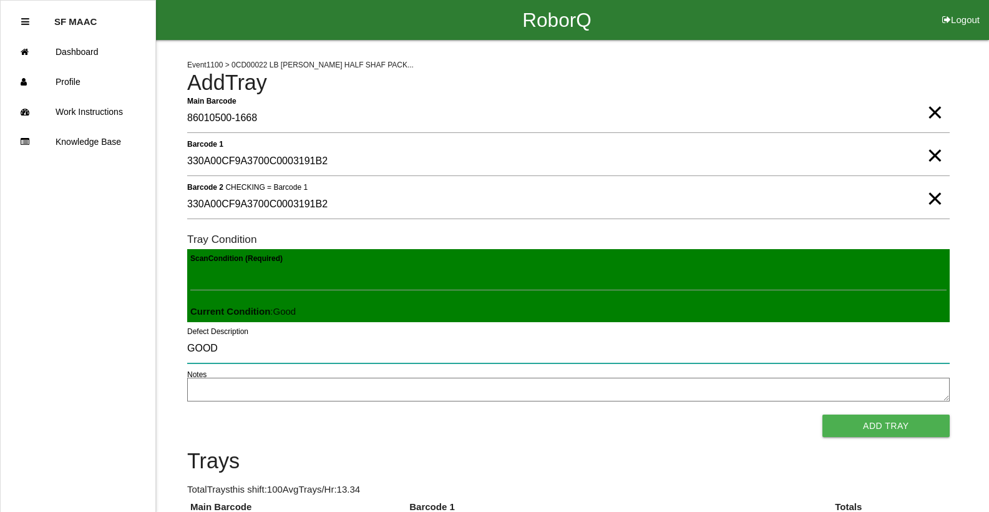
type input "GOOD"
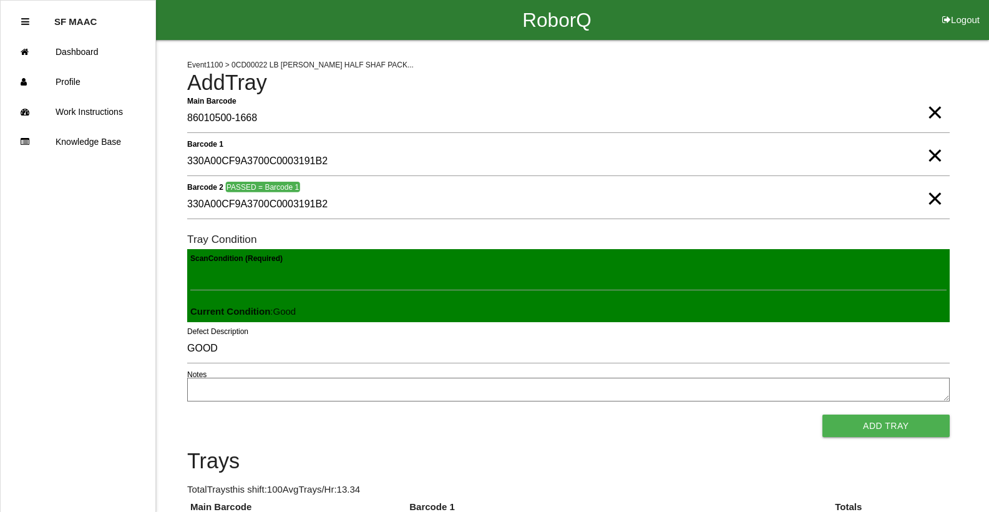
scroll to position [283, 0]
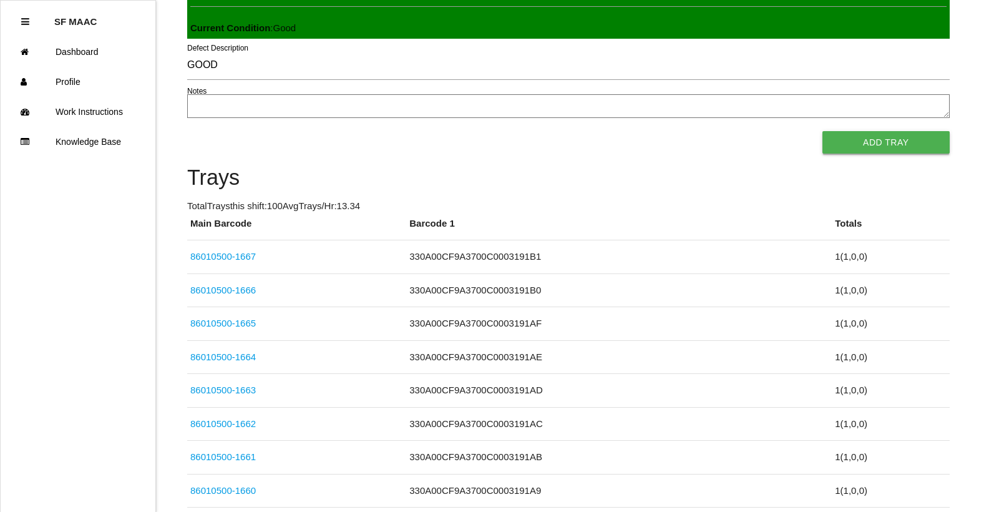
click at [886, 148] on button "Add Tray" at bounding box center [886, 142] width 127 height 22
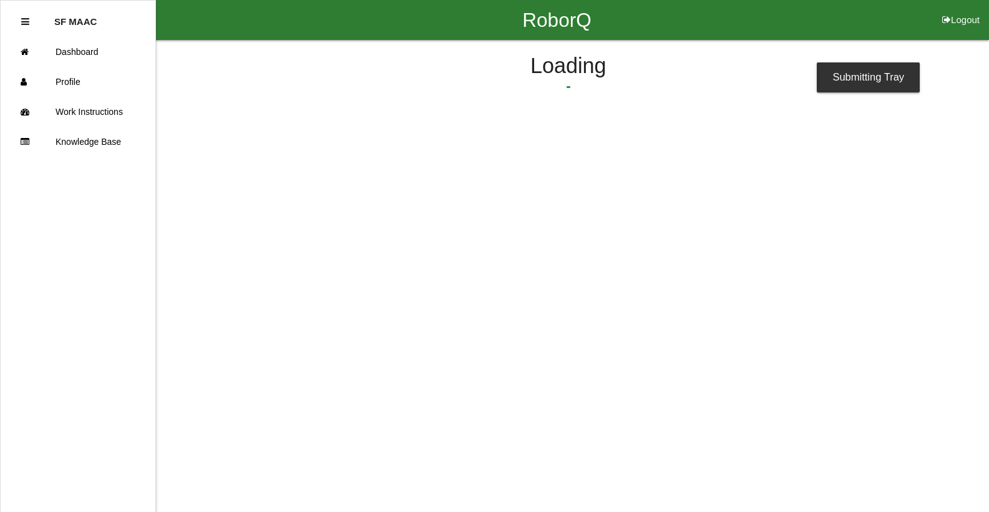
scroll to position [0, 0]
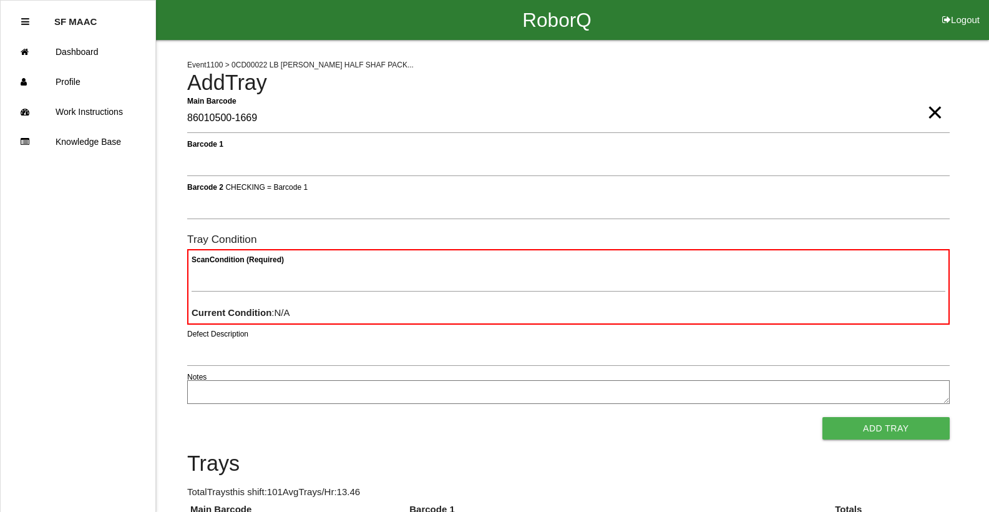
type Barcode "86010500-1669"
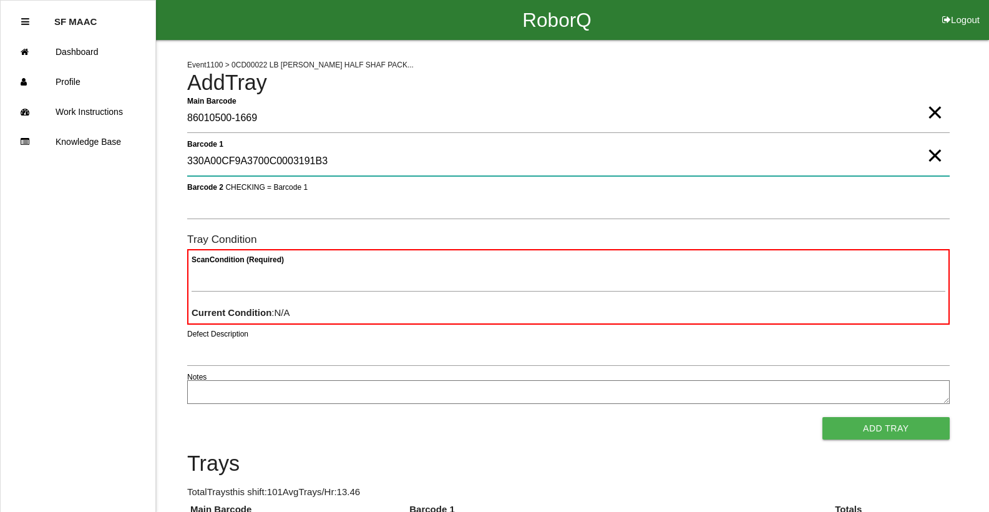
type 1 "330A00CF9A3700C0003191B3"
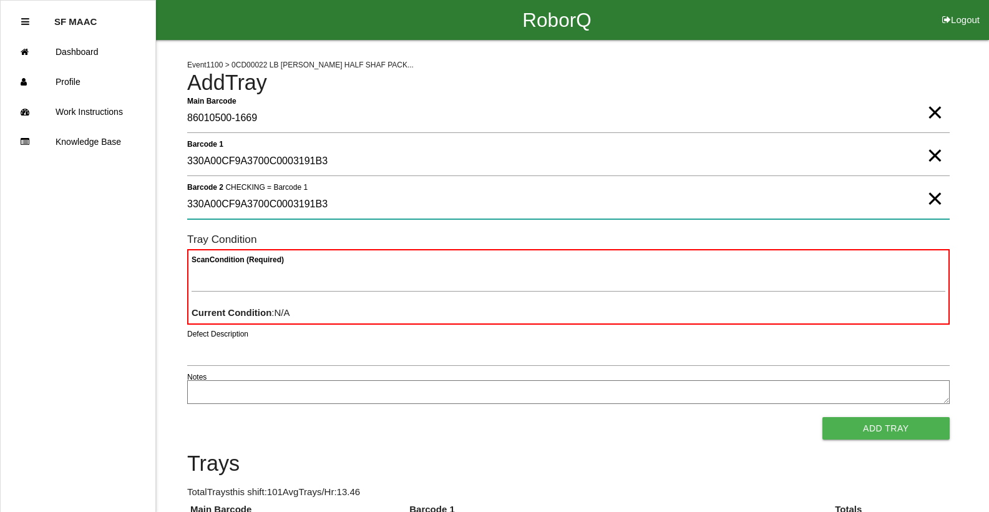
type 2 "330A00CF9A3700C0003191B3"
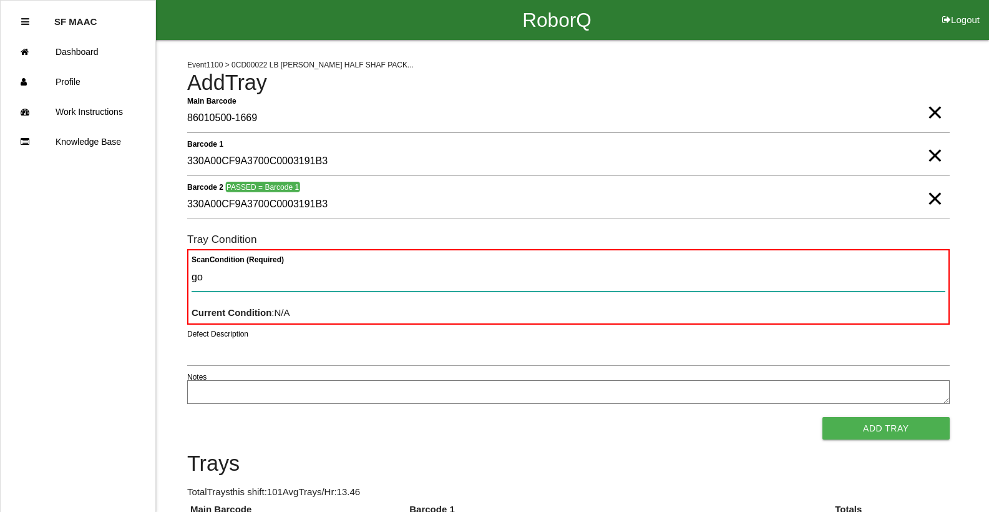
type Condition "goo"
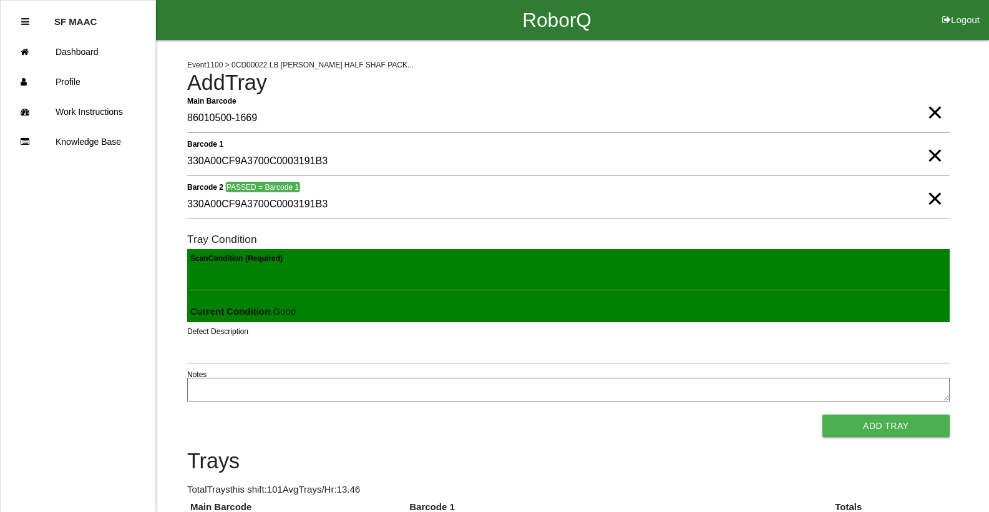
click at [823, 415] on button "Add Tray" at bounding box center [886, 426] width 127 height 22
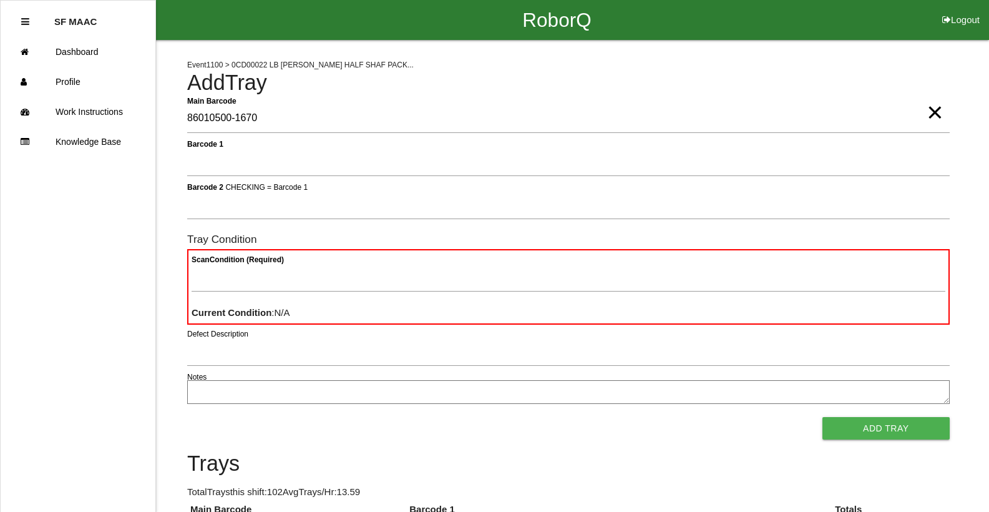
type Barcode "86010500-1670"
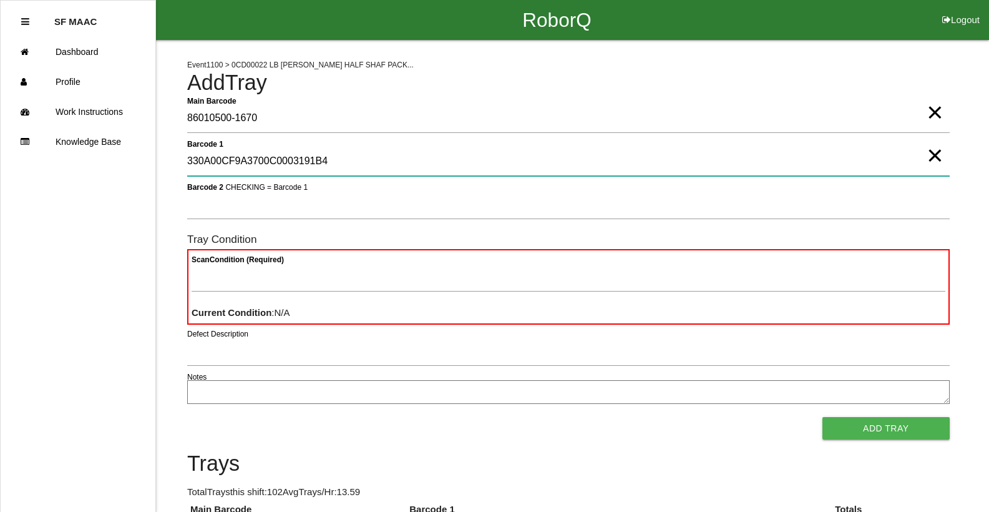
type 1 "330A00CF9A3700C0003191B4"
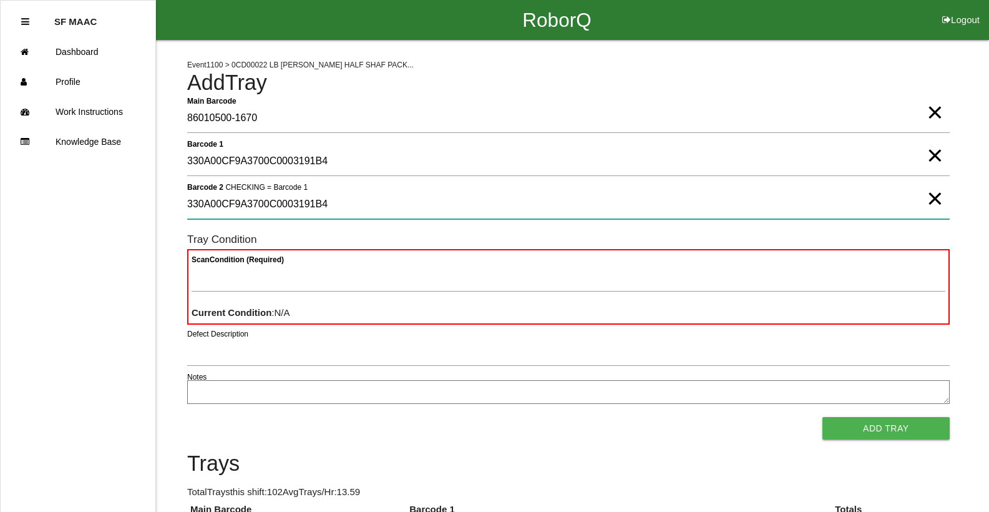
type 2 "330A00CF9A3700C0003191B4"
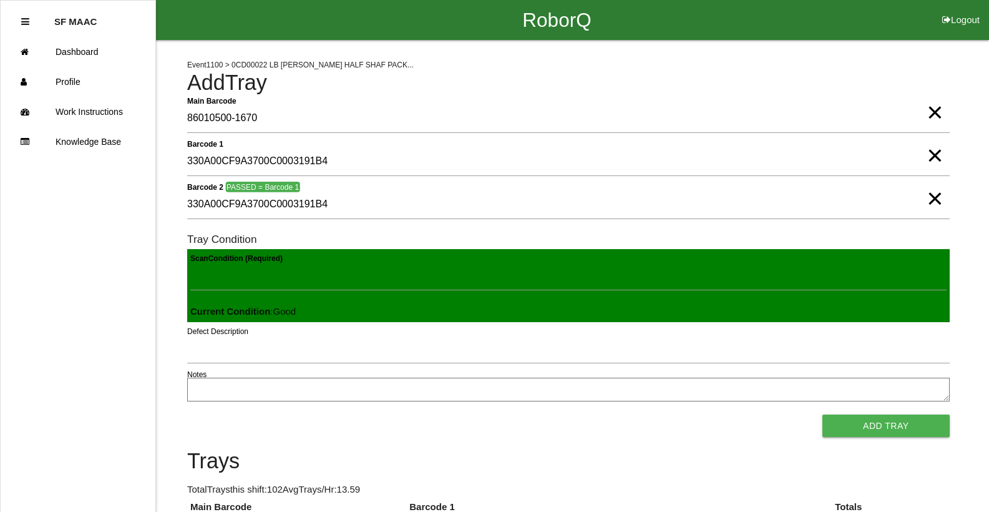
click at [823, 415] on button "Add Tray" at bounding box center [886, 426] width 127 height 22
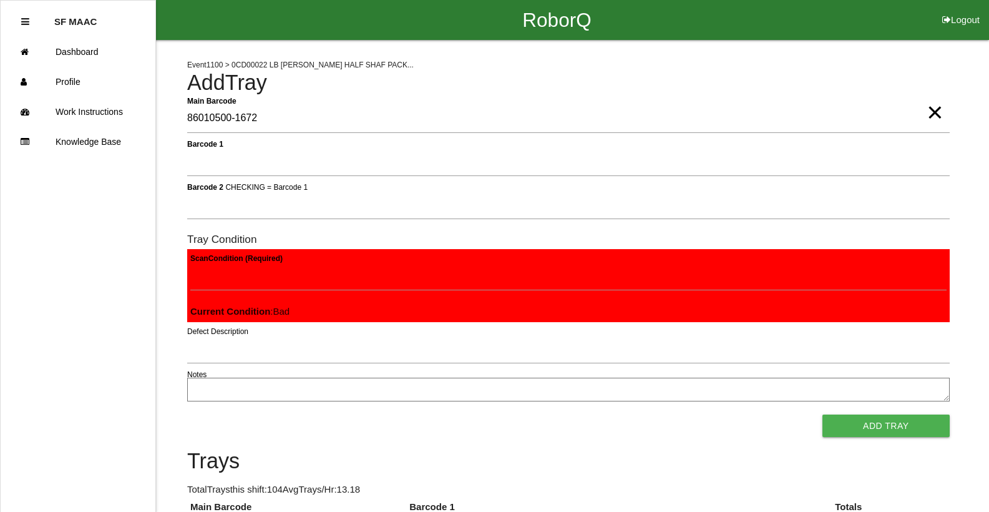
click at [823, 415] on button "Add Tray" at bounding box center [886, 426] width 127 height 22
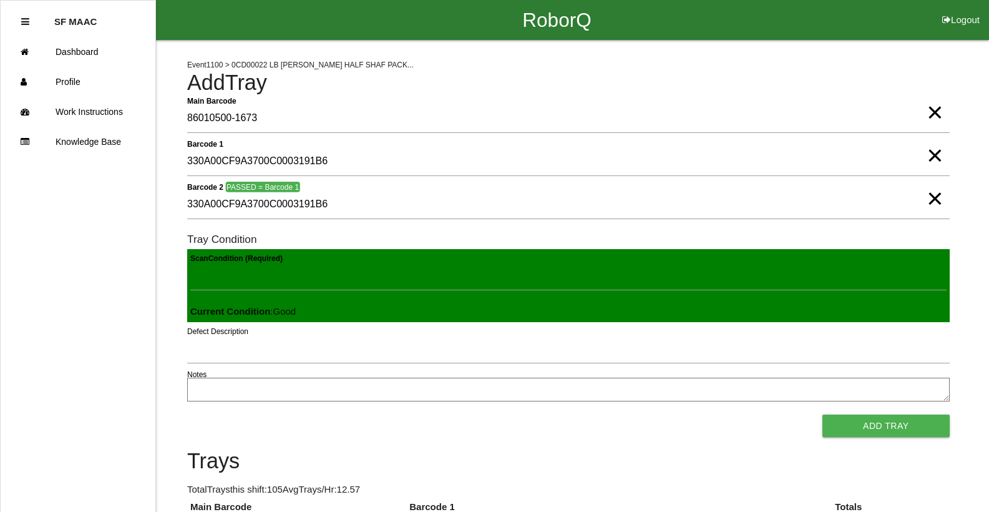
click at [823, 415] on button "Add Tray" at bounding box center [886, 426] width 127 height 22
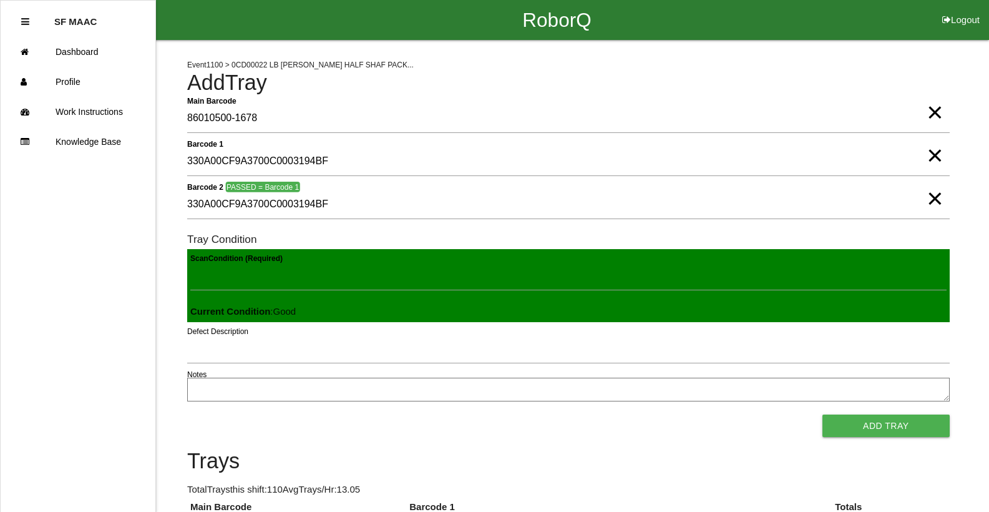
click at [823, 415] on button "Add Tray" at bounding box center [886, 426] width 127 height 22
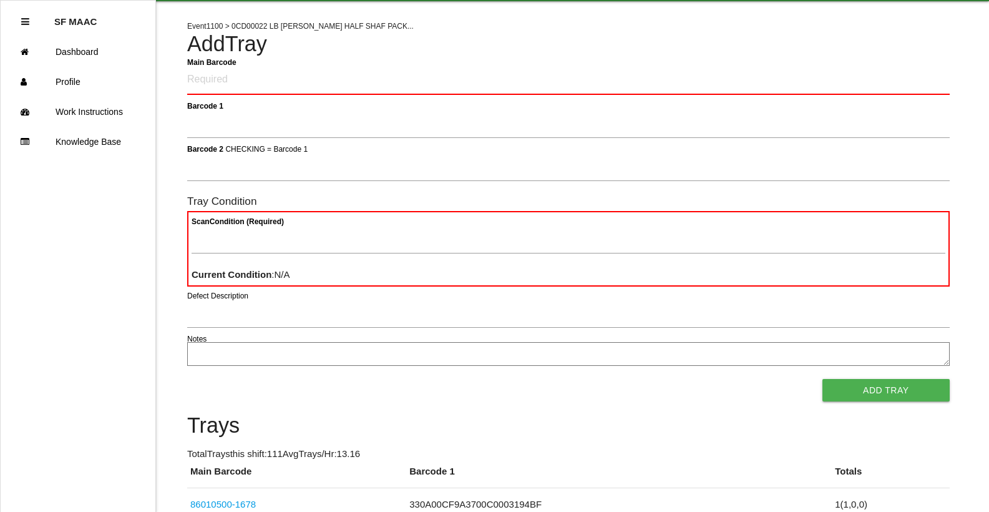
scroll to position [50, 0]
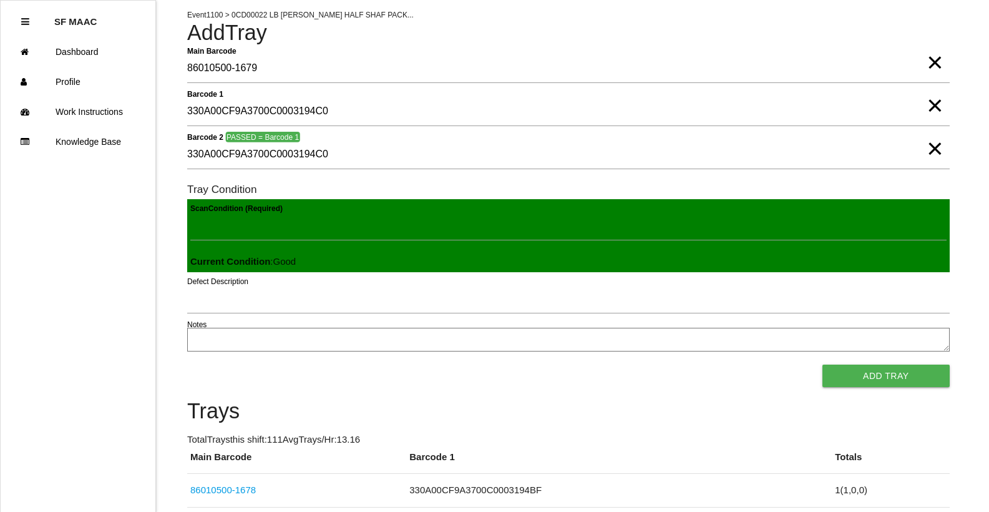
click at [823, 365] on button "Add Tray" at bounding box center [886, 376] width 127 height 22
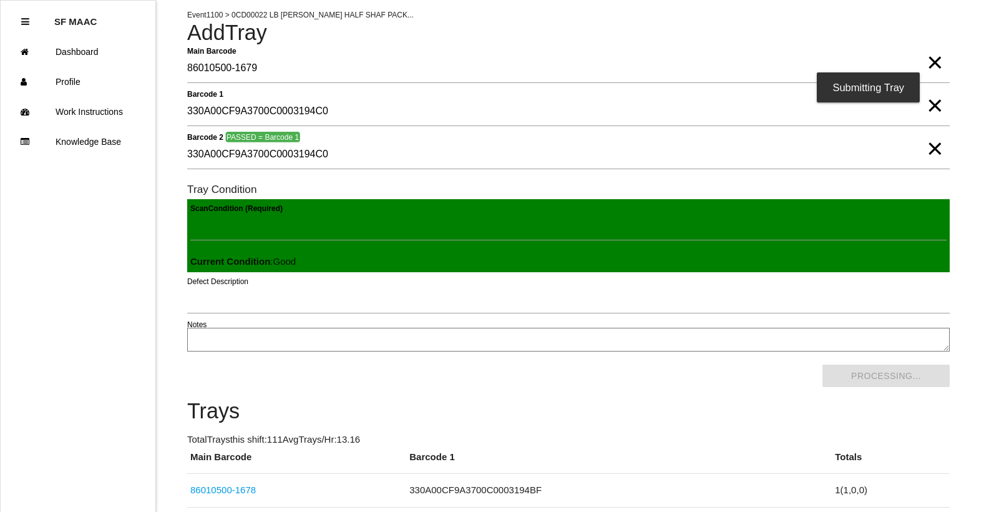
scroll to position [0, 0]
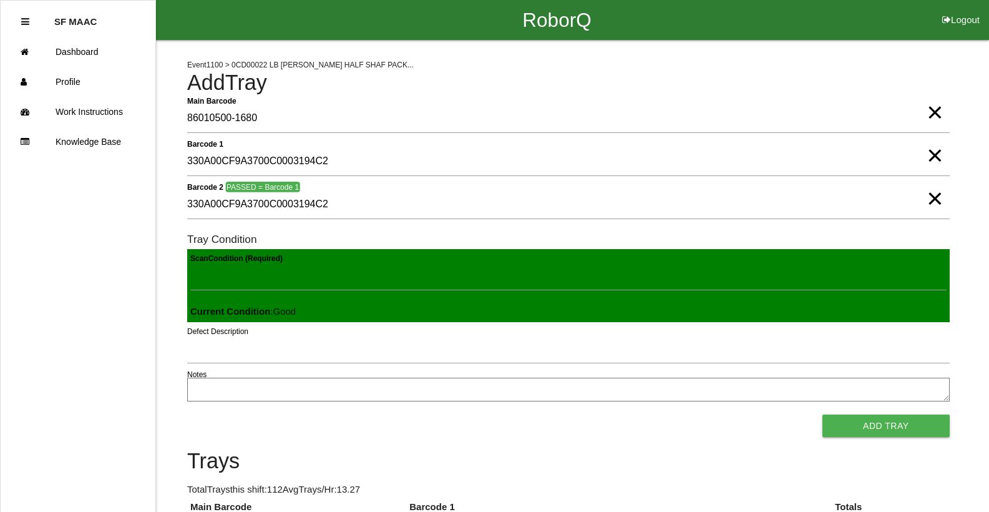
click at [823, 415] on button "Add Tray" at bounding box center [886, 426] width 127 height 22
click button "Add Tray" at bounding box center [886, 426] width 127 height 22
click at [823, 415] on button "Add Tray" at bounding box center [886, 426] width 127 height 22
click button "Add Tray" at bounding box center [886, 426] width 127 height 22
click at [823, 415] on button "Add Tray" at bounding box center [886, 426] width 127 height 22
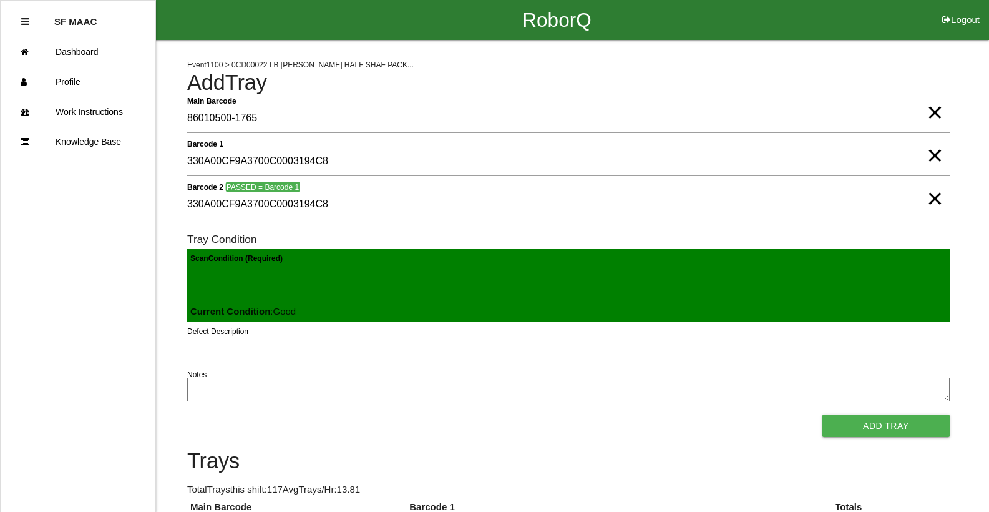
click at [823, 415] on button "Add Tray" at bounding box center [886, 426] width 127 height 22
click button "Add Tray" at bounding box center [886, 426] width 127 height 22
click at [823, 415] on button "Add Tray" at bounding box center [886, 426] width 127 height 22
click button "Add Tray" at bounding box center [886, 426] width 127 height 22
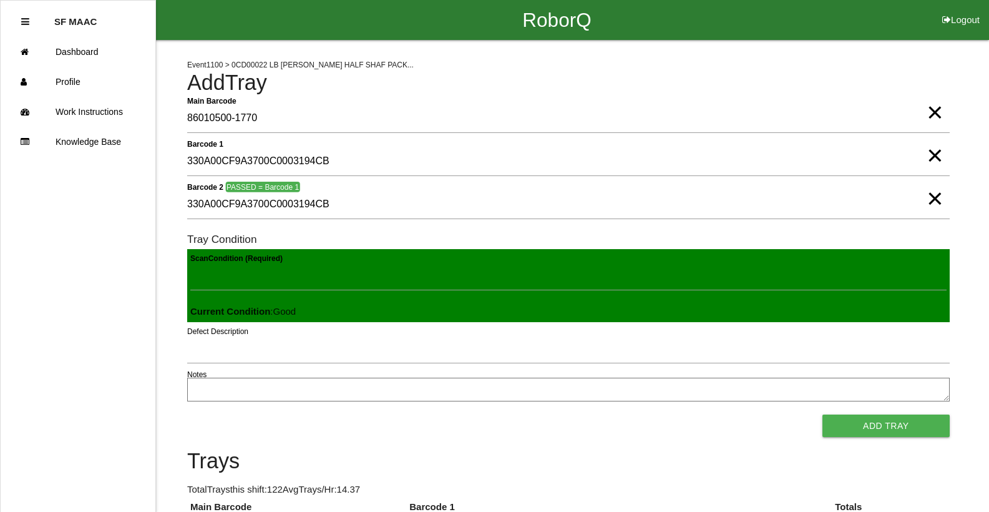
click at [823, 415] on button "Add Tray" at bounding box center [886, 426] width 127 height 22
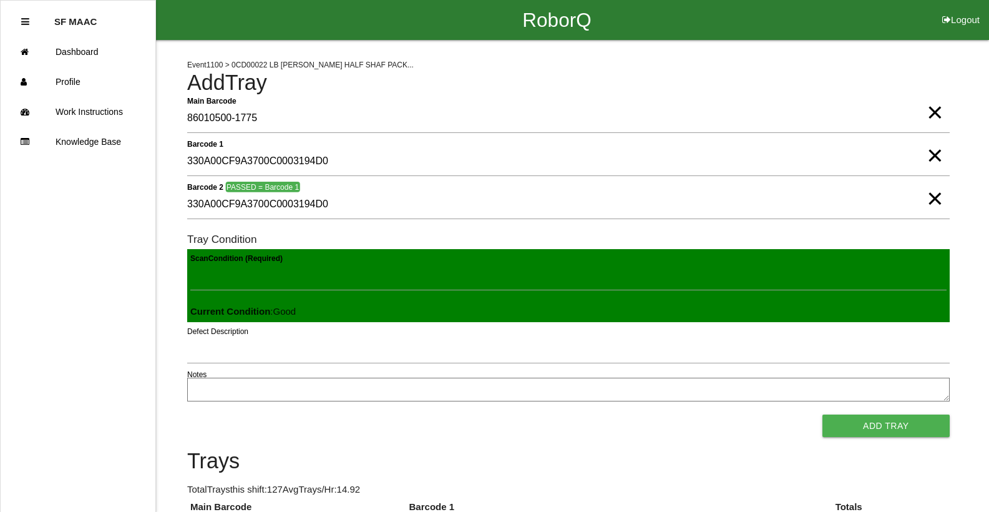
click button "Add Tray" at bounding box center [886, 426] width 127 height 22
click at [823, 415] on button "Add Tray" at bounding box center [886, 426] width 127 height 22
